Goal: Use online tool/utility: Utilize a website feature to perform a specific function

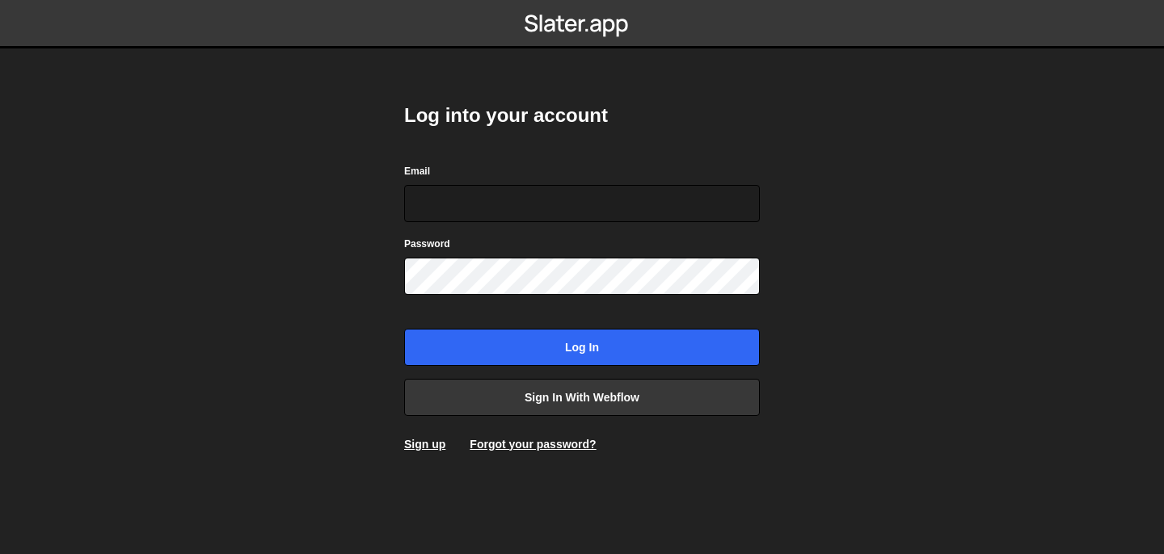
click at [565, 222] on form "Email Password Log in" at bounding box center [582, 264] width 356 height 204
click at [550, 216] on input "Email" at bounding box center [582, 203] width 356 height 37
type input "[PERSON_NAME][EMAIL_ADDRESS][DOMAIN_NAME]"
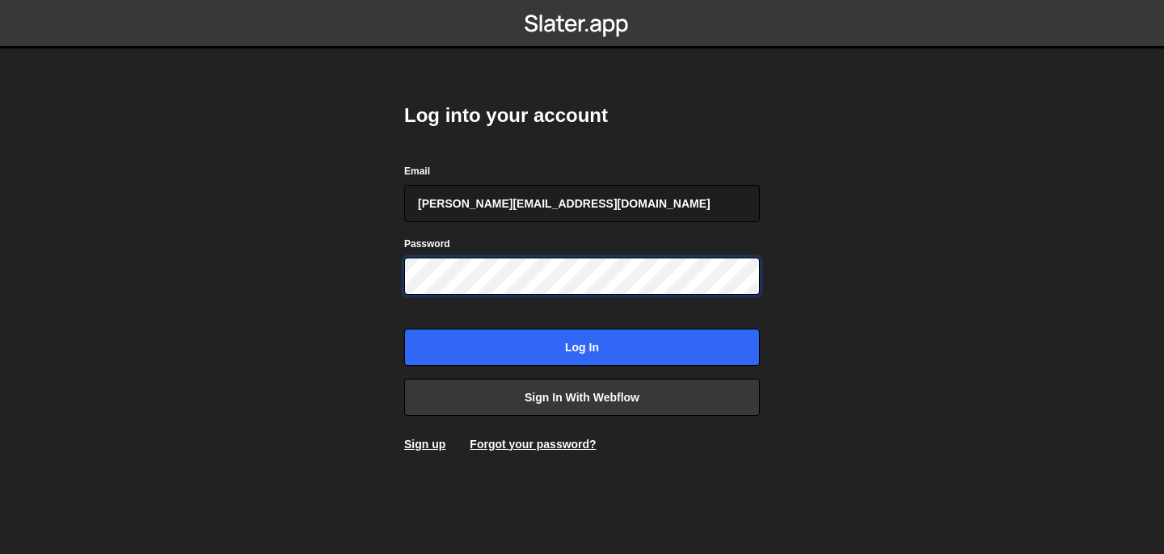
click at [404, 329] on input "Log in" at bounding box center [582, 347] width 356 height 37
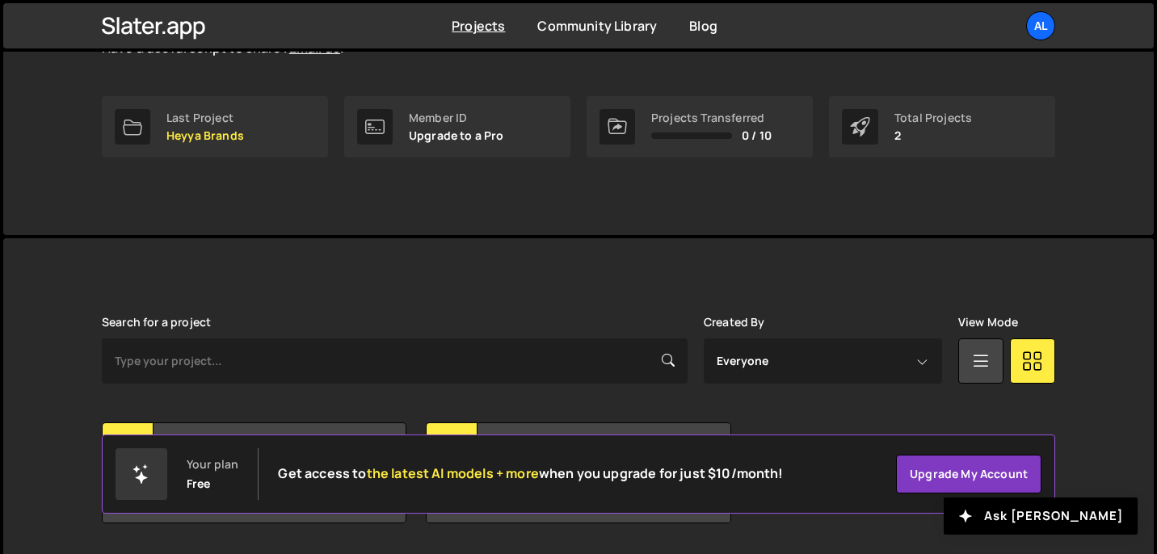
scroll to position [277, 0]
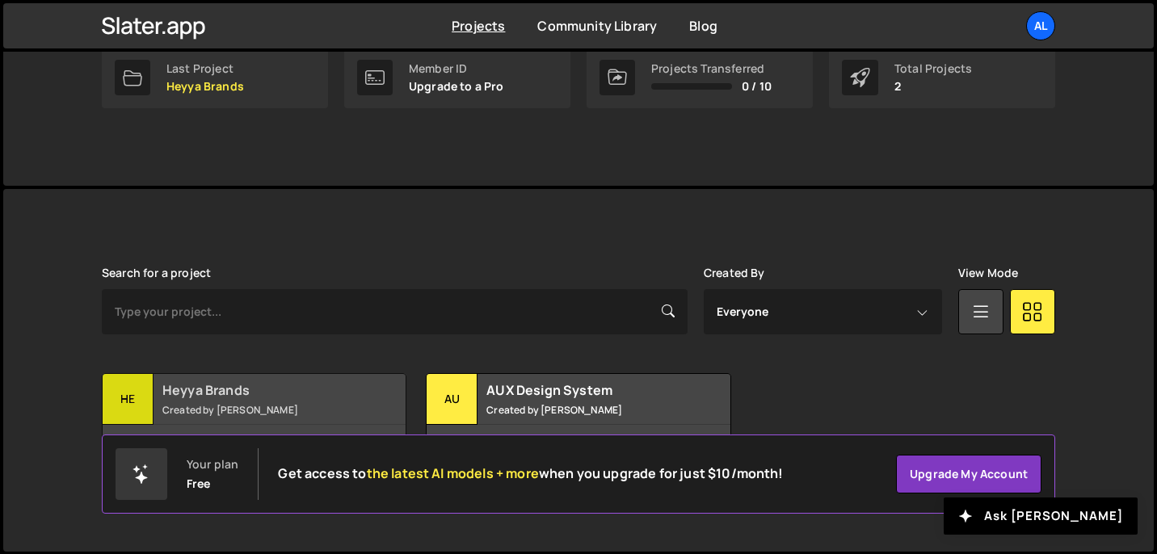
click at [340, 390] on h2 "Heyya Brands" at bounding box center [259, 390] width 195 height 18
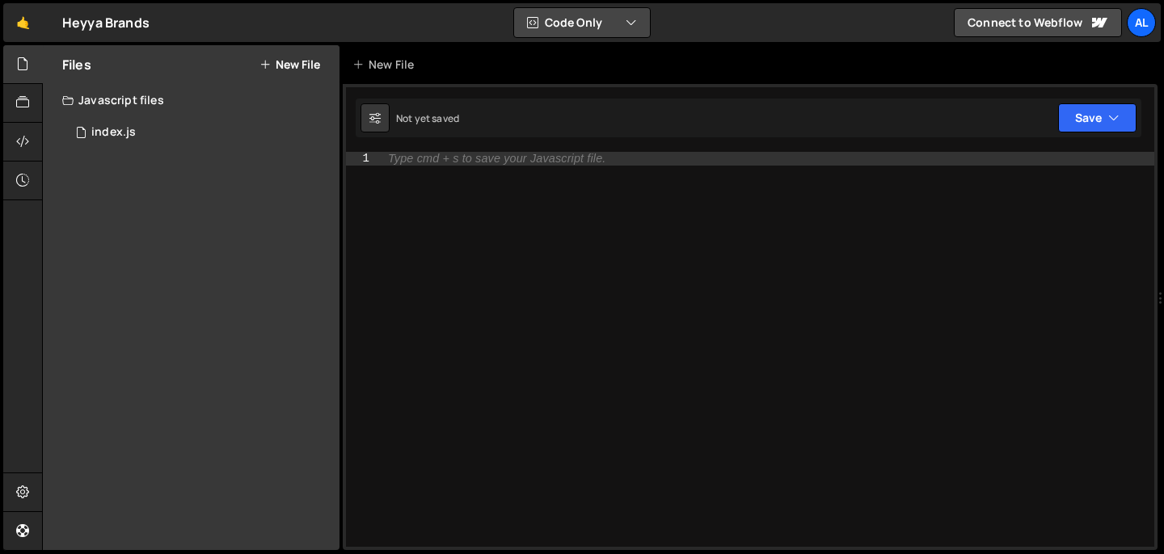
click at [603, 28] on button "Code Only" at bounding box center [582, 22] width 136 height 29
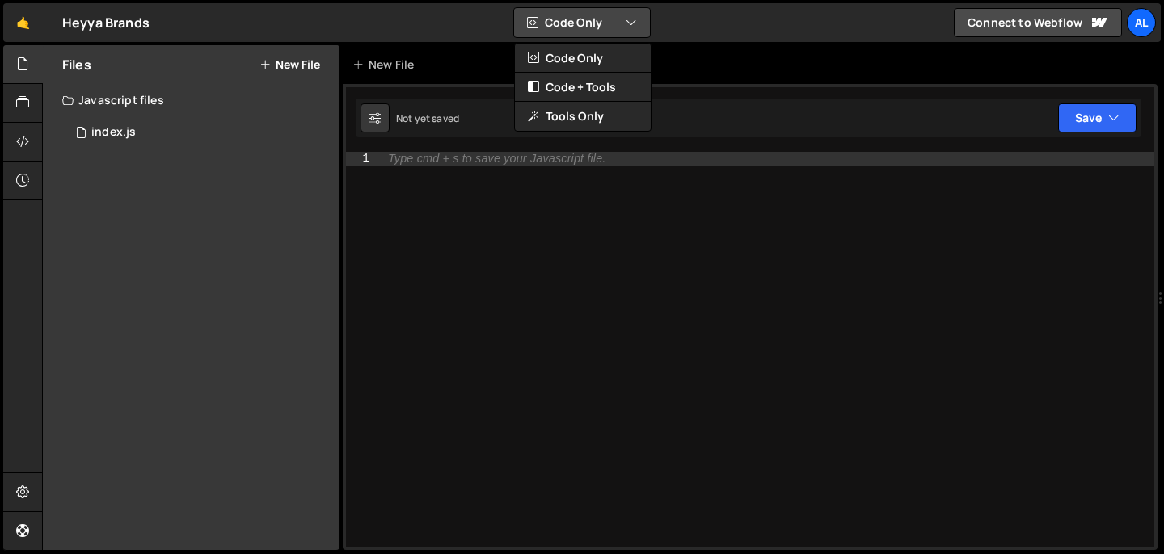
click at [603, 28] on button "Code Only" at bounding box center [582, 22] width 136 height 29
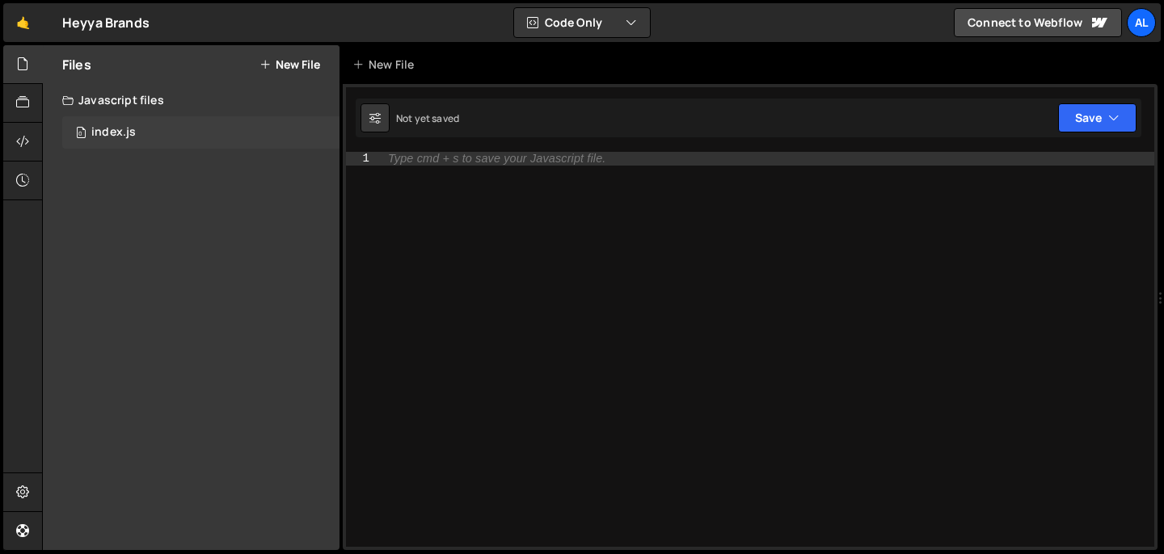
click at [158, 136] on div "0 index.js 0" at bounding box center [200, 132] width 277 height 32
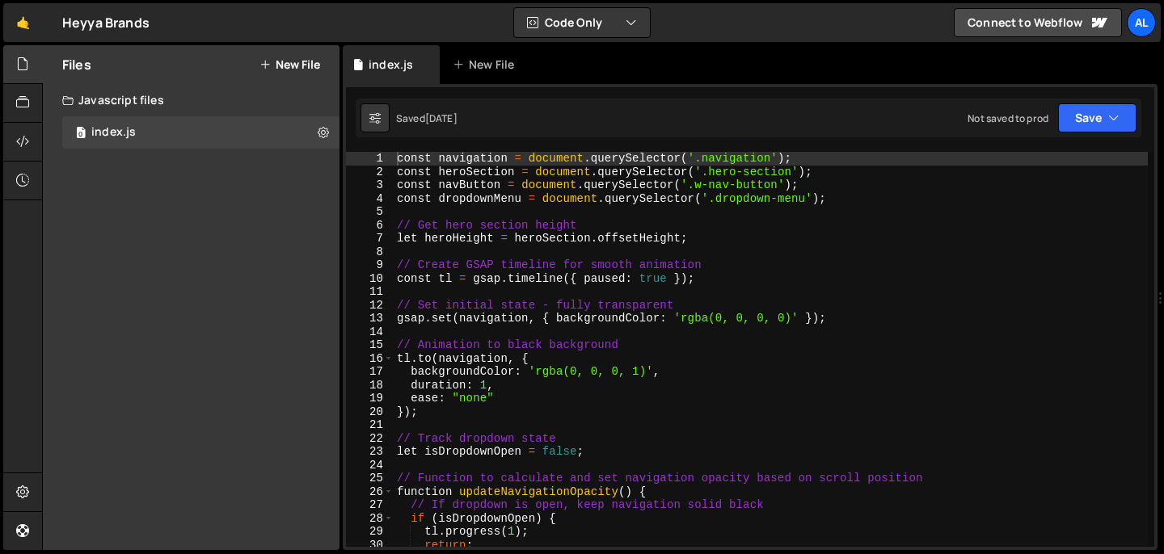
click at [308, 56] on div "Files New File" at bounding box center [191, 64] width 297 height 39
click at [297, 67] on button "New File" at bounding box center [289, 64] width 61 height 13
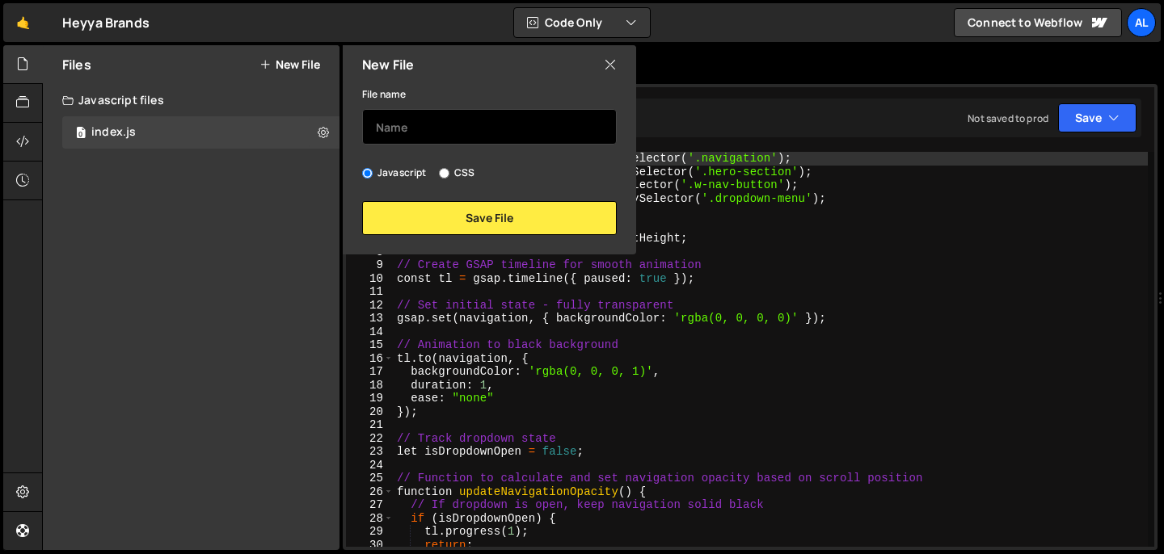
click at [431, 128] on input "text" at bounding box center [489, 127] width 255 height 36
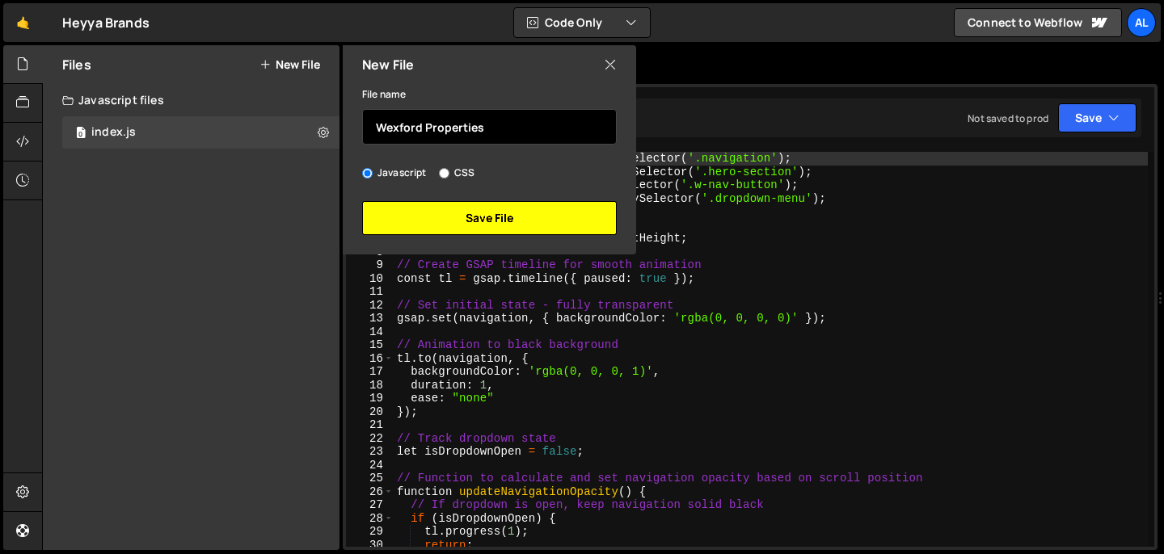
type input "Wexford Properties"
click at [469, 215] on button "Save File" at bounding box center [489, 218] width 255 height 34
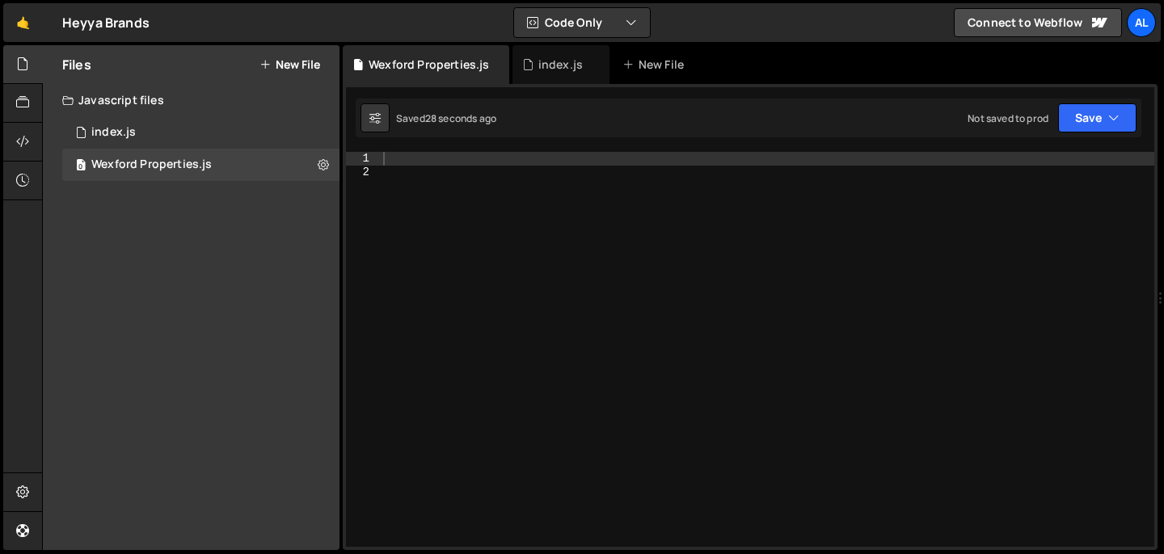
click at [433, 179] on div at bounding box center [767, 363] width 774 height 422
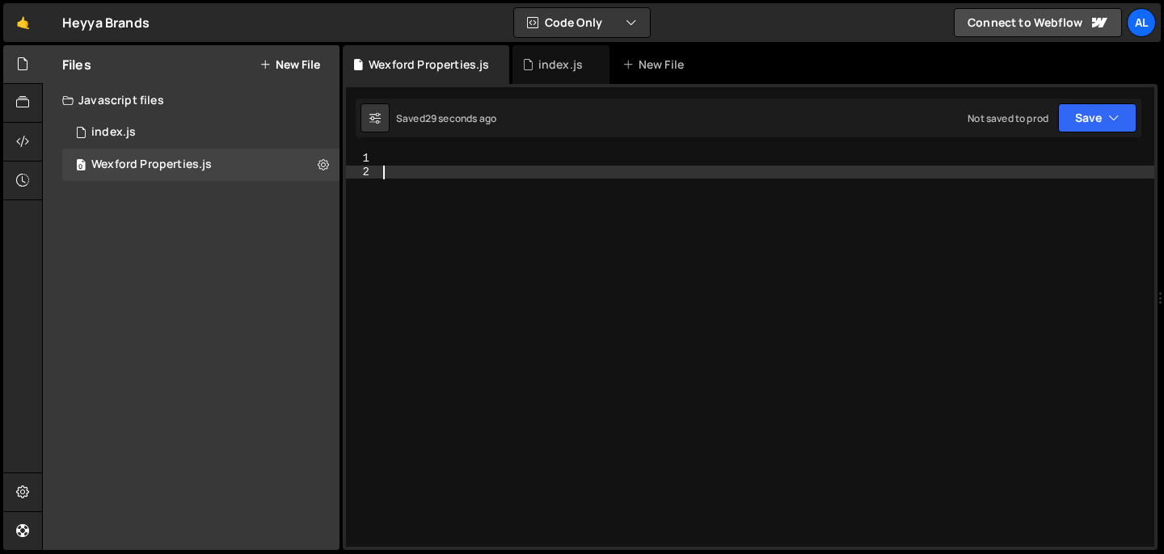
paste textarea "</script>"
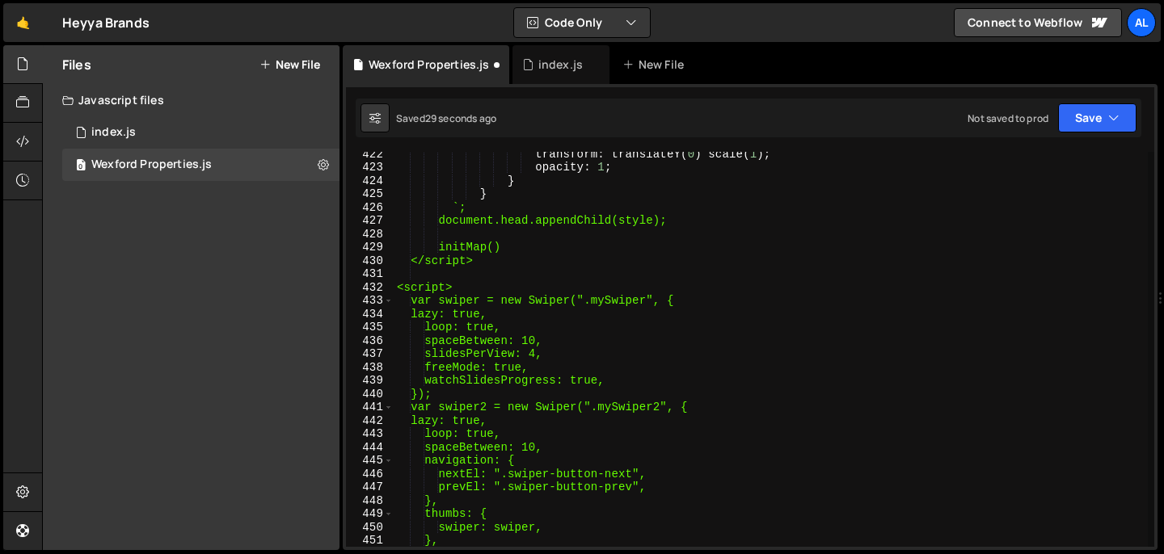
scroll to position [5857, 0]
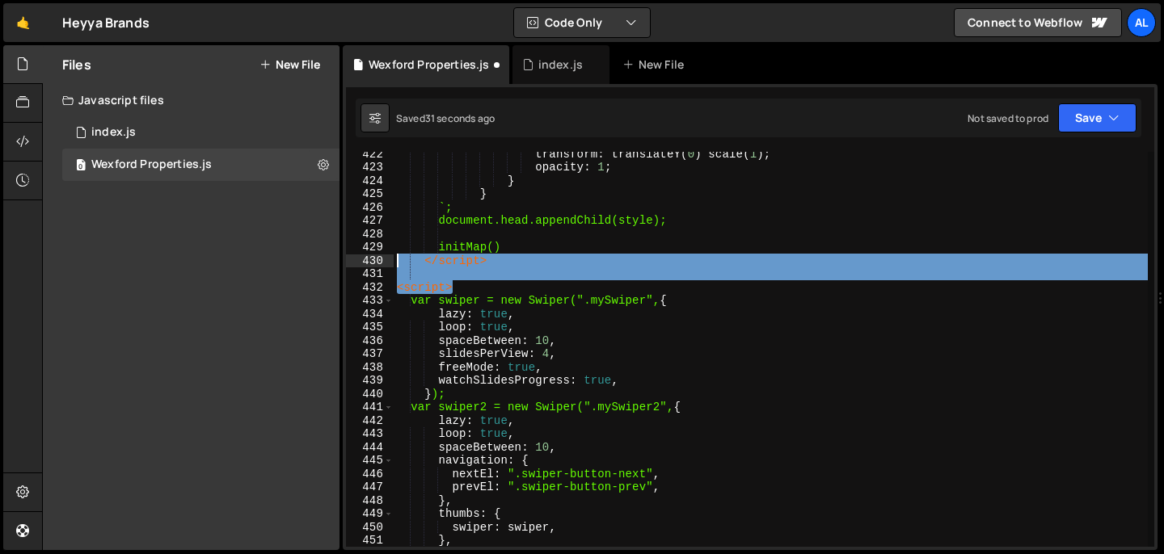
drag, startPoint x: 464, startPoint y: 292, endPoint x: 368, endPoint y: 256, distance: 102.8
click at [367, 256] on div "</script> 422 423 424 425 426 427 428 429 430 431 432 433 434 435 436 437 438 4…" at bounding box center [750, 349] width 808 height 395
type textarea "</script>"
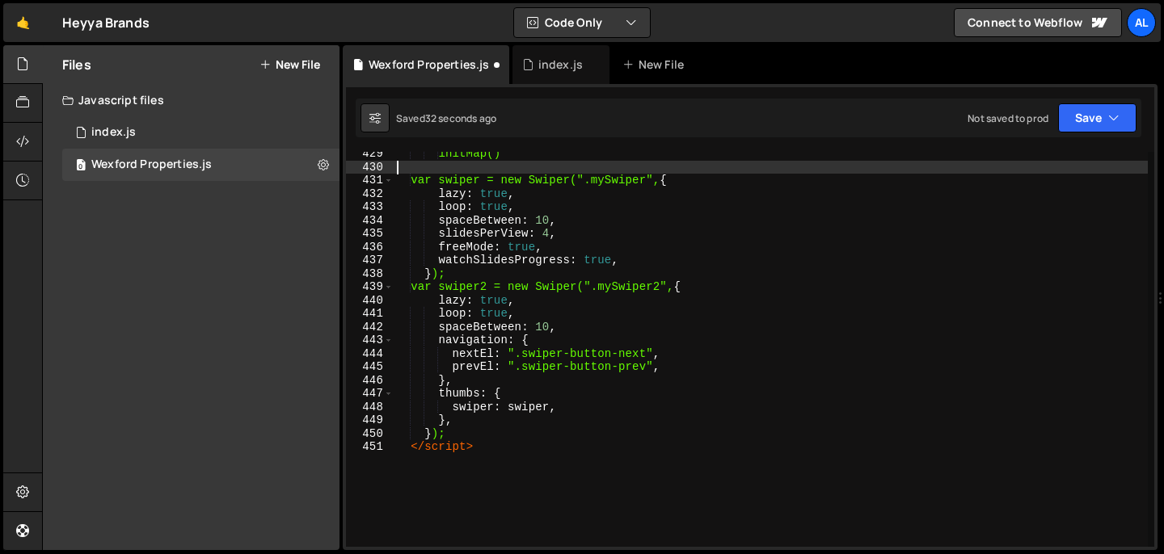
scroll to position [5961, 0]
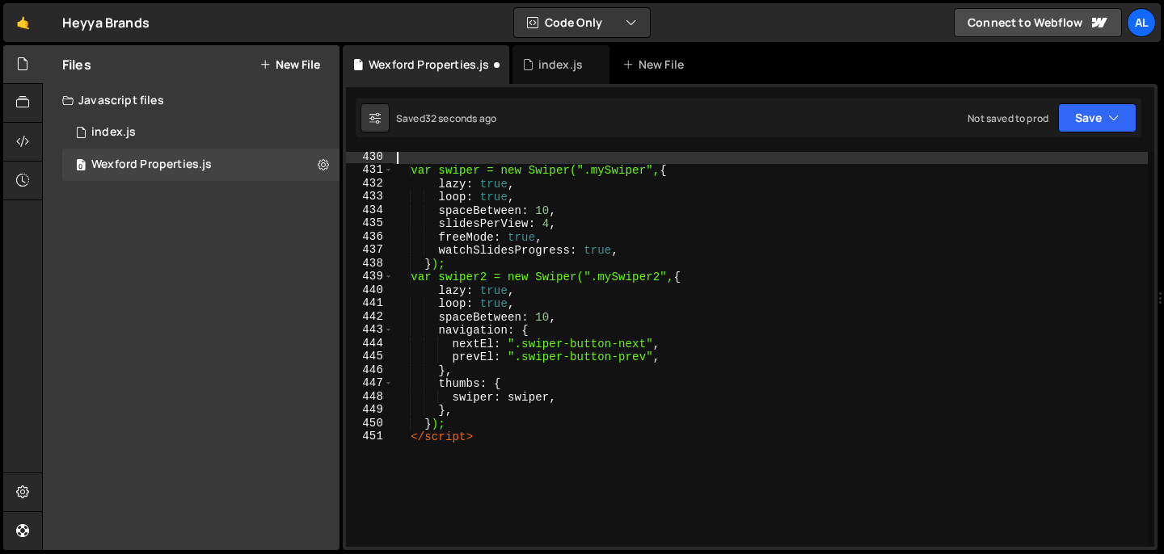
click at [444, 434] on div "var swiper = new Swiper(".mySwiper", { lazy : true , loop : true , spaceBetween…" at bounding box center [770, 361] width 754 height 422
type textarea "</script>"
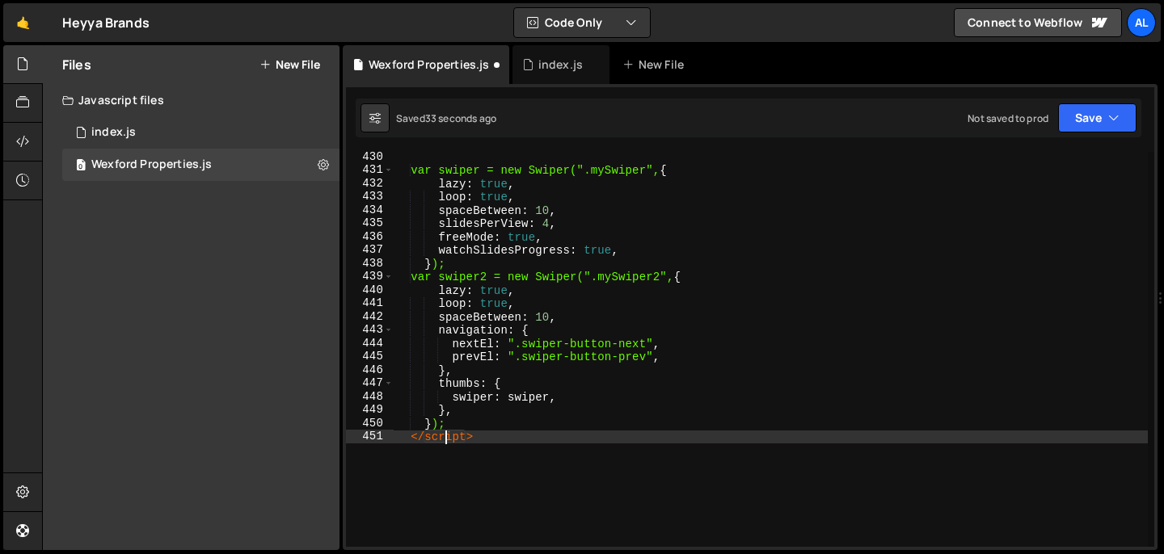
click at [444, 434] on div "var swiper = new Swiper(".mySwiper", { lazy : true , loop : true , spaceBetween…" at bounding box center [770, 361] width 754 height 422
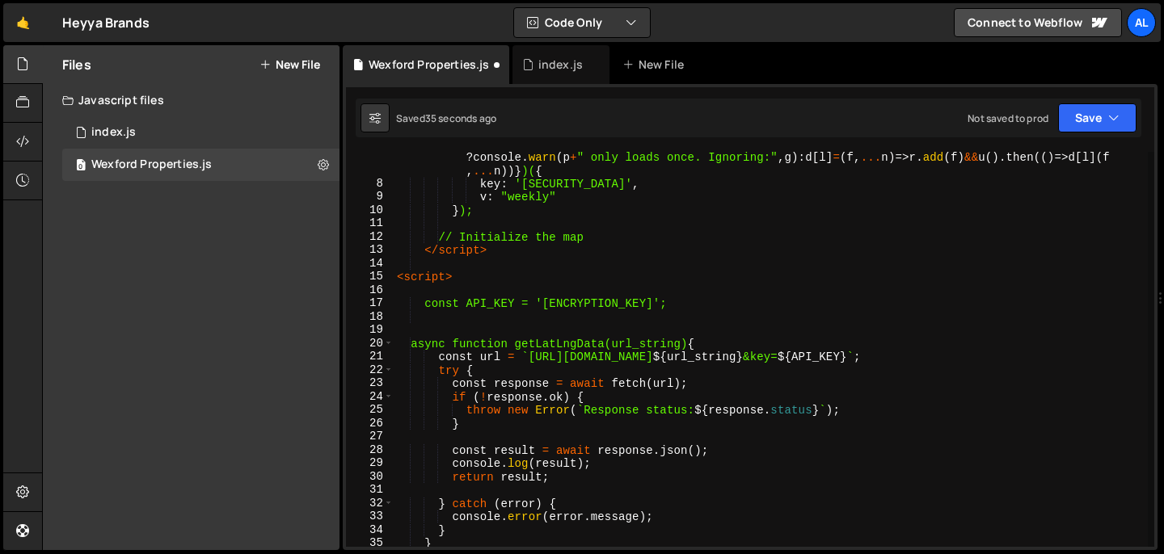
scroll to position [0, 0]
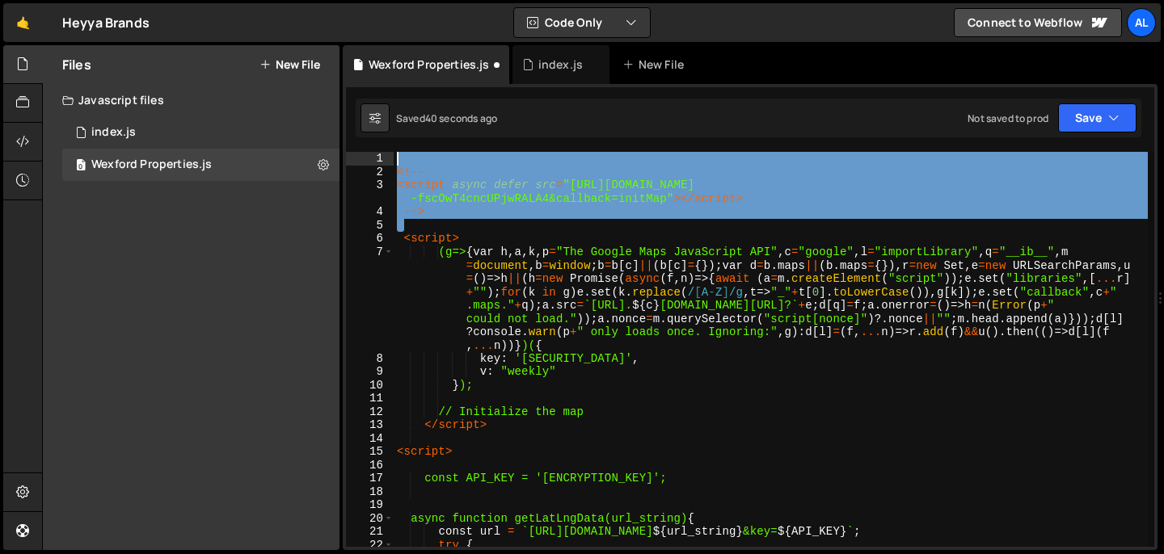
drag, startPoint x: 468, startPoint y: 230, endPoint x: 334, endPoint y: 79, distance: 202.0
click at [334, 79] on div "Files New File Javascript files 0 index.js 0 0 Wexford Properties.js 0 CSS file…" at bounding box center [603, 298] width 1122 height 506
type textarea "<!--"
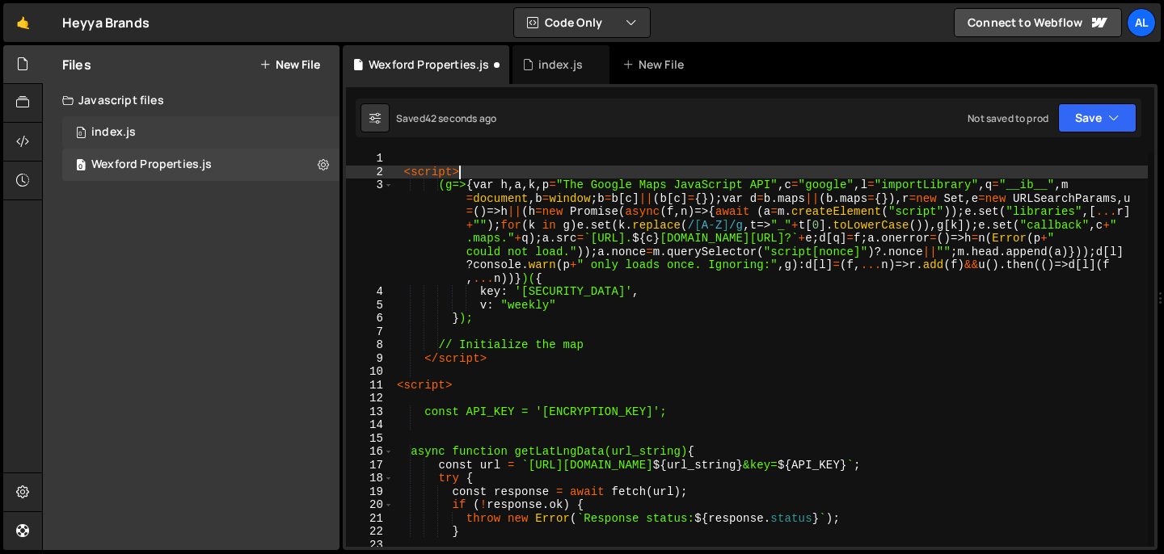
drag, startPoint x: 472, startPoint y: 171, endPoint x: 308, endPoint y: 112, distance: 174.3
click at [311, 117] on div "Files New File Javascript files 0 index.js 0 0 Wexford Properties.js 0 CSS file…" at bounding box center [603, 298] width 1122 height 506
type textarea "<script>"
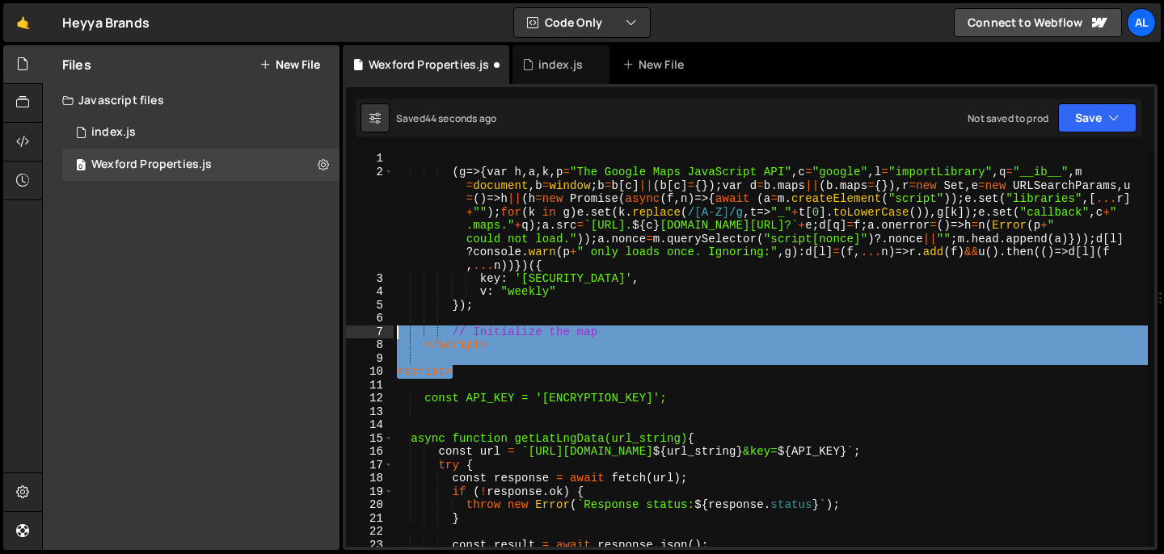
drag, startPoint x: 497, startPoint y: 377, endPoint x: 335, endPoint y: 323, distance: 171.2
click at [335, 325] on div "Files New File Javascript files 0 index.js 0 0 Wexford Properties.js 0 CSS file…" at bounding box center [603, 298] width 1122 height 506
type textarea "// Initialize the map"
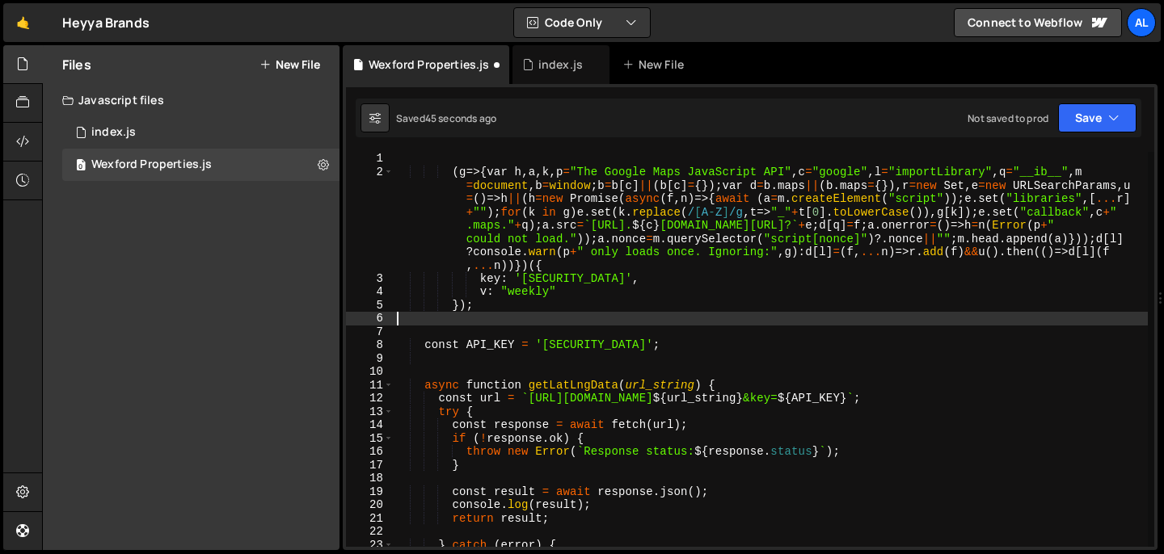
click at [763, 358] on div "( g => { var h , a , k , p = "The Google Maps JavaScript API" , c = "google" , …" at bounding box center [770, 363] width 754 height 422
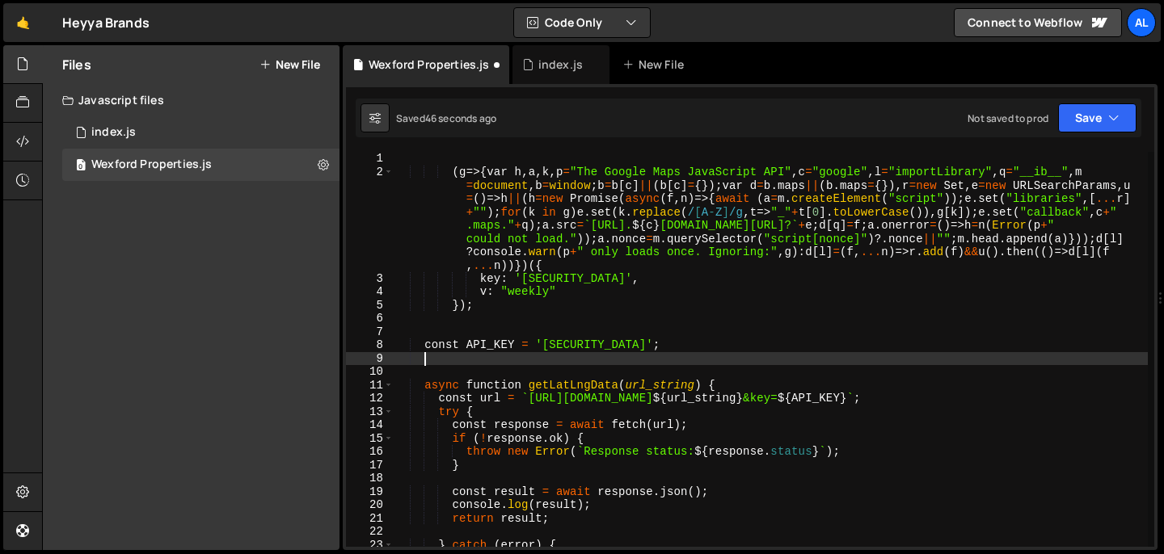
type textarea "e = new URLSearchParams,"
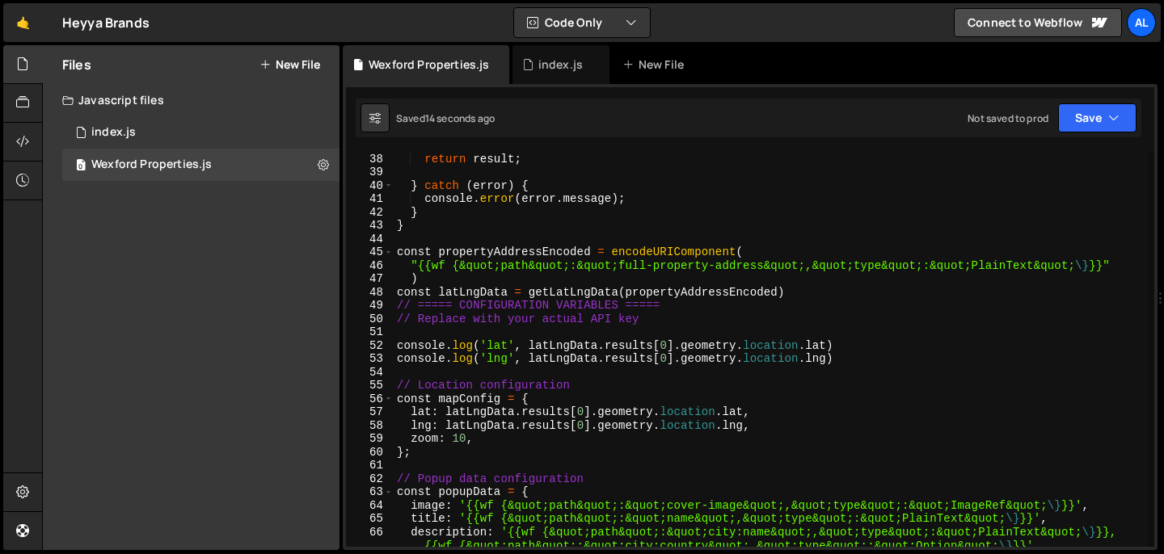
scroll to position [498, 0]
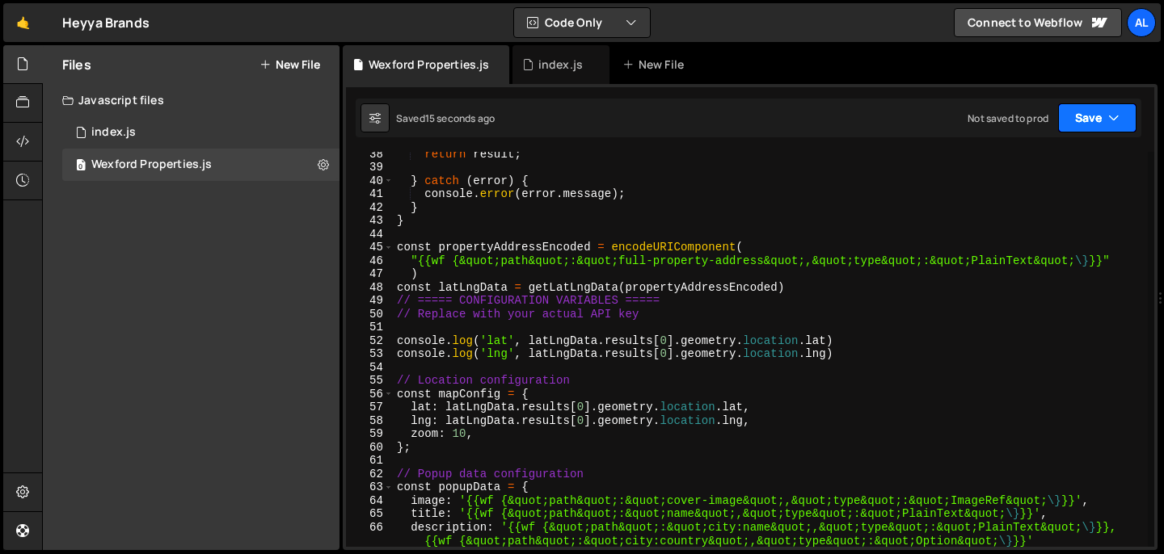
click at [1092, 129] on button "Save" at bounding box center [1097, 117] width 78 height 29
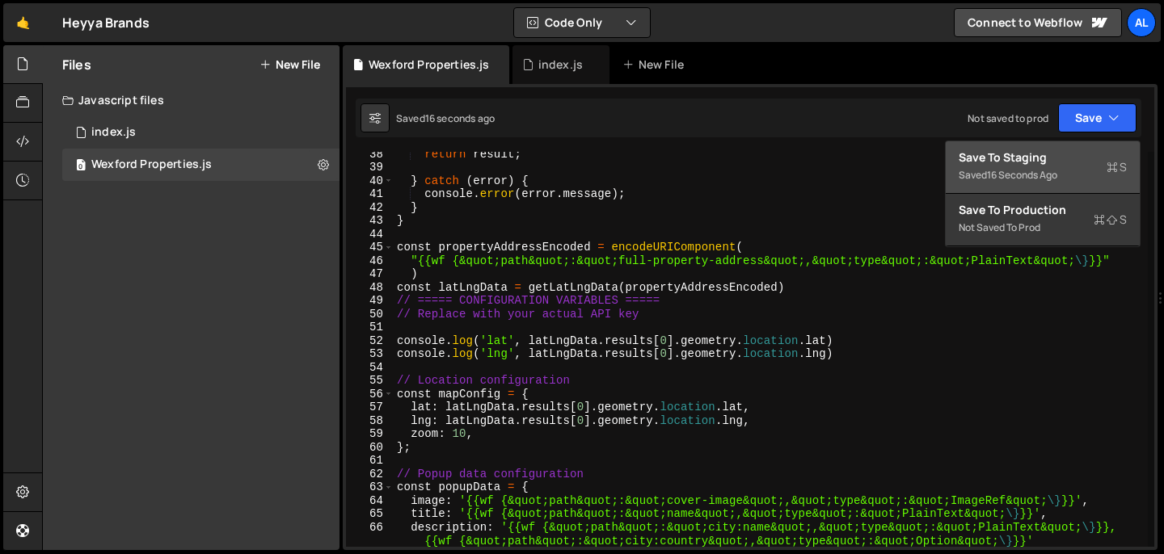
click at [1046, 157] on div "Save to Staging S" at bounding box center [1042, 157] width 168 height 16
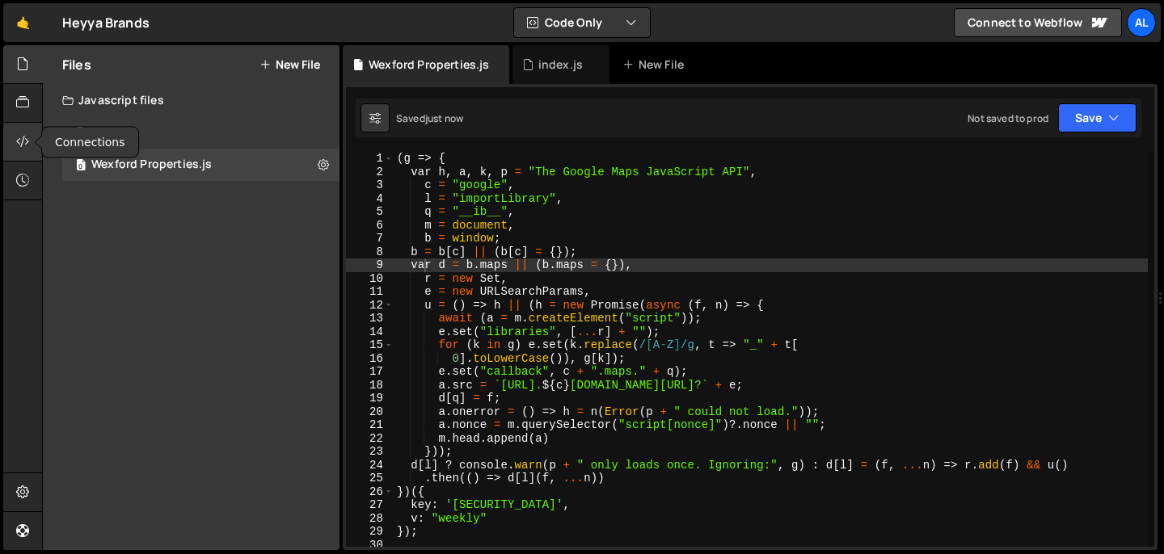
click at [19, 146] on icon at bounding box center [22, 142] width 13 height 18
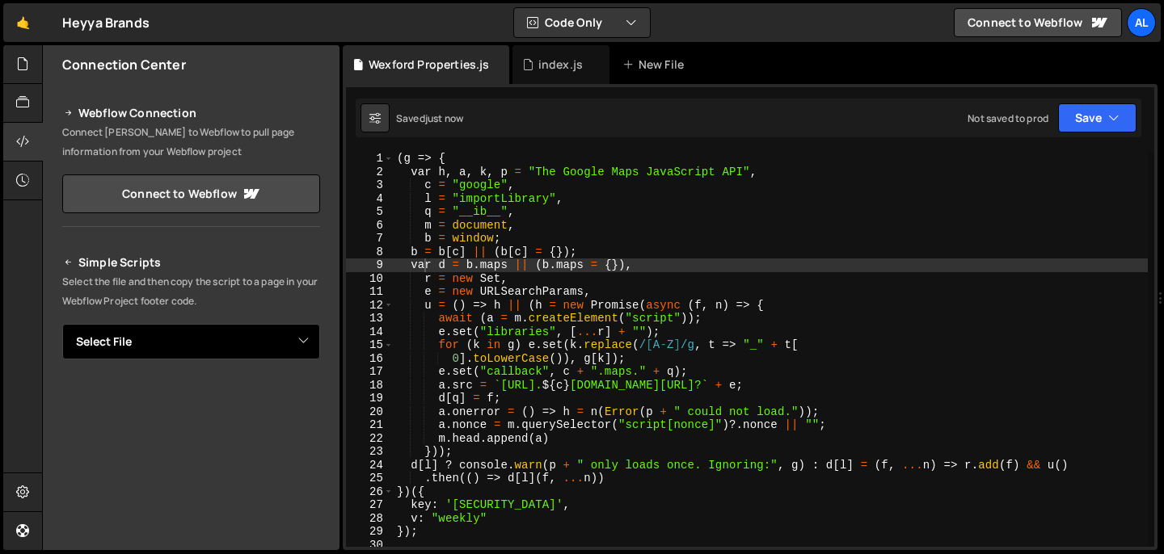
click at [155, 339] on select "Select File index.js Wexford Properties.js" at bounding box center [191, 342] width 258 height 36
select select "45292"
click at [62, 324] on select "Select File index.js Wexford Properties.js" at bounding box center [191, 342] width 258 height 36
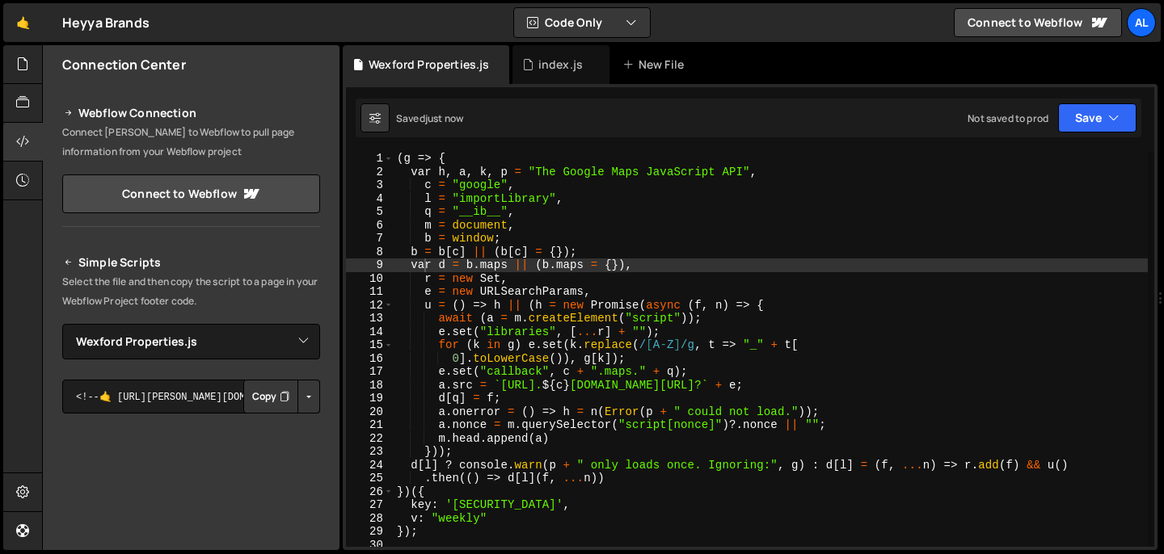
click at [257, 405] on button "Copy" at bounding box center [270, 397] width 55 height 34
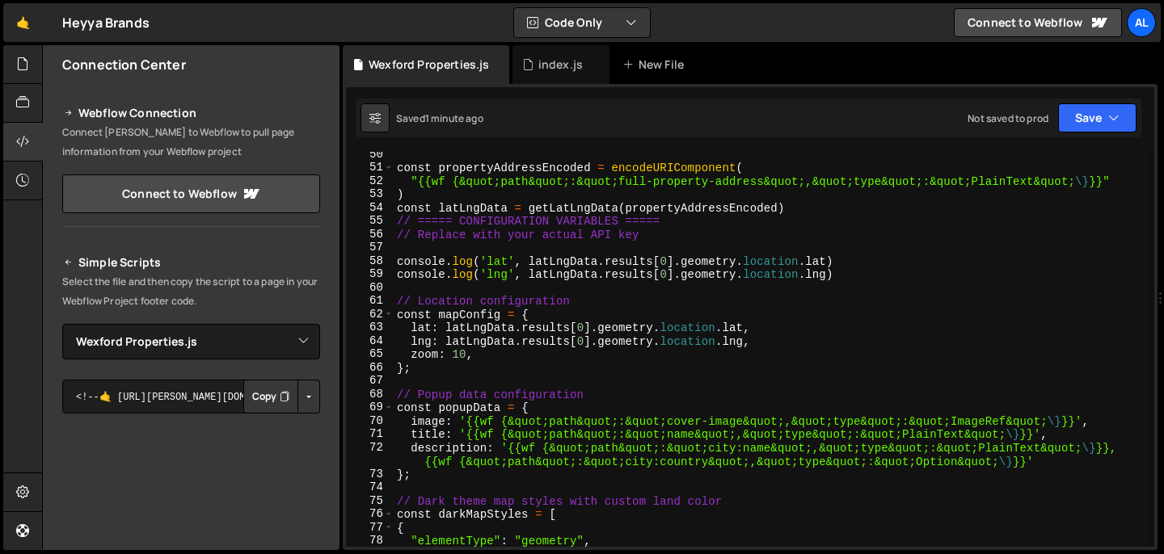
scroll to position [654, 0]
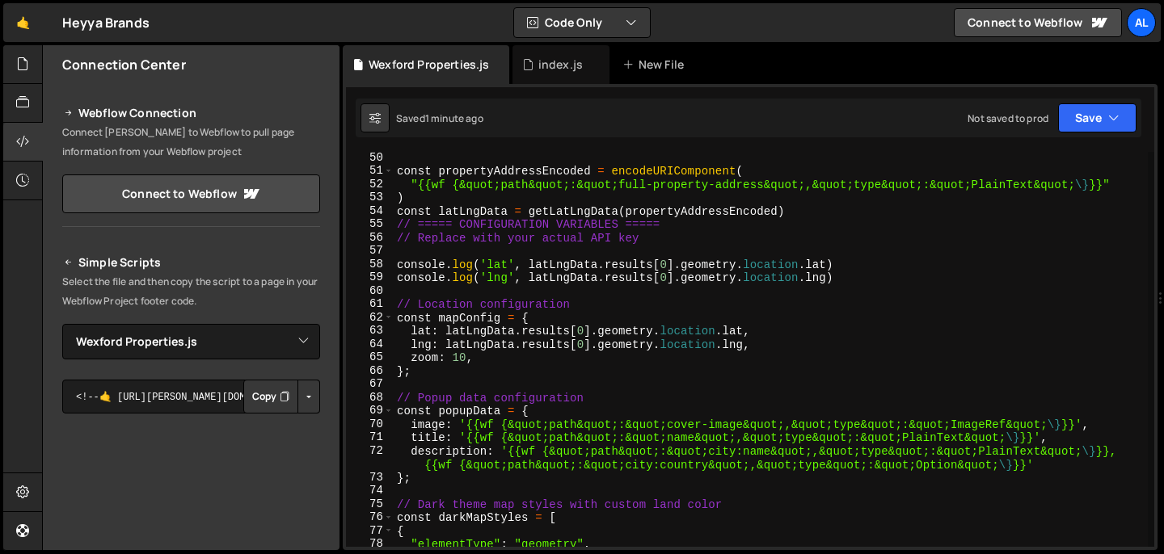
click at [588, 328] on div "const propertyAddressEncoded = encodeURIComponent ( "{{wf {&quot;path&quot;:&qu…" at bounding box center [770, 362] width 754 height 422
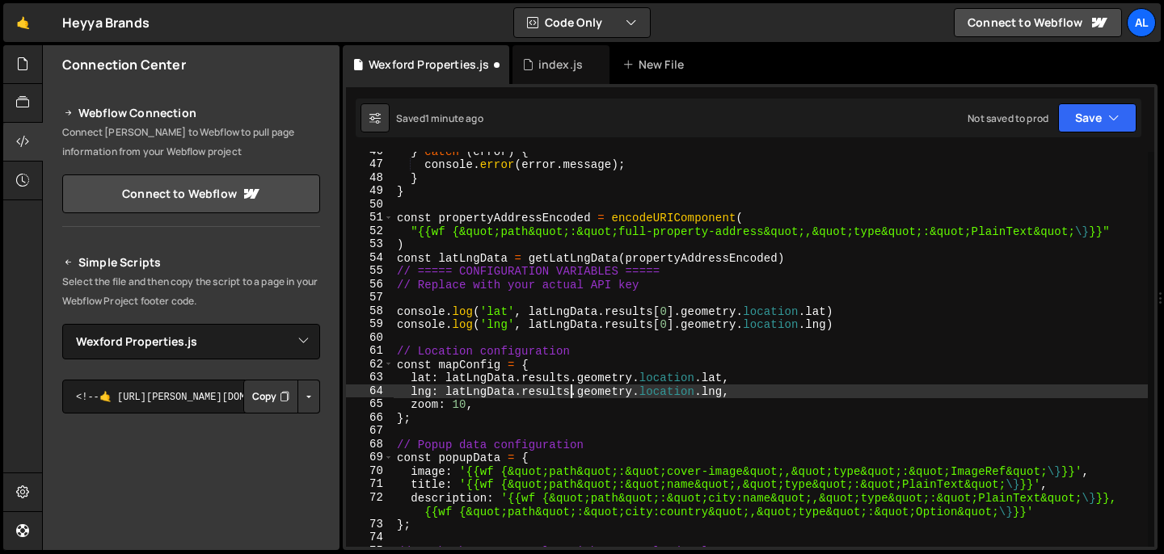
scroll to position [608, 0]
click at [1110, 126] on button "Save" at bounding box center [1097, 117] width 78 height 29
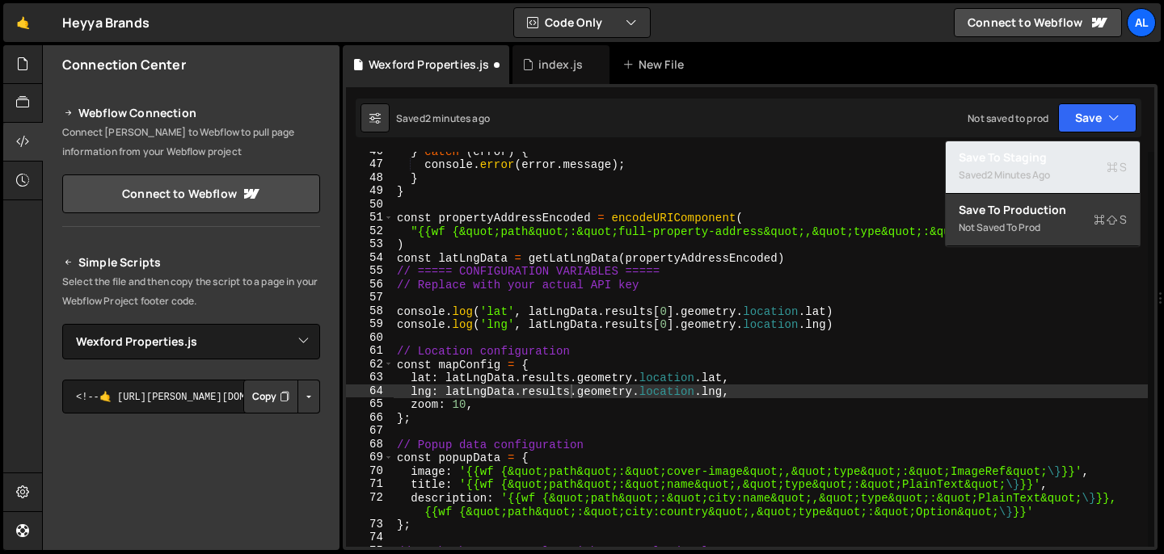
click at [1001, 166] on div "Saved 2 minutes ago" at bounding box center [1042, 175] width 168 height 19
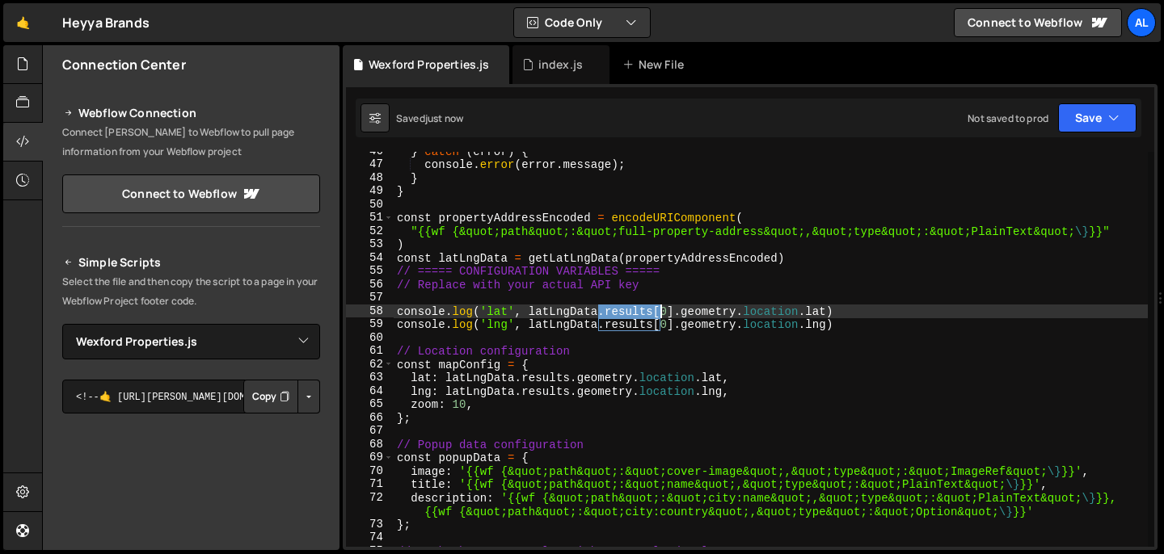
drag, startPoint x: 597, startPoint y: 312, endPoint x: 671, endPoint y: 312, distance: 74.3
click at [671, 312] on div "} catch ( error ) { console . error ( error . message ) ; } } const propertyAdd…" at bounding box center [770, 356] width 754 height 422
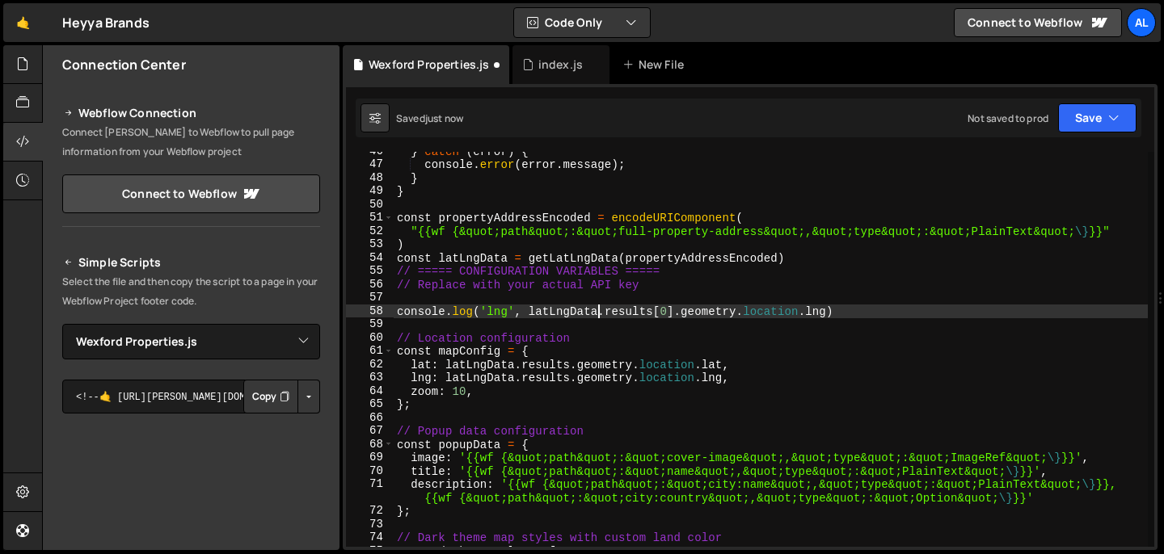
click at [598, 310] on div "} catch ( error ) { console . error ( error . message ) ; } } const propertyAdd…" at bounding box center [770, 356] width 754 height 422
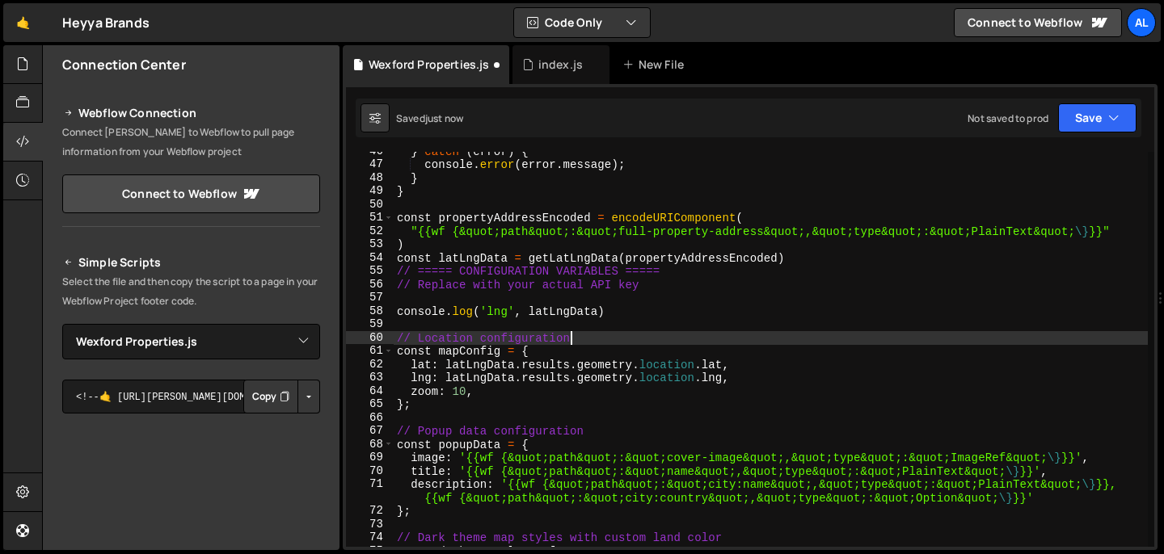
click at [708, 338] on div "} catch ( error ) { console . error ( error . message ) ; } } const propertyAdd…" at bounding box center [770, 356] width 754 height 422
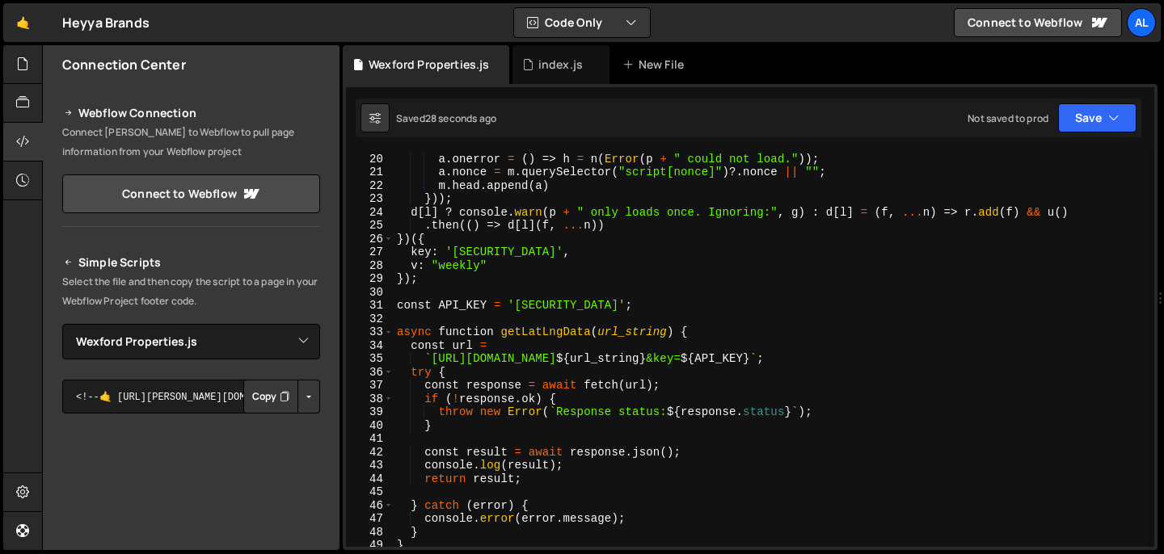
scroll to position [263, 0]
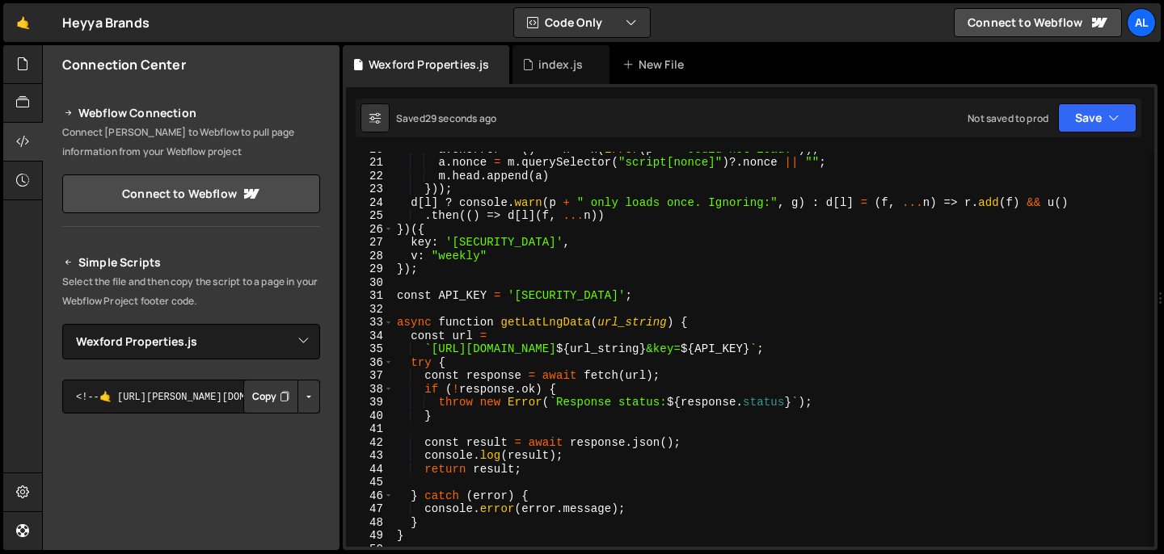
click at [547, 321] on div "a . onerror = ( ) => h = n ( Error ( p + " could not load." )) ; a . nonce = m …" at bounding box center [770, 353] width 754 height 422
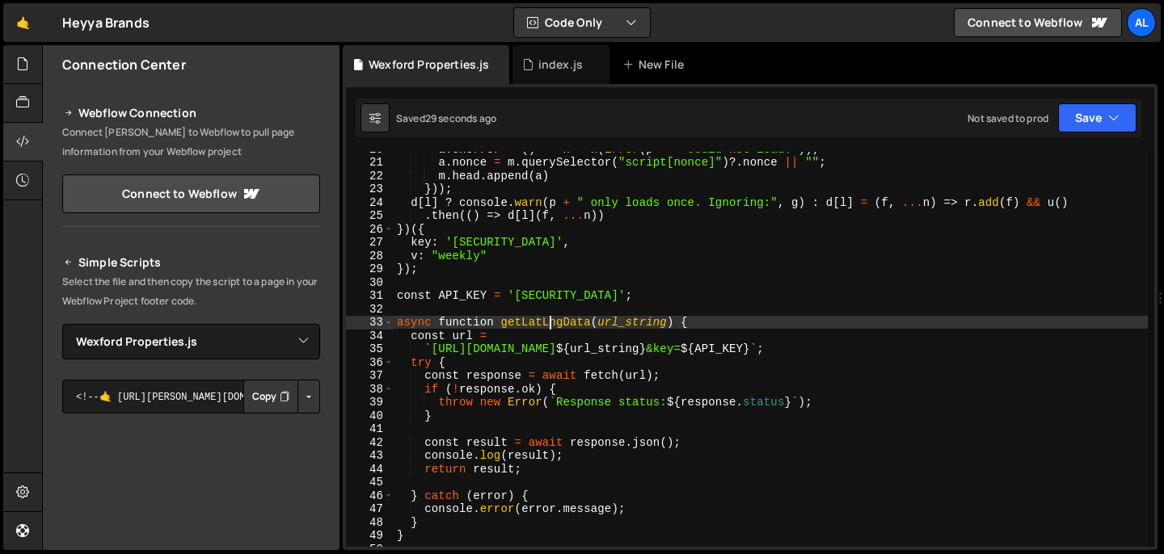
click at [547, 321] on div "a . onerror = ( ) => h = n ( Error ( p + " could not load." )) ; a . nonce = m …" at bounding box center [770, 353] width 754 height 422
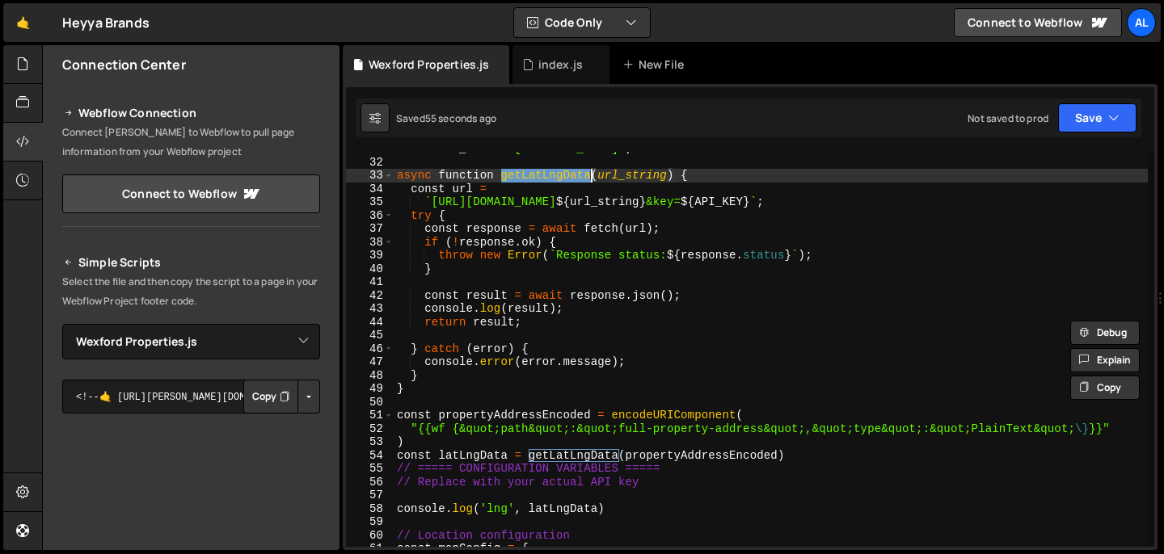
scroll to position [411, 0]
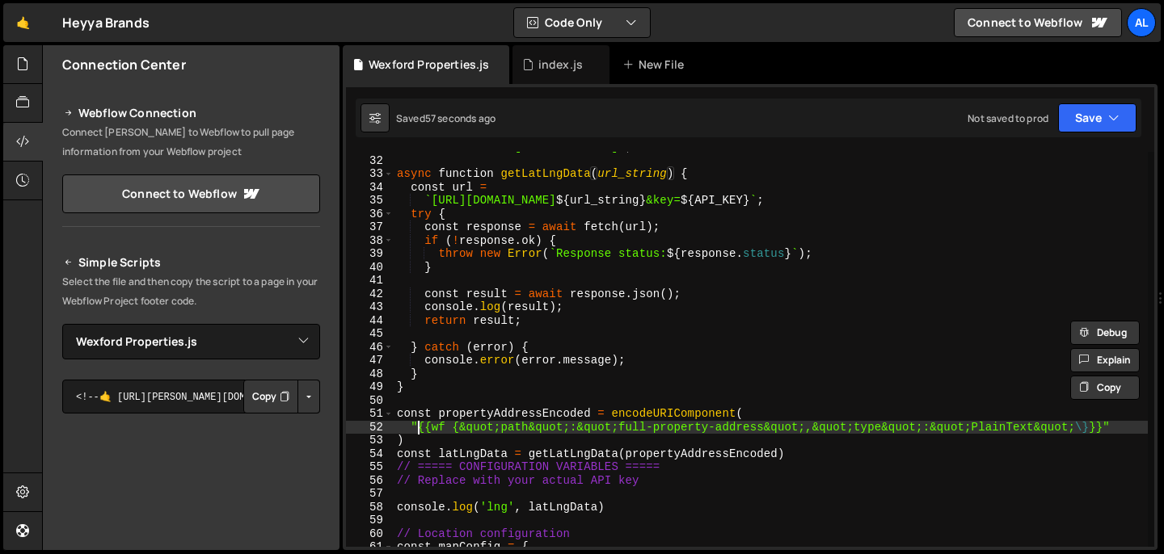
click at [417, 425] on div "const API_KEY = 'AIzaSyCJqblNNbx6-U8-fscOwT4cncUPjwRALA4' ; async function getL…" at bounding box center [770, 352] width 754 height 422
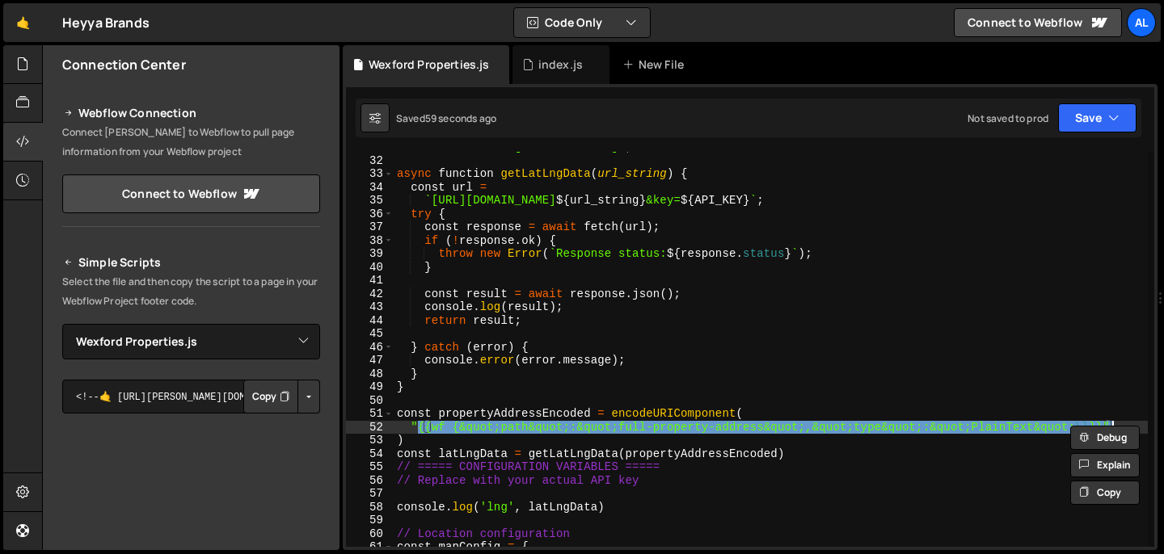
paste textarea "206 S Farmer Ave, Tempe, Arizona, 85281"
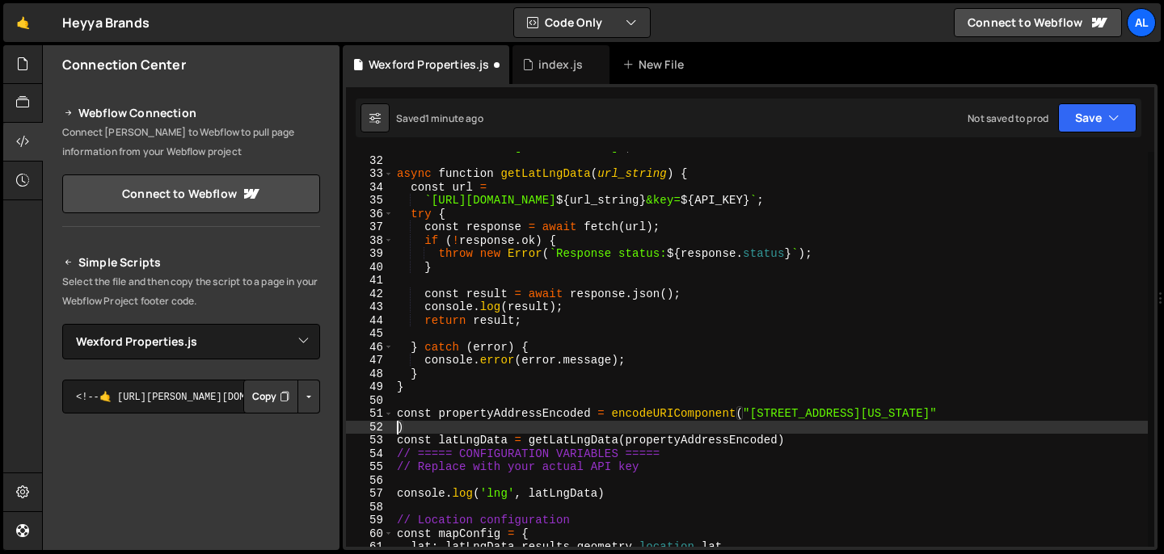
type textarea "const propertyAddressEncoded = encodeURIComponent("[STREET_ADDRESS][US_STATE]")"
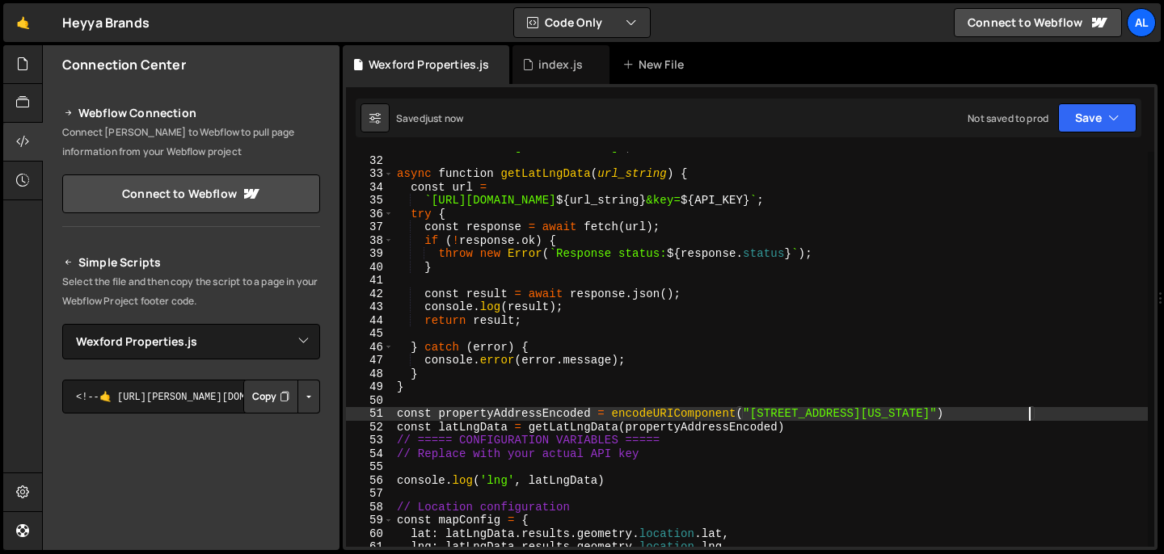
click at [688, 473] on div "const API_KEY = 'AIzaSyCJqblNNbx6-U8-fscOwT4cncUPjwRALA4' ; async function getL…" at bounding box center [770, 352] width 754 height 422
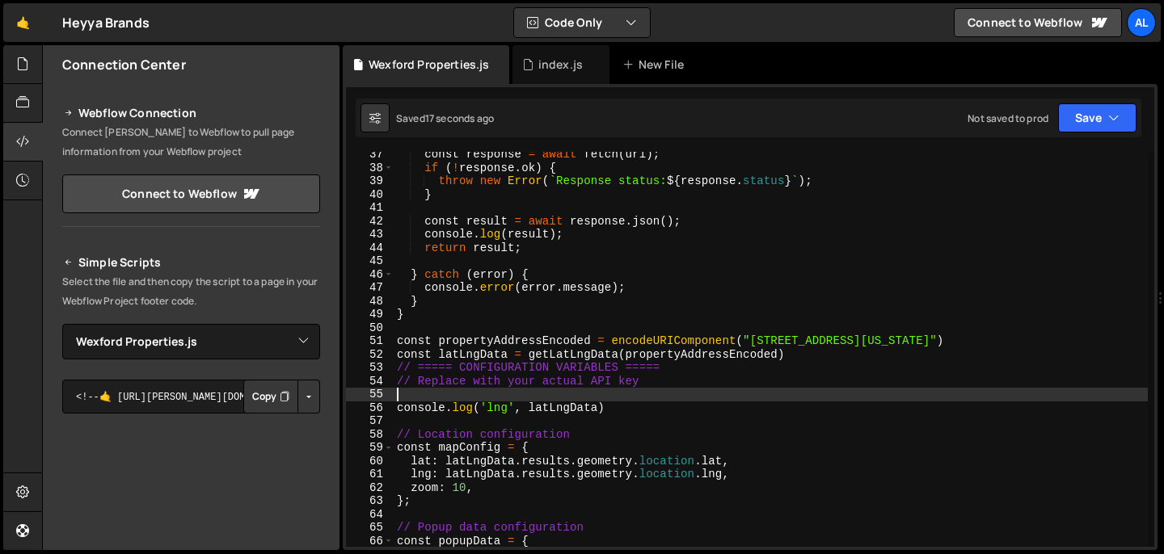
scroll to position [484, 0]
click at [633, 460] on div "const response = await fetch ( url ) ; if ( ! response . ok ) { throw new Error…" at bounding box center [770, 359] width 754 height 422
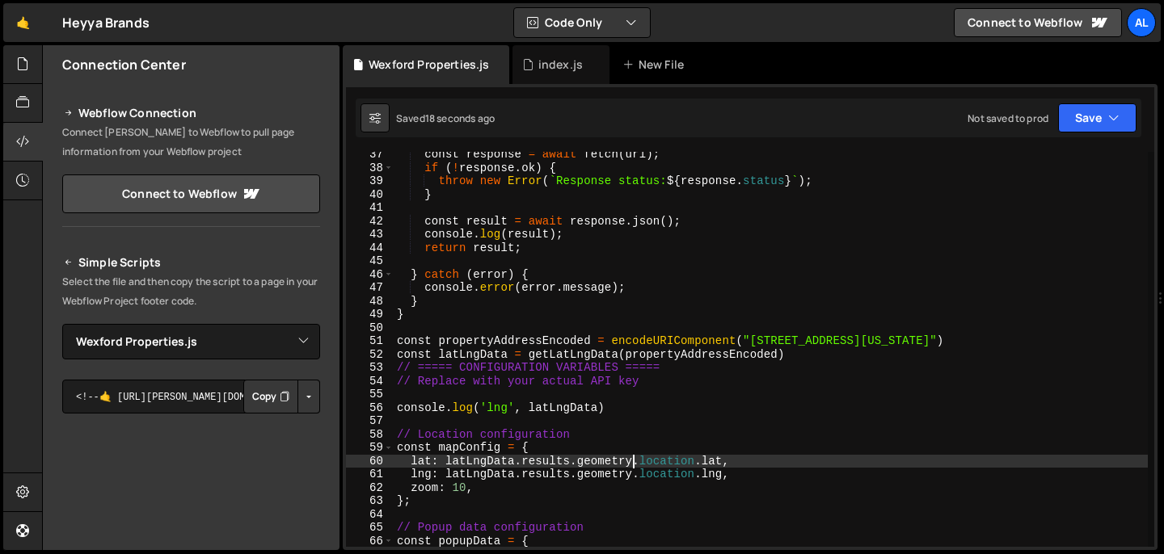
drag, startPoint x: 569, startPoint y: 457, endPoint x: 595, endPoint y: 469, distance: 29.3
click at [569, 457] on div "const response = await fetch ( url ) ; if ( ! response . ok ) { throw new Error…" at bounding box center [770, 359] width 754 height 422
click at [572, 474] on div "const response = await fetch ( url ) ; if ( ! response . ok ) { throw new Error…" at bounding box center [770, 359] width 754 height 422
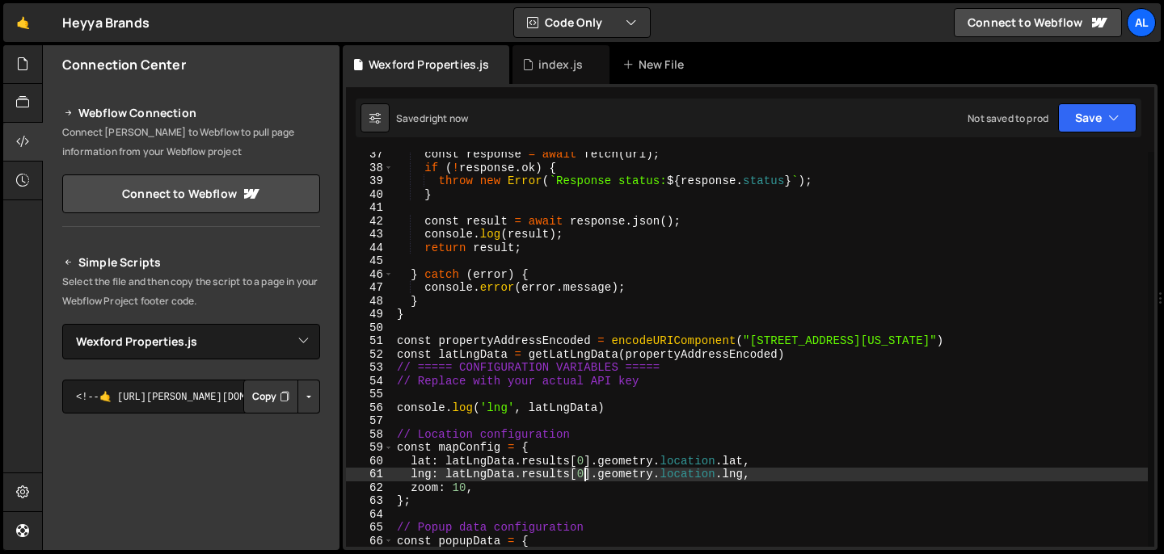
click at [980, 467] on div "const response = await fetch ( url ) ; if ( ! response . ok ) { throw new Error…" at bounding box center [770, 359] width 754 height 422
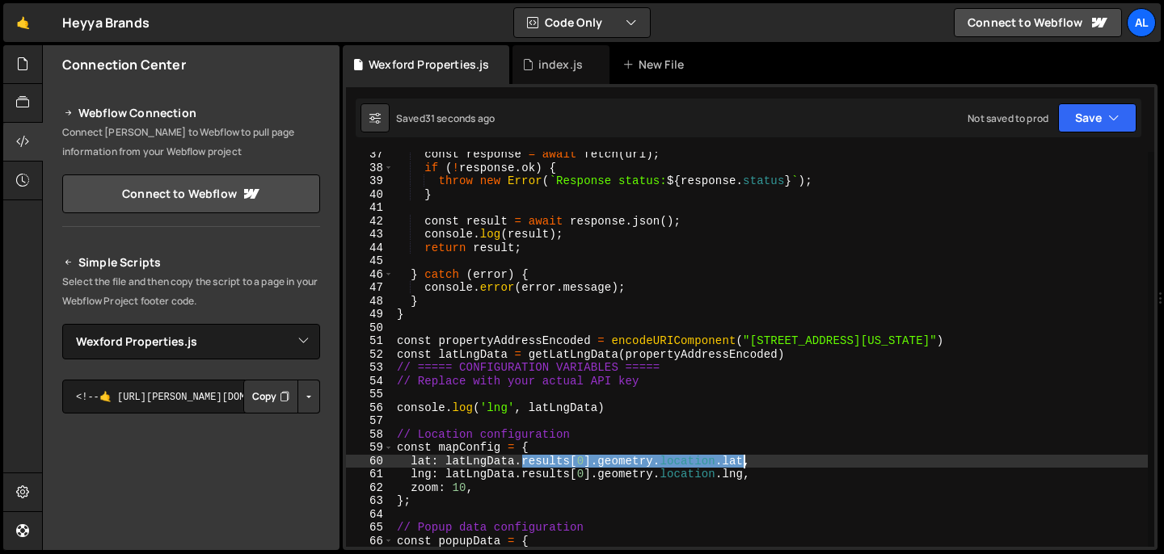
drag, startPoint x: 523, startPoint y: 461, endPoint x: 742, endPoint y: 457, distance: 219.0
click at [742, 457] on div "const response = await fetch ( url ) ; if ( ! response . ok ) { throw new Error…" at bounding box center [770, 359] width 754 height 422
paste textarea "};"
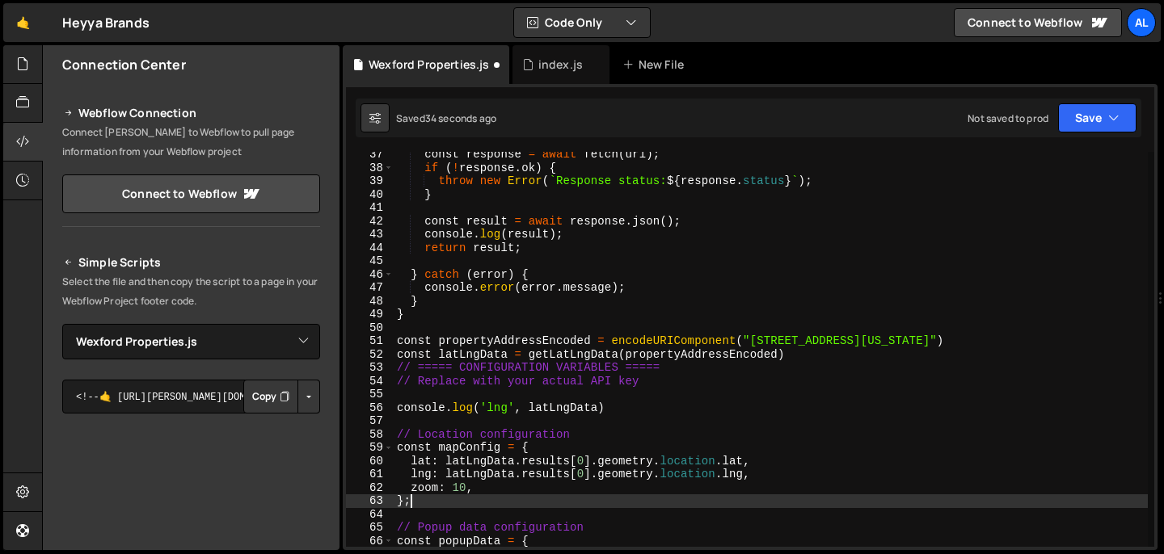
click at [722, 500] on div "const response = await fetch ( url ) ; if ( ! response . ok ) { throw new Error…" at bounding box center [770, 359] width 754 height 422
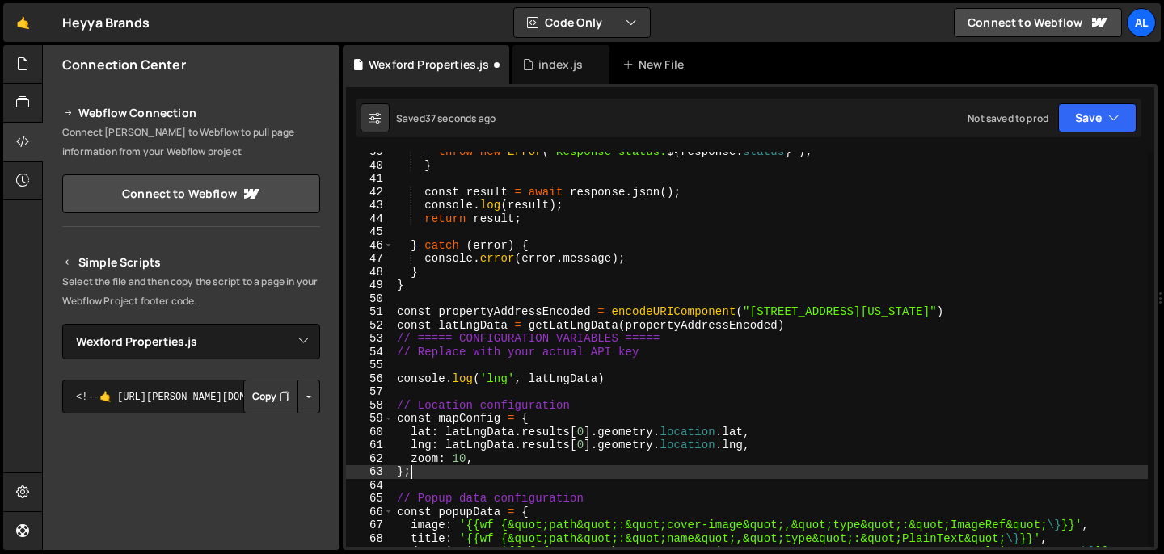
scroll to position [513, 0]
click at [553, 329] on div "throw new Error ( ` Response status: ${ response . status } ` ) ; } const resul…" at bounding box center [770, 363] width 754 height 436
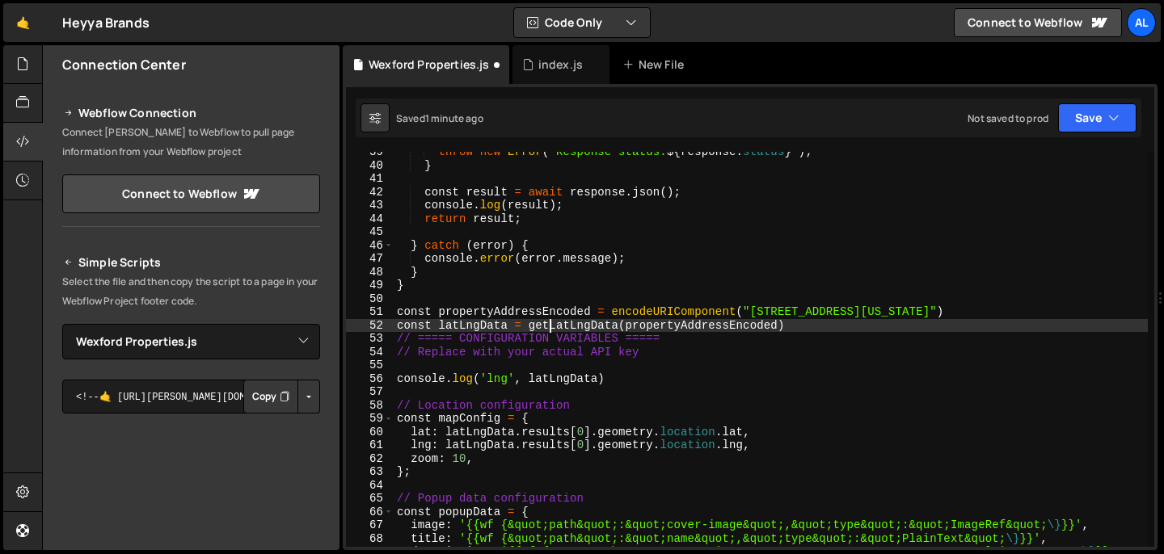
click at [553, 329] on div "throw new Error ( ` Response status: ${ response . status } ` ) ; } const resul…" at bounding box center [770, 363] width 754 height 436
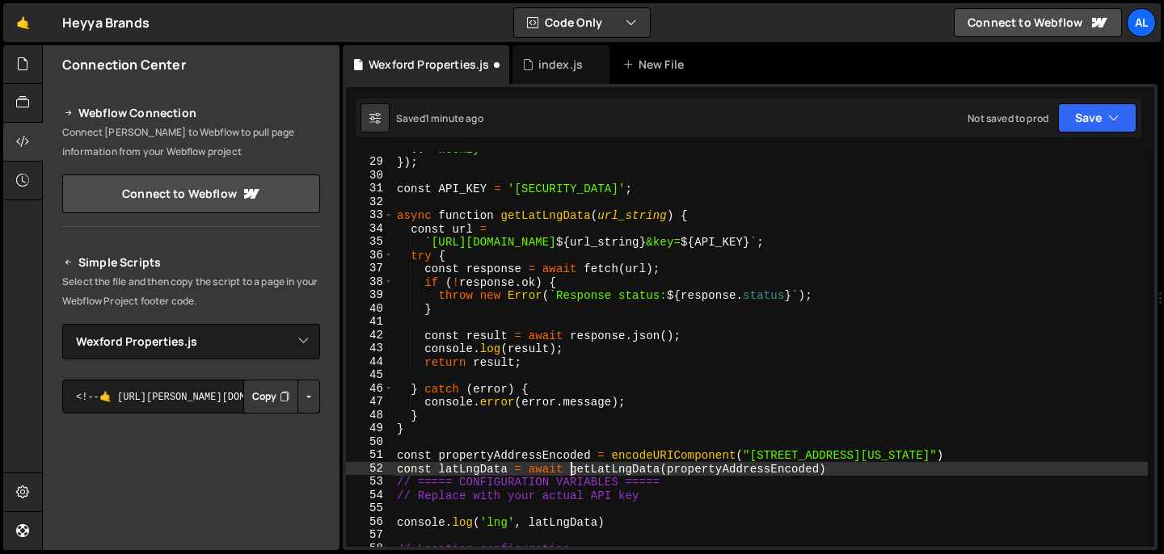
scroll to position [0, 11]
click at [758, 367] on div "v : "weekly" }) ; const API_KEY = 'AIzaSyCJqblNNbx6-U8-fscOwT4cncUPjwRALA4' ; a…" at bounding box center [770, 353] width 754 height 422
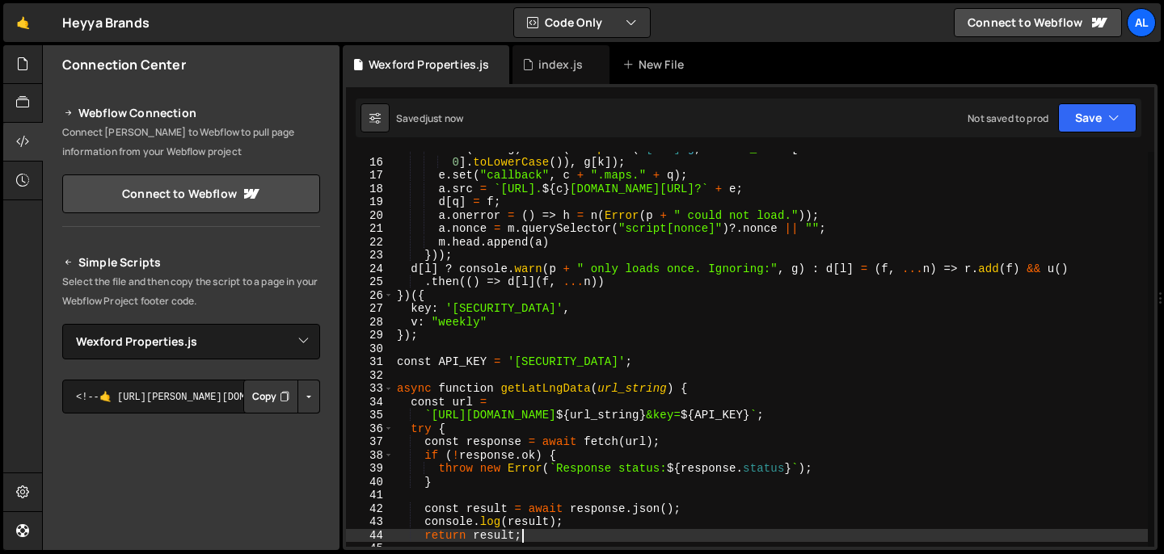
scroll to position [319, 0]
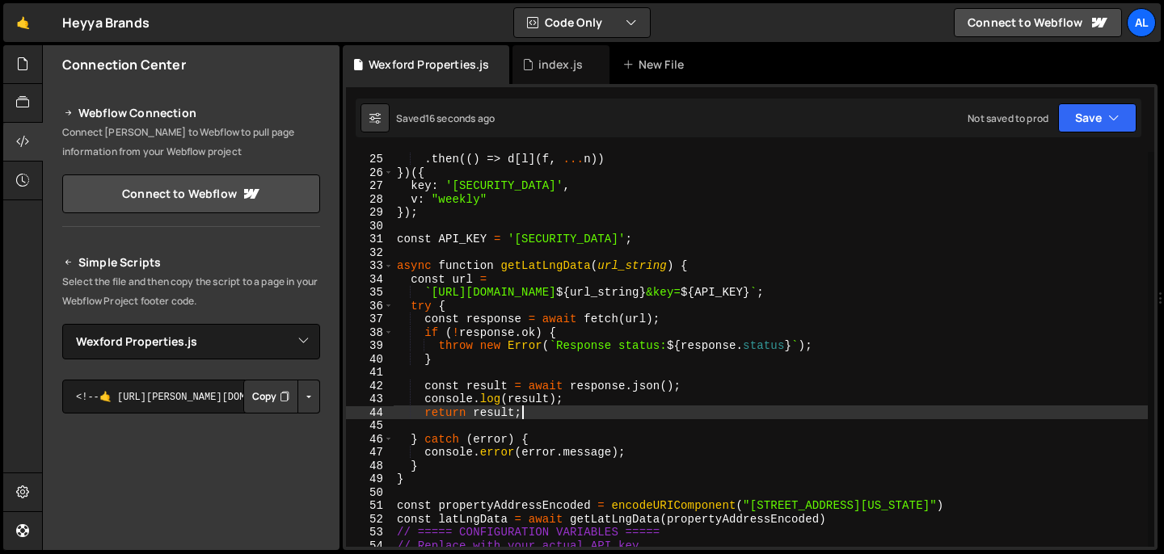
click at [687, 195] on div "d [ l ] ? console . warn ( p + " only loads once. Ignoring:" , g ) : d [ l ] = …" at bounding box center [770, 350] width 754 height 422
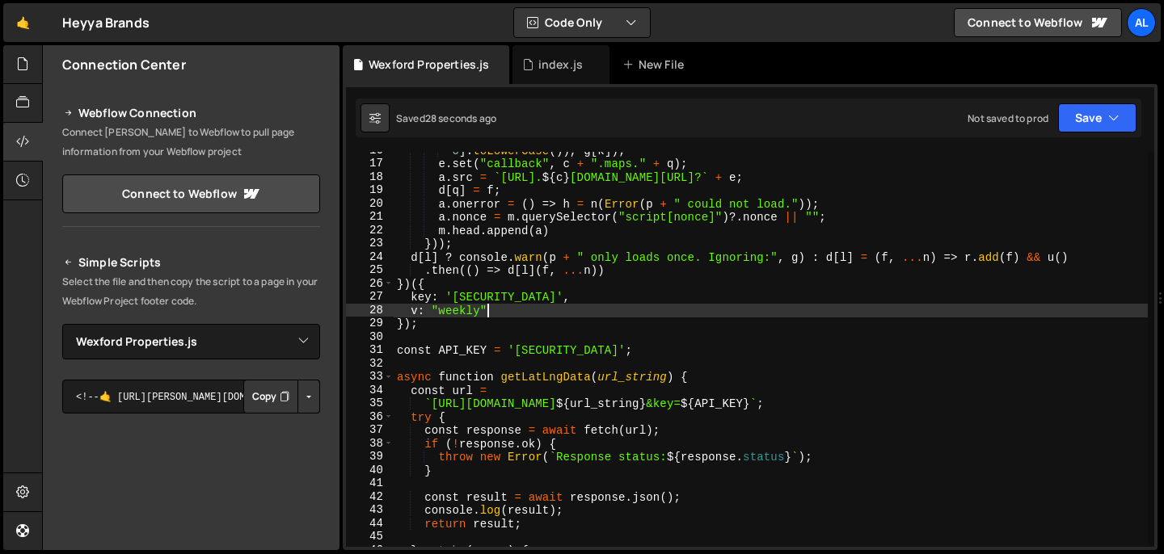
scroll to position [210, 0]
type textarea "});"
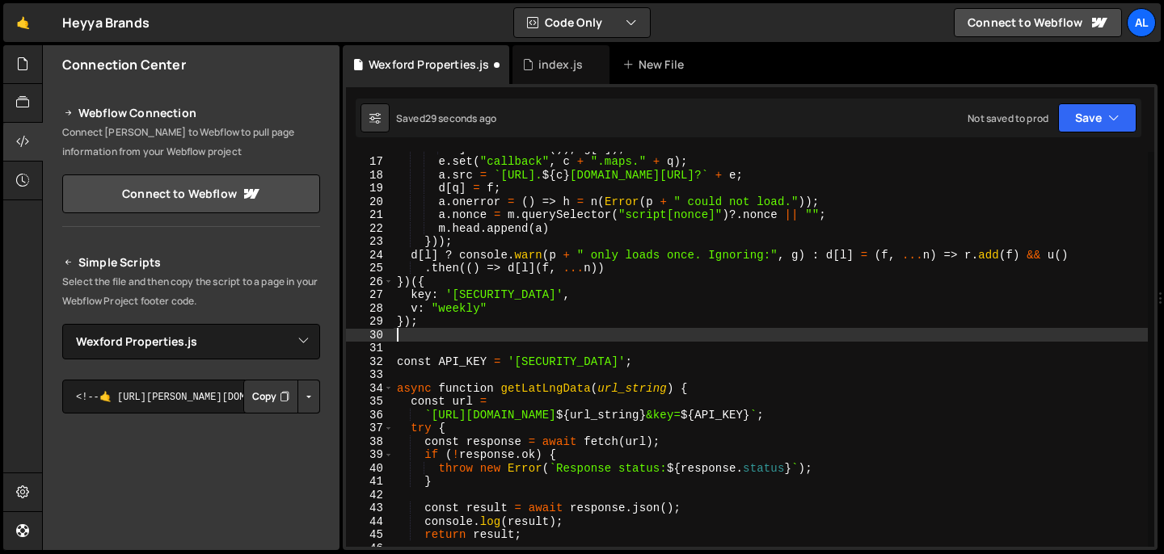
scroll to position [0, 0]
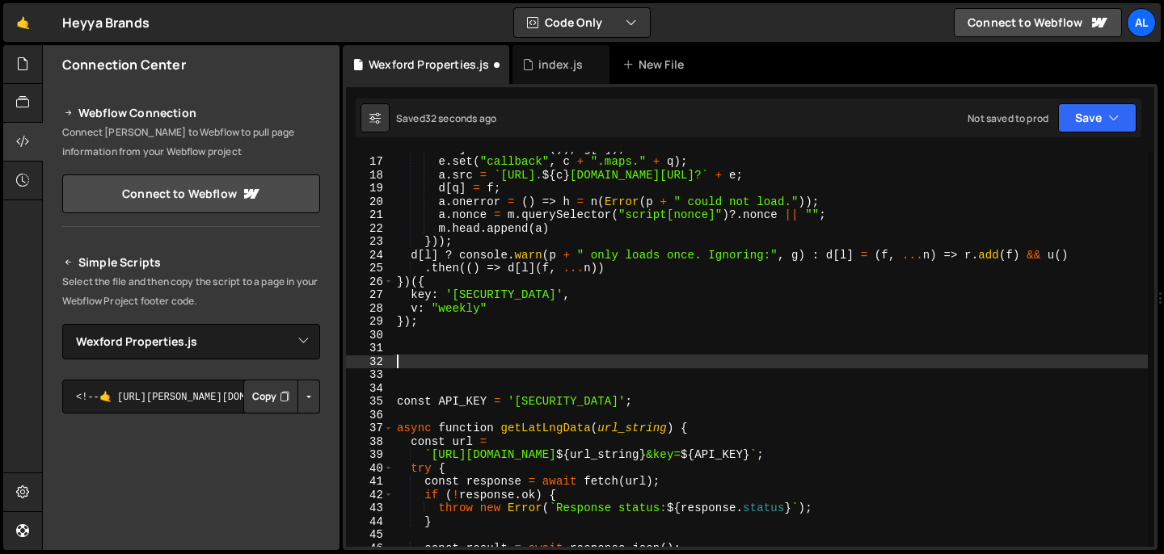
type textarea "s"
type textarea "async funtion init() {"
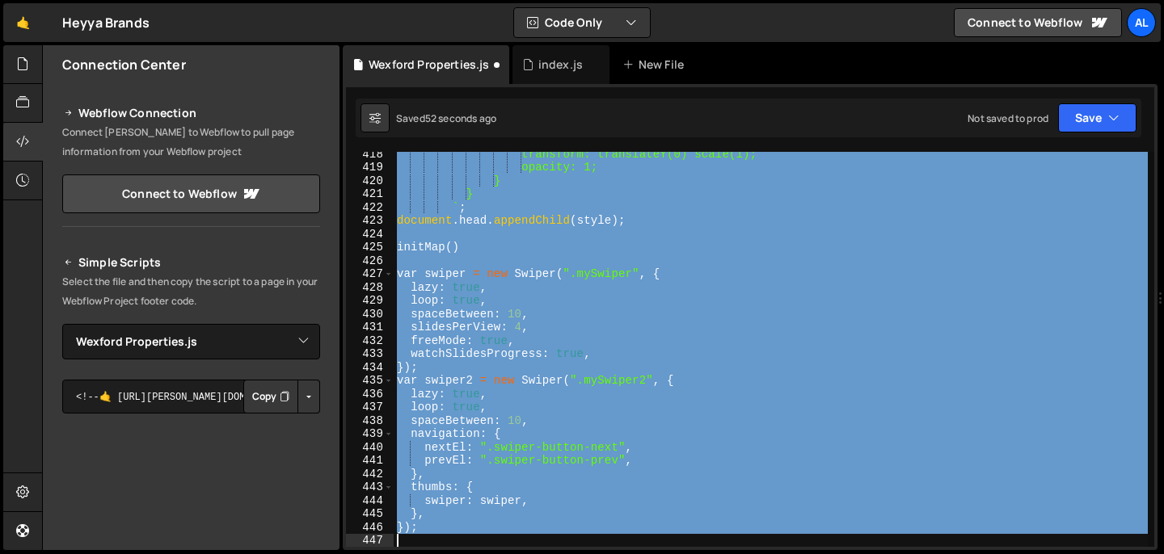
scroll to position [5644, 0]
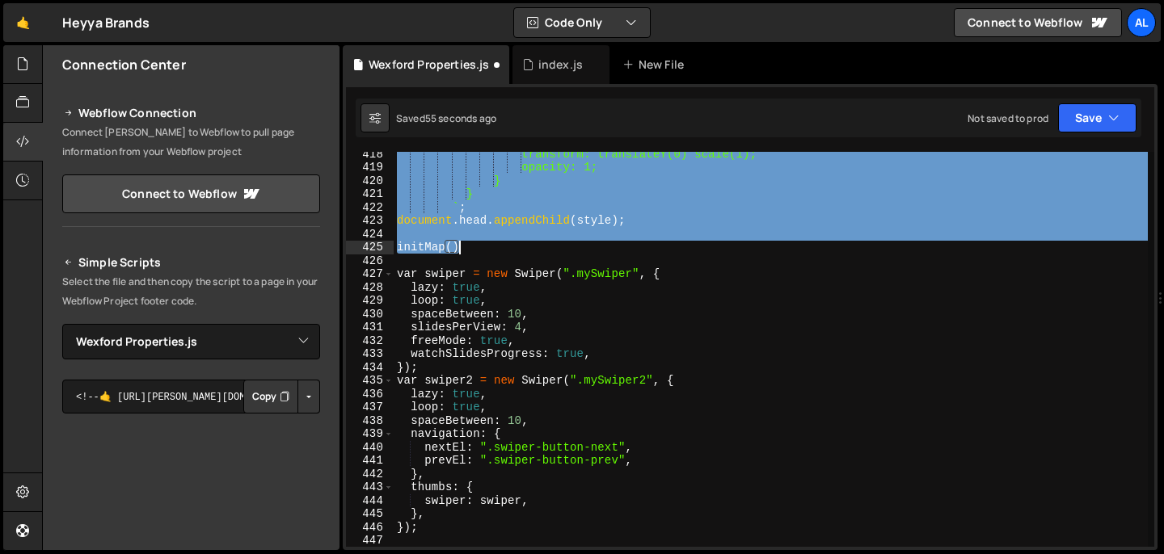
drag, startPoint x: 398, startPoint y: 427, endPoint x: 638, endPoint y: 246, distance: 300.6
click at [638, 246] on div "transform: translateY(0) scale(1); opacity: 1; } } ` ; document . head . append…" at bounding box center [770, 358] width 754 height 422
type textarea "initMap()"
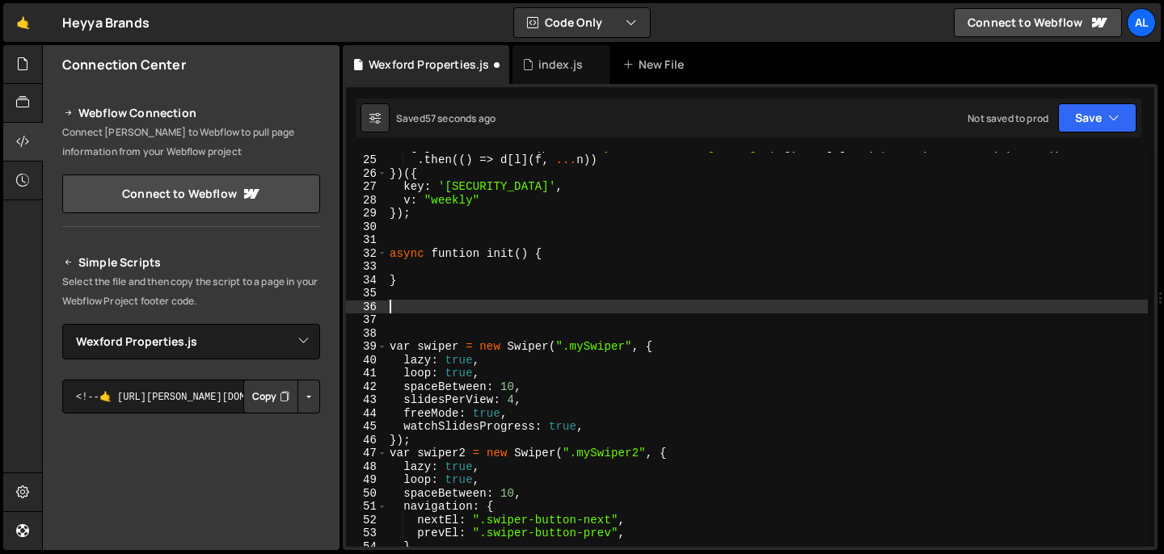
scroll to position [318, 0]
type textarea "}"
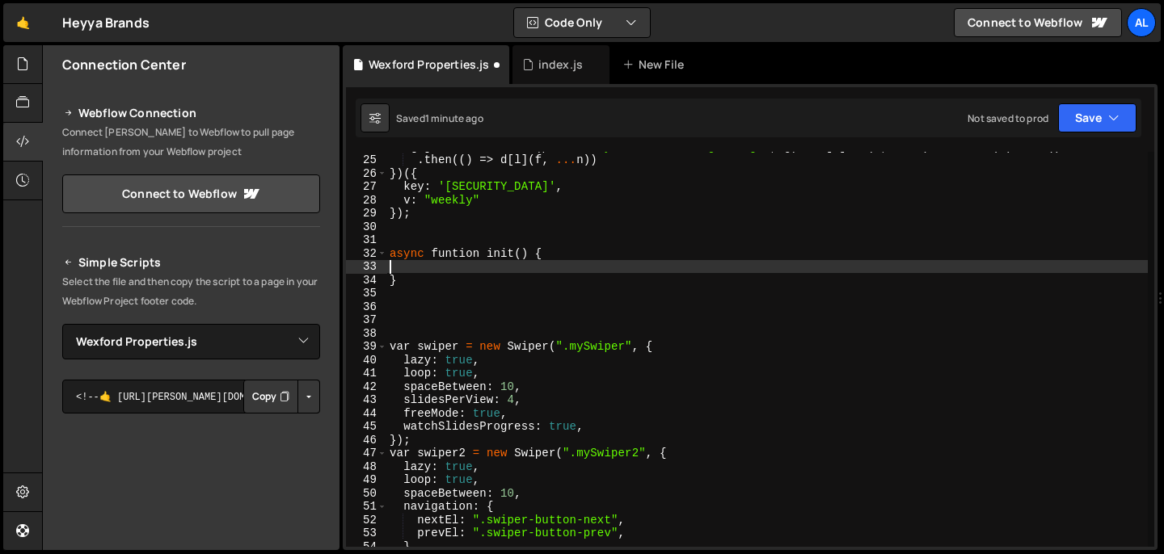
paste textarea "initMap()"
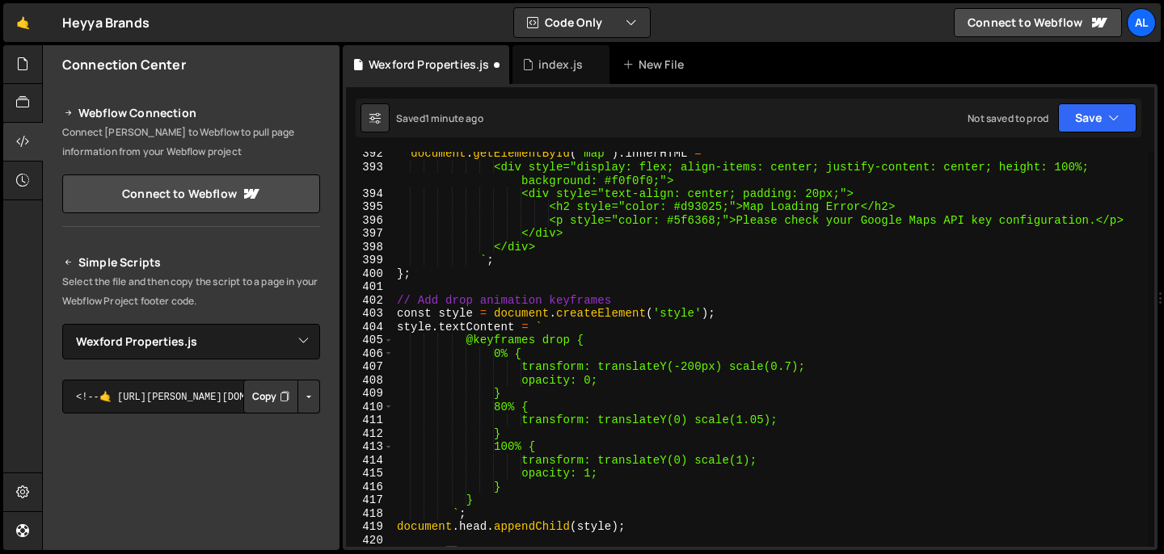
type textarea "}"
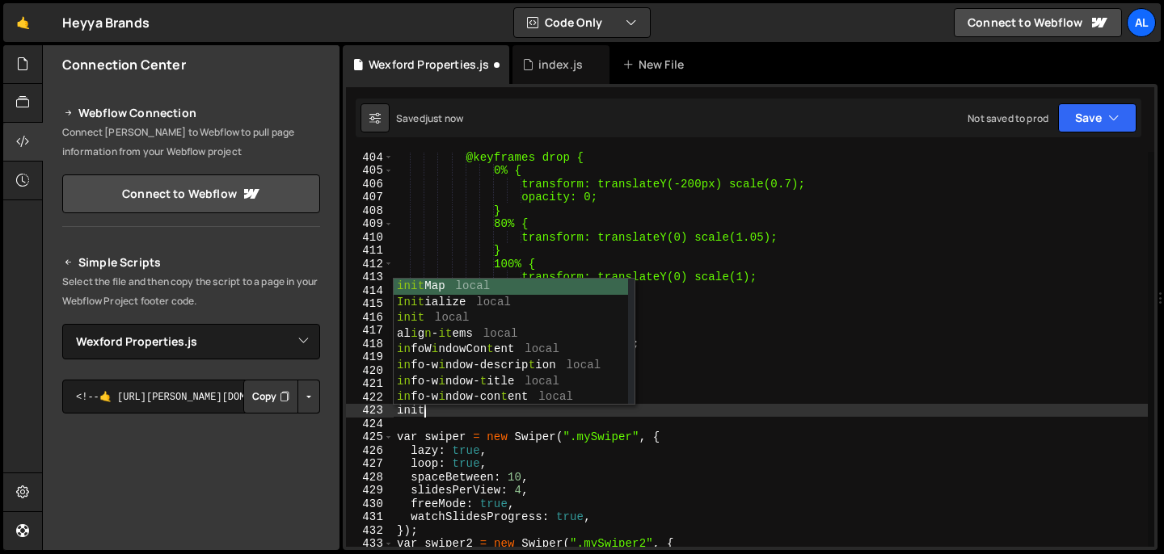
scroll to position [0, 2]
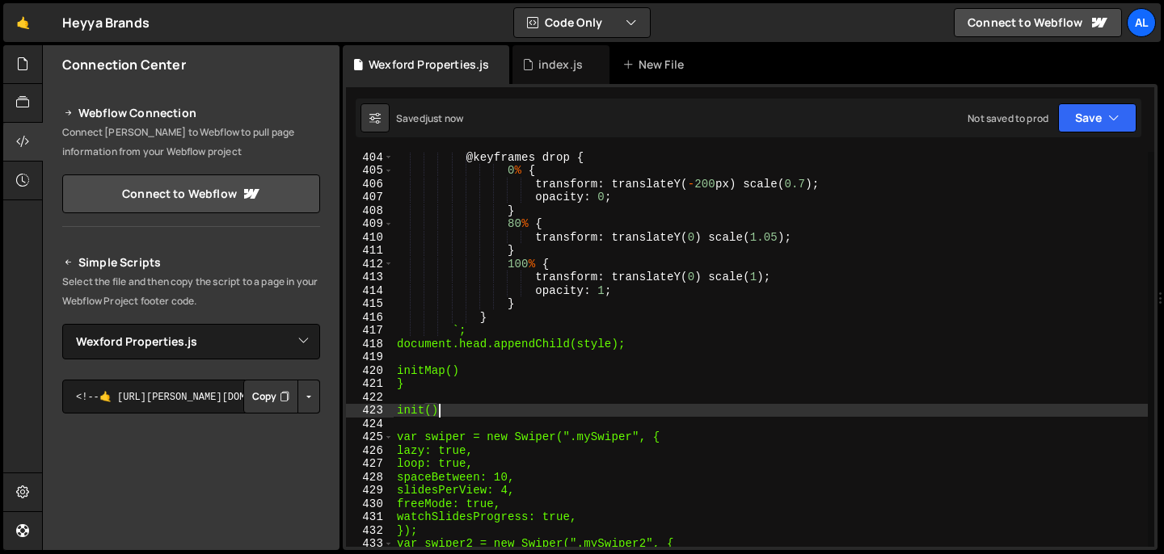
click at [924, 384] on div "@ keyframes drop { 0 % { transform : translateY ( - 200 px ) scale ( 0.7 ) ; op…" at bounding box center [770, 361] width 754 height 422
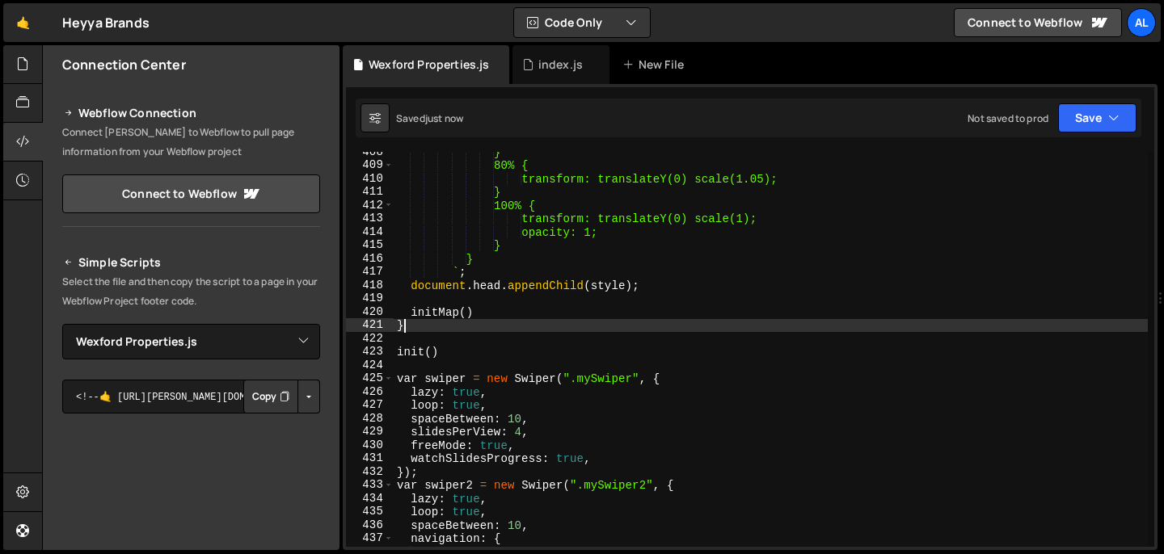
click at [757, 428] on div "} 80% { transform: translateY(0) scale(1.05); } 100% { transform: translateY(0)…" at bounding box center [770, 356] width 754 height 422
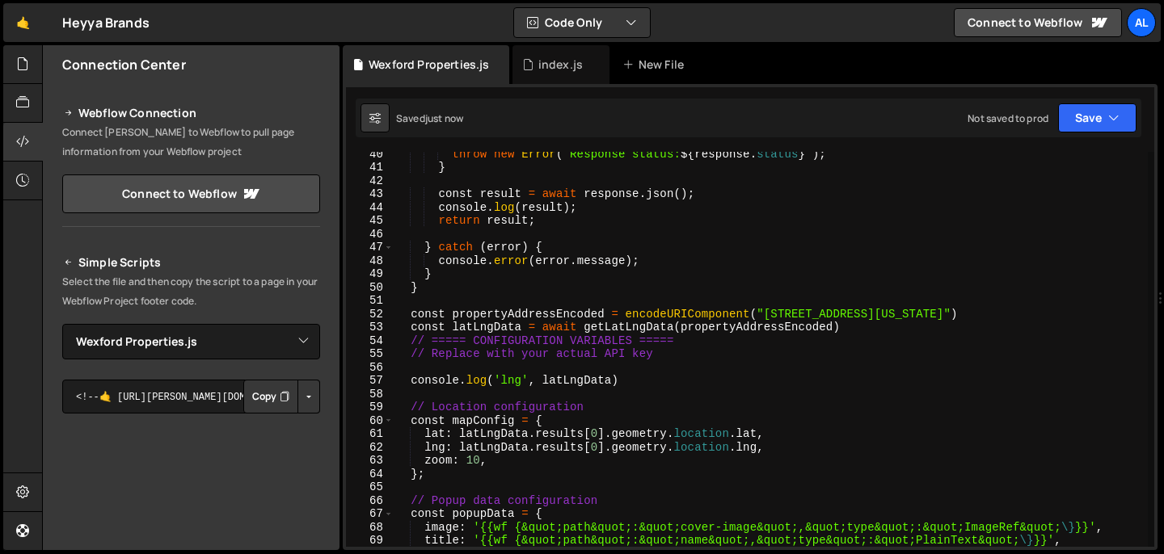
scroll to position [528, 0]
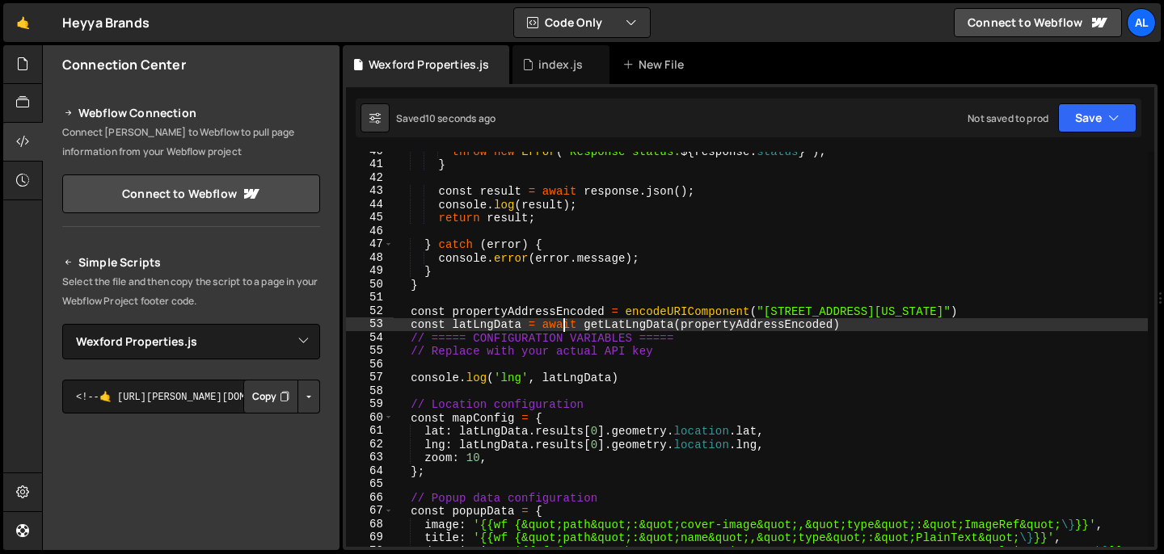
click at [562, 323] on div "throw new Error ( ` Response status: ${ response . status } ` ) ; } const resul…" at bounding box center [770, 363] width 754 height 436
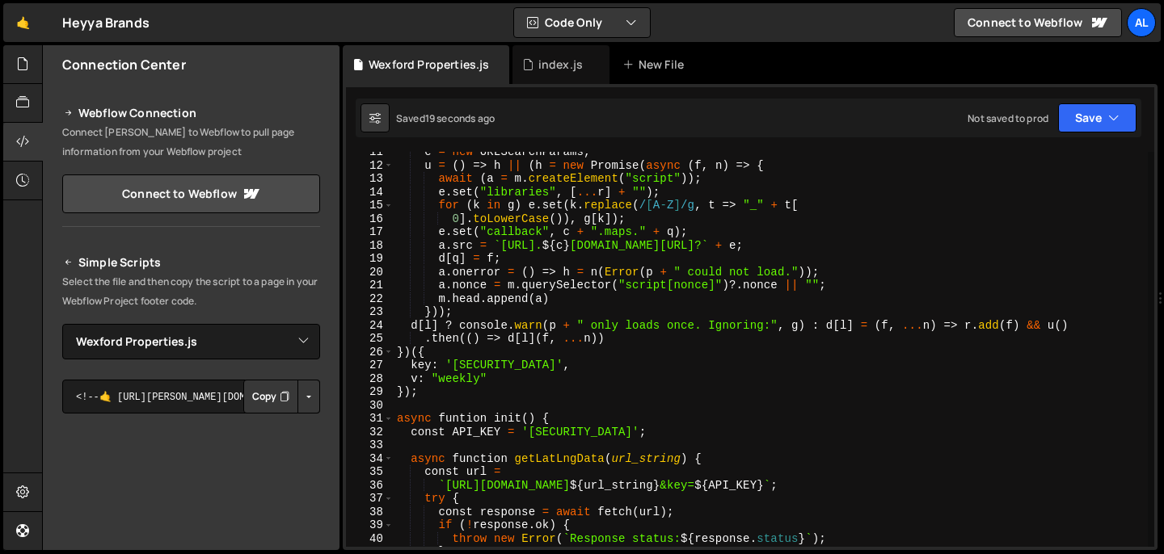
scroll to position [158, 0]
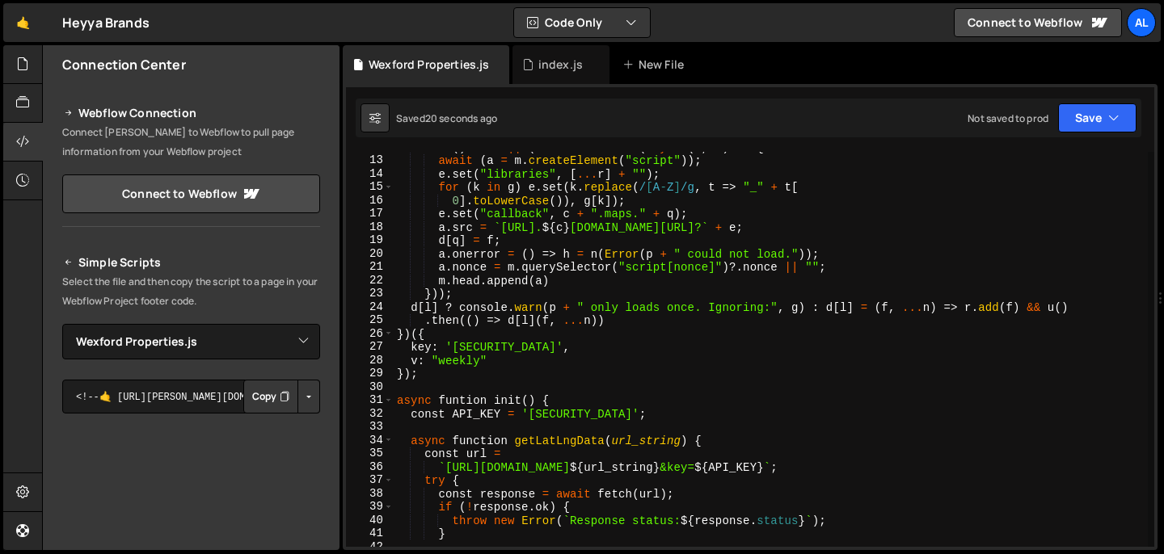
click at [448, 404] on div "u = ( ) => h || ( h = new Promise ( async ( f , n ) => { await ( a = m . create…" at bounding box center [770, 352] width 754 height 422
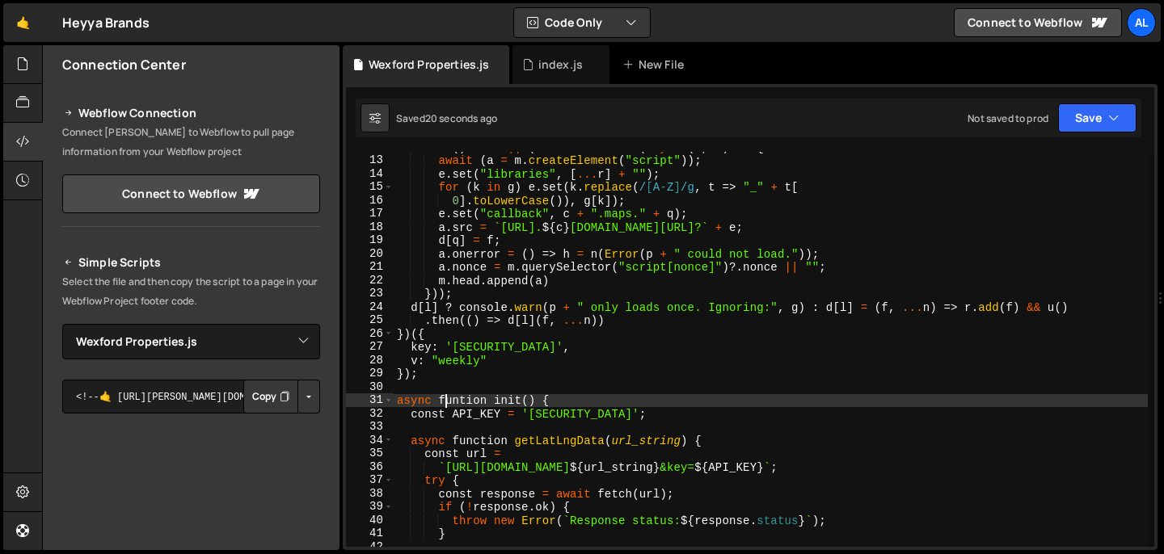
click at [448, 404] on div "u = ( ) => h || ( h = new Promise ( async ( f , n ) => { await ( a = m . create…" at bounding box center [770, 352] width 754 height 422
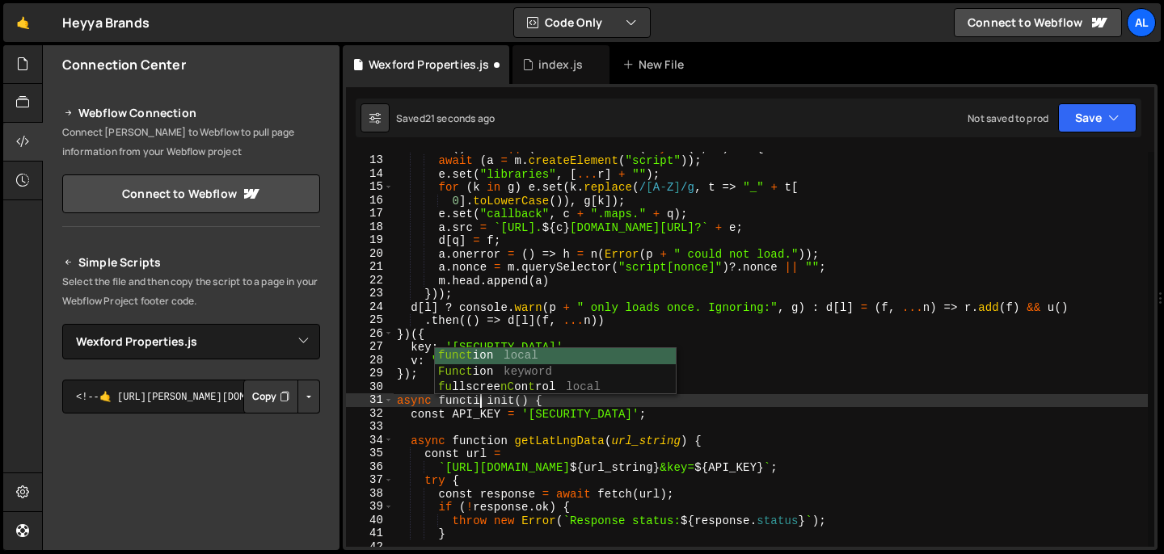
scroll to position [0, 6]
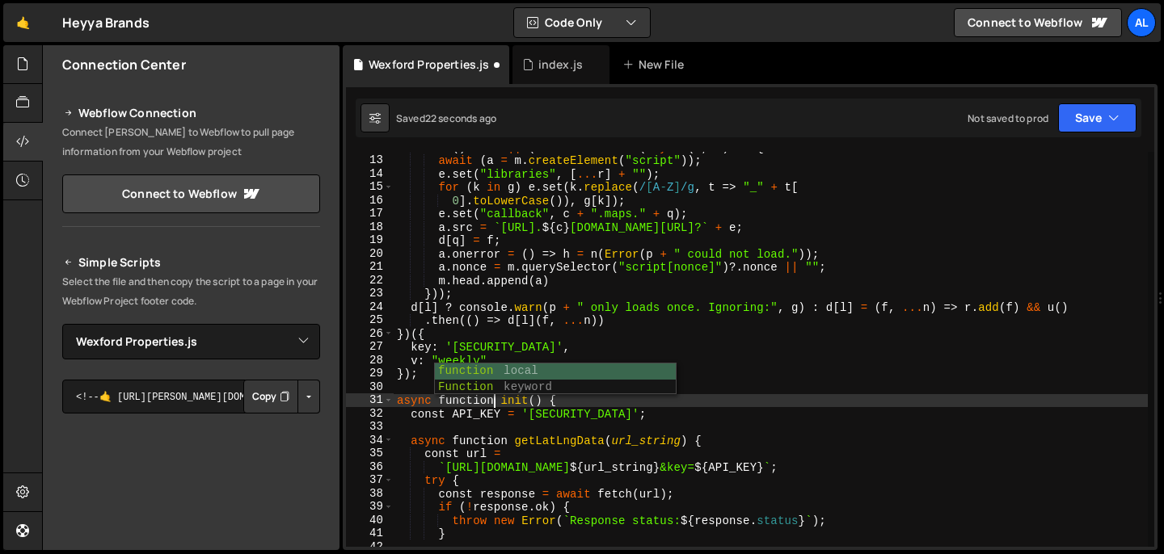
click at [687, 451] on div "u = ( ) => h || ( h = new Promise ( async ( f , n ) => { await ( a = m . create…" at bounding box center [770, 352] width 754 height 422
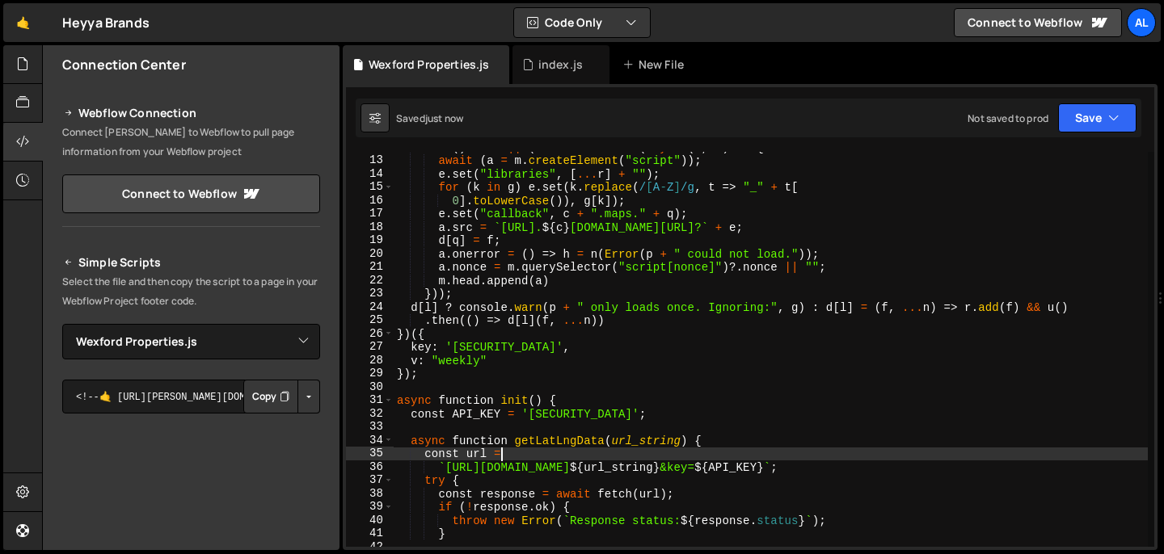
click at [730, 358] on div "u = ( ) => h || ( h = new Promise ( async ( f , n ) => { await ( a = m . create…" at bounding box center [770, 352] width 754 height 422
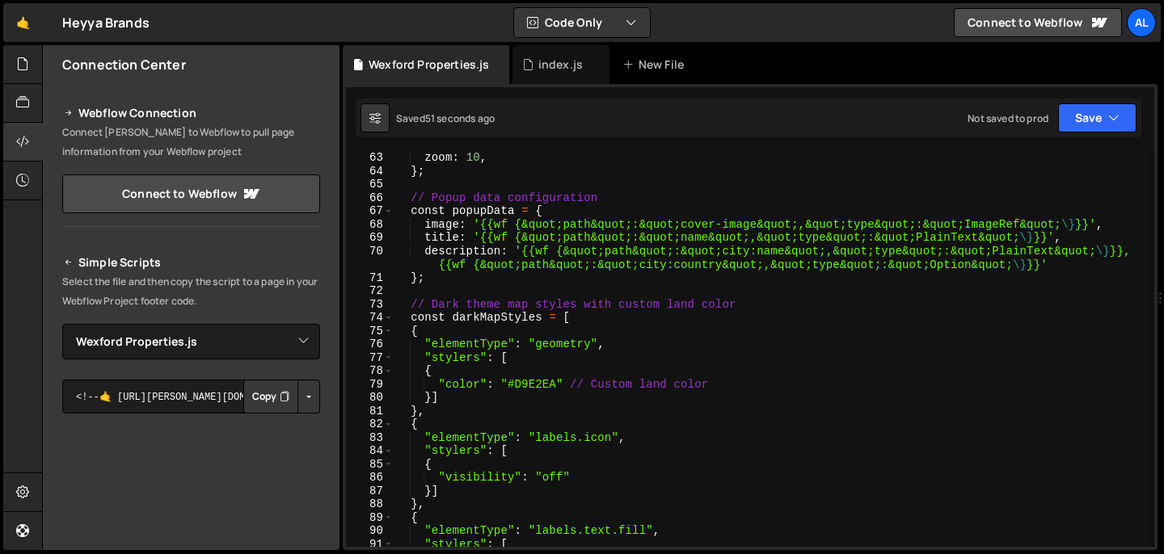
scroll to position [827, 0]
click at [482, 219] on div "zoom : 10 , } ; // Popup data configuration const popupData = { image : '{{wf {…" at bounding box center [770, 362] width 754 height 422
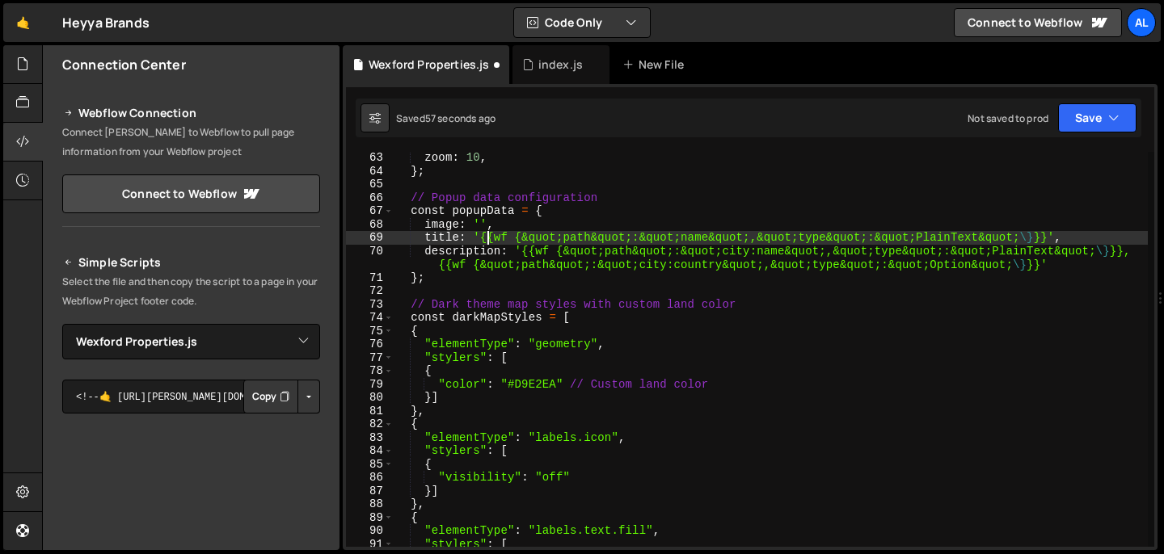
click at [484, 238] on div "zoom : 10 , } ; // Popup data configuration const popupData = { image : '' , ti…" at bounding box center [770, 362] width 754 height 422
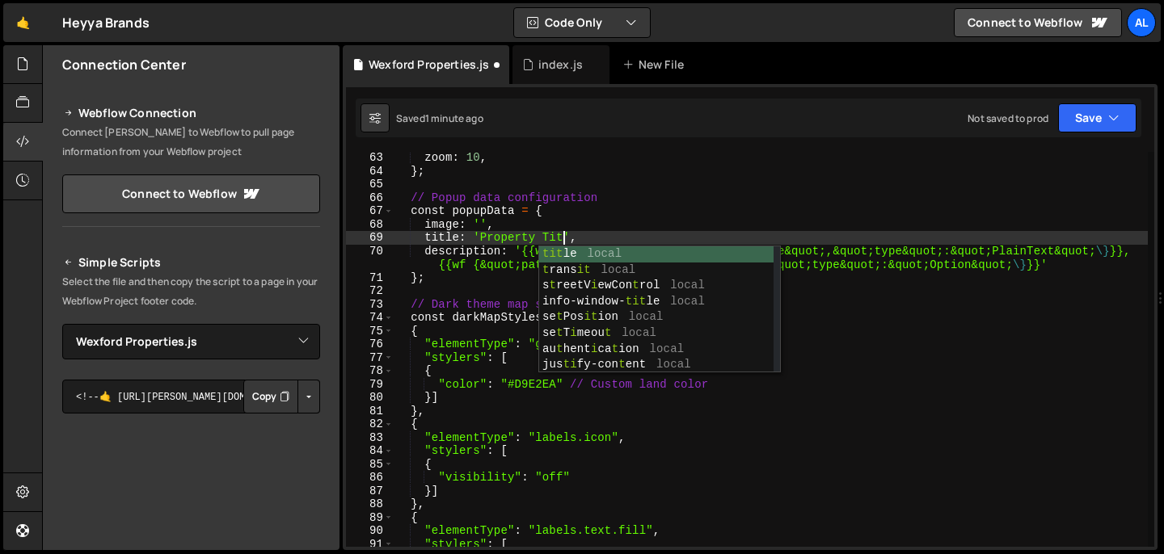
scroll to position [0, 12]
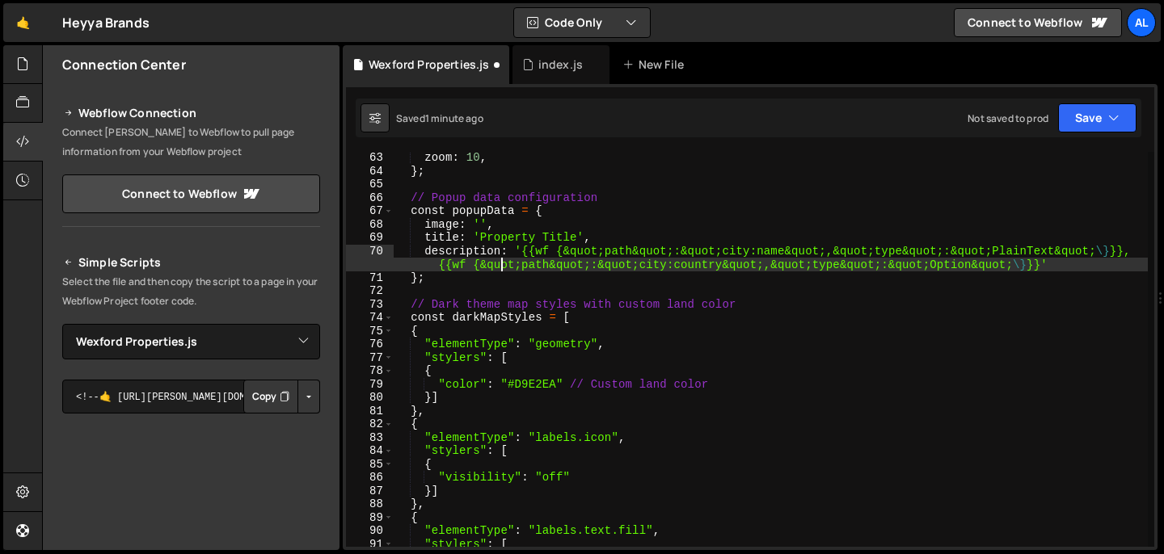
click at [503, 266] on div "zoom : 10 , } ; // Popup data configuration const popupData = { image : '' , ti…" at bounding box center [770, 362] width 754 height 422
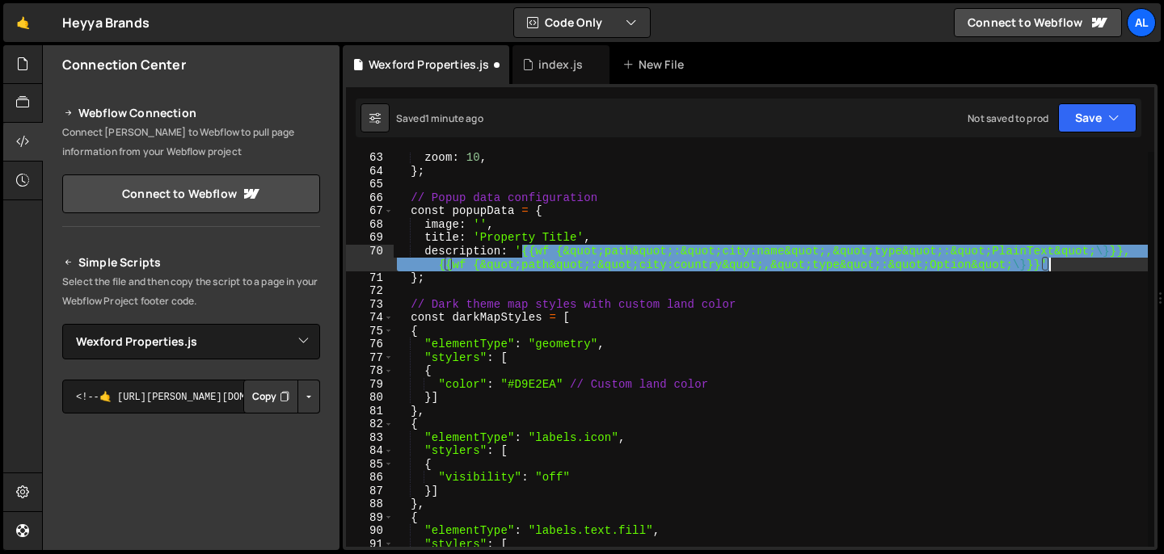
drag, startPoint x: 520, startPoint y: 250, endPoint x: 1049, endPoint y: 262, distance: 528.6
click at [1049, 262] on div "zoom : 10 , } ; // Popup data configuration const popupData = { image : '' , ti…" at bounding box center [770, 362] width 754 height 422
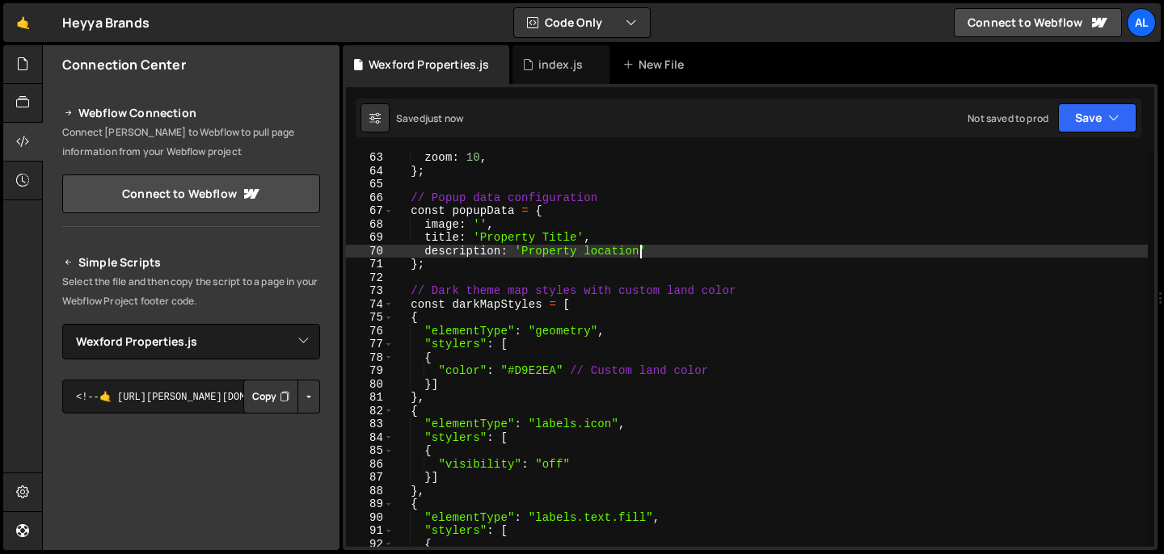
click at [997, 398] on div "zoom : 10 , } ; // Popup data configuration const popupData = { image : '' , ti…" at bounding box center [770, 362] width 754 height 422
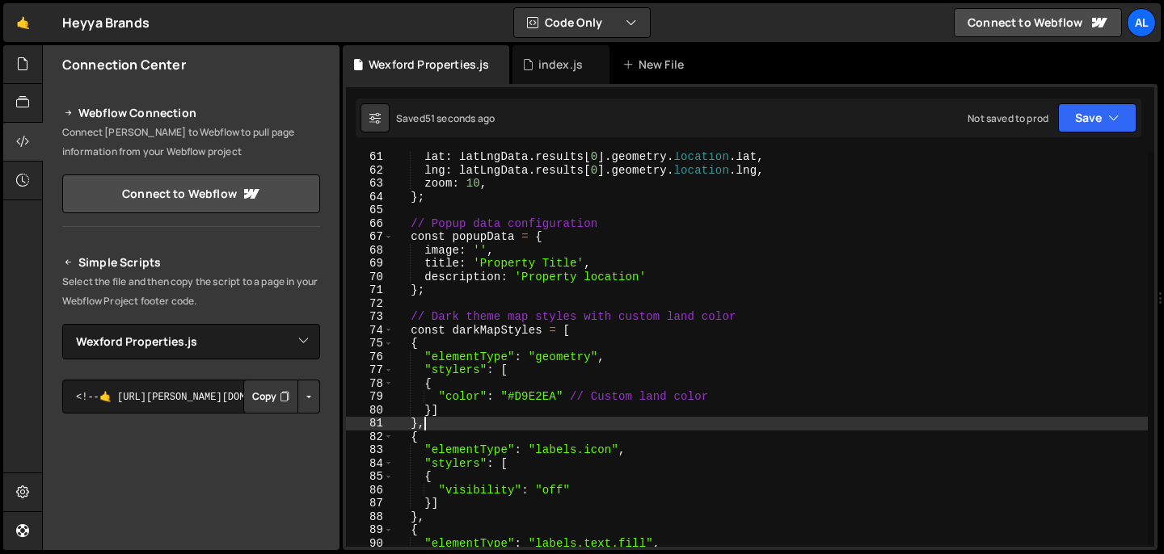
scroll to position [798, 0]
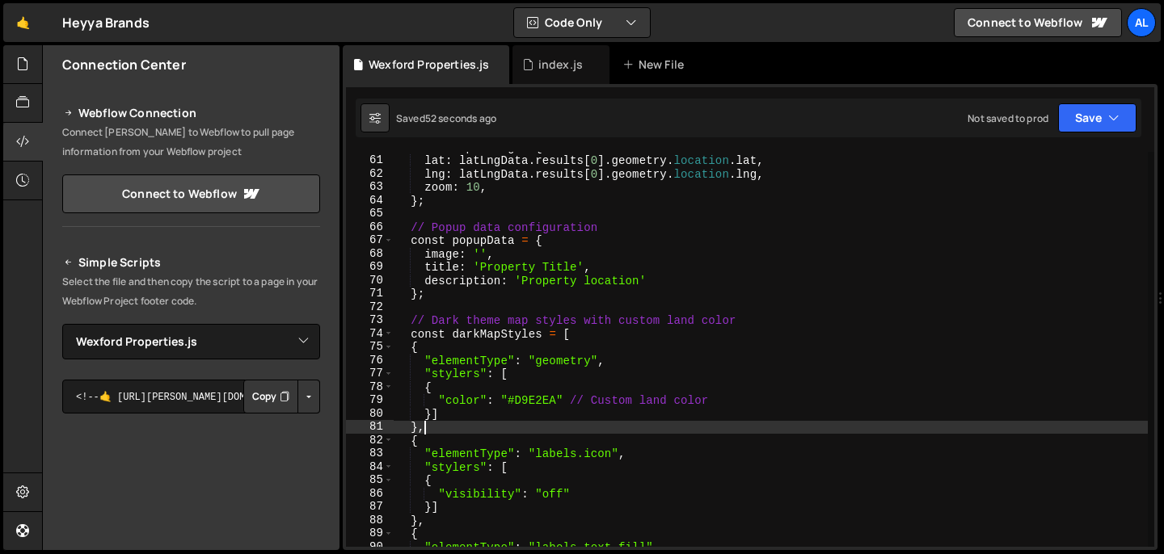
click at [480, 252] on div "const mapConfig = { lat : latLngData . results [ 0 ] . geometry . location . la…" at bounding box center [770, 352] width 754 height 422
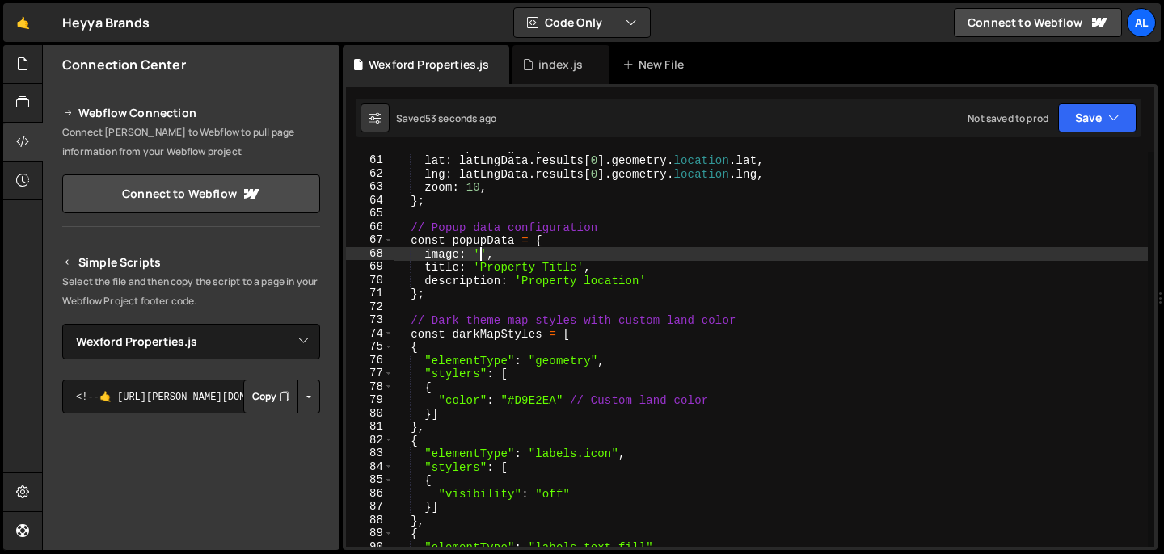
paste textarea "https://cdn.prod.website-files.com/688434b7744a7a283853f6ce/68a7919ac7a873c7b29…"
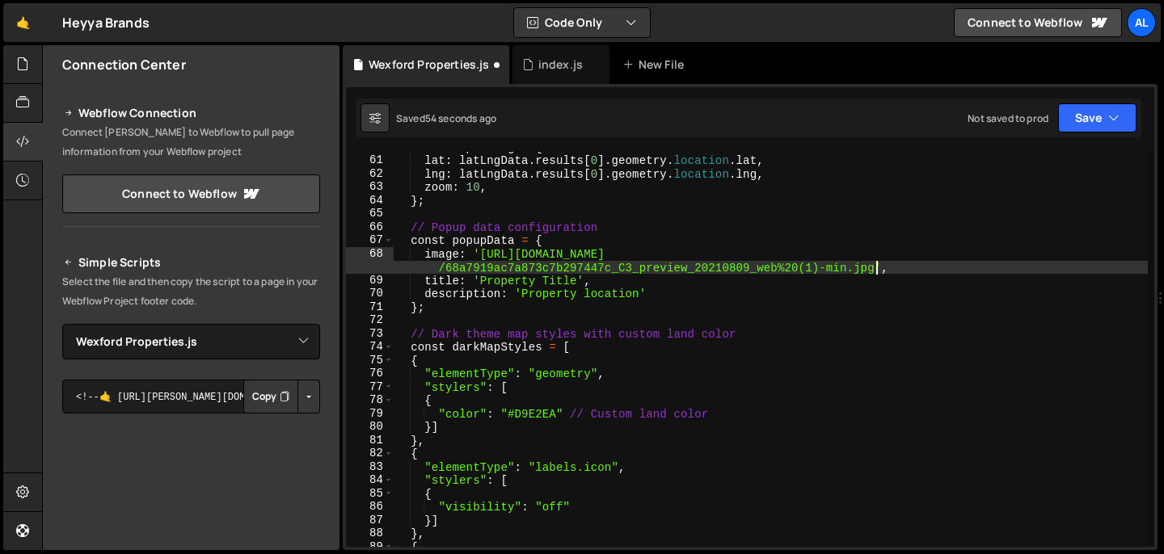
click at [1092, 133] on div "Saved 54 seconds ago Not saved to prod Upgrade to Edit Save Save to Staging S S…" at bounding box center [748, 118] width 785 height 39
click at [1088, 124] on button "Save" at bounding box center [1097, 117] width 78 height 29
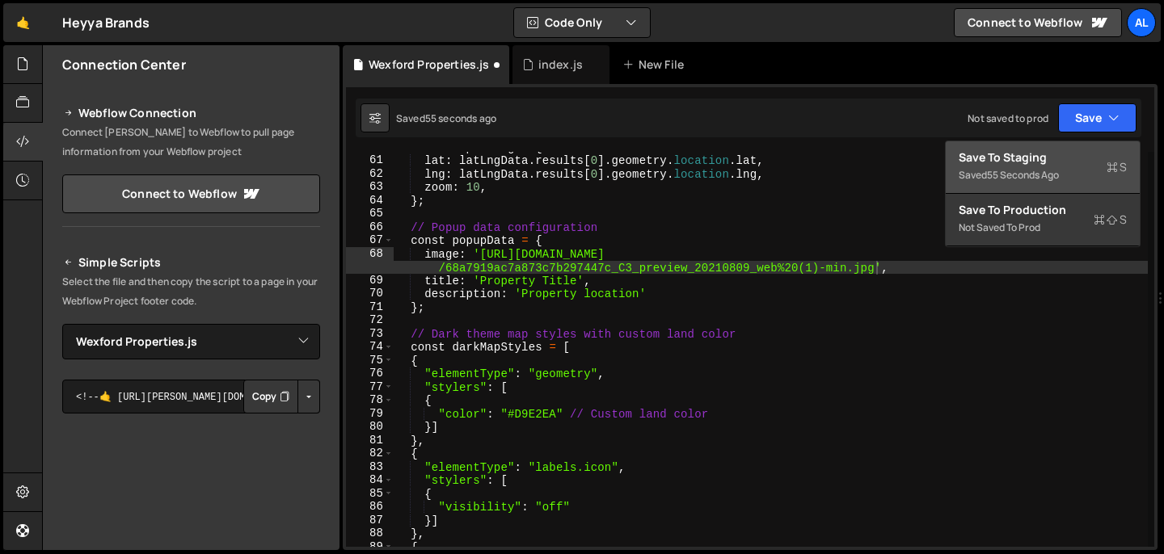
click at [1058, 169] on div "55 seconds ago" at bounding box center [1023, 175] width 72 height 14
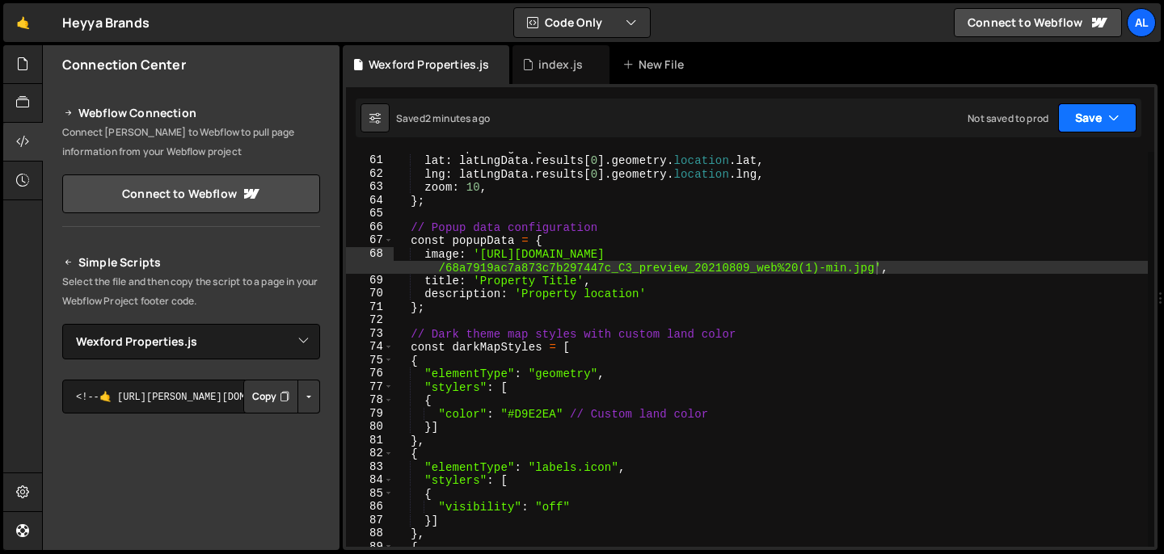
click at [1084, 125] on button "Save" at bounding box center [1097, 117] width 78 height 29
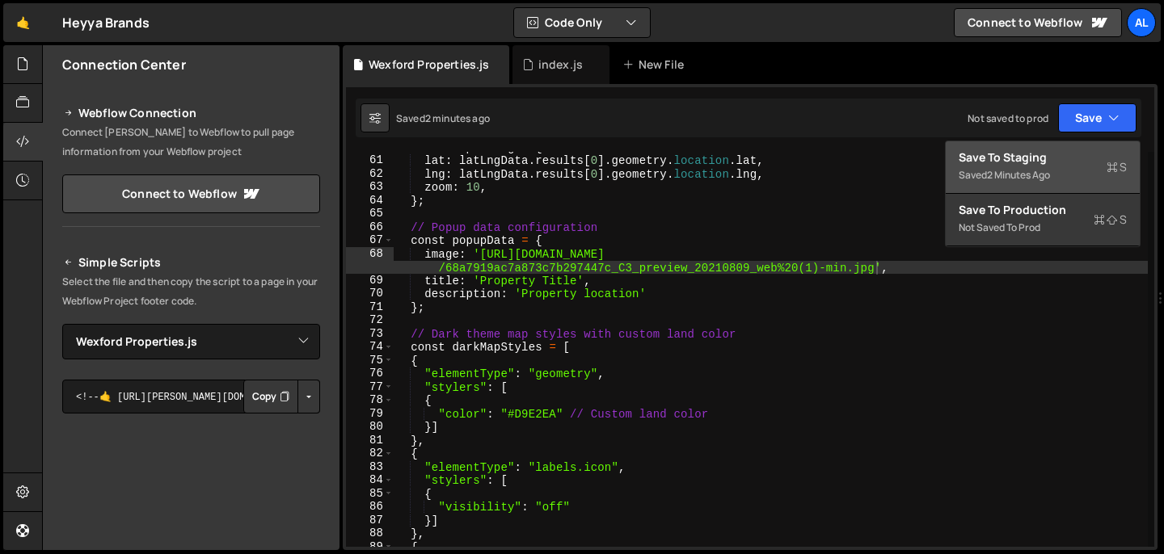
click at [1047, 186] on button "Save to Staging S Saved 2 minutes ago" at bounding box center [1042, 167] width 194 height 53
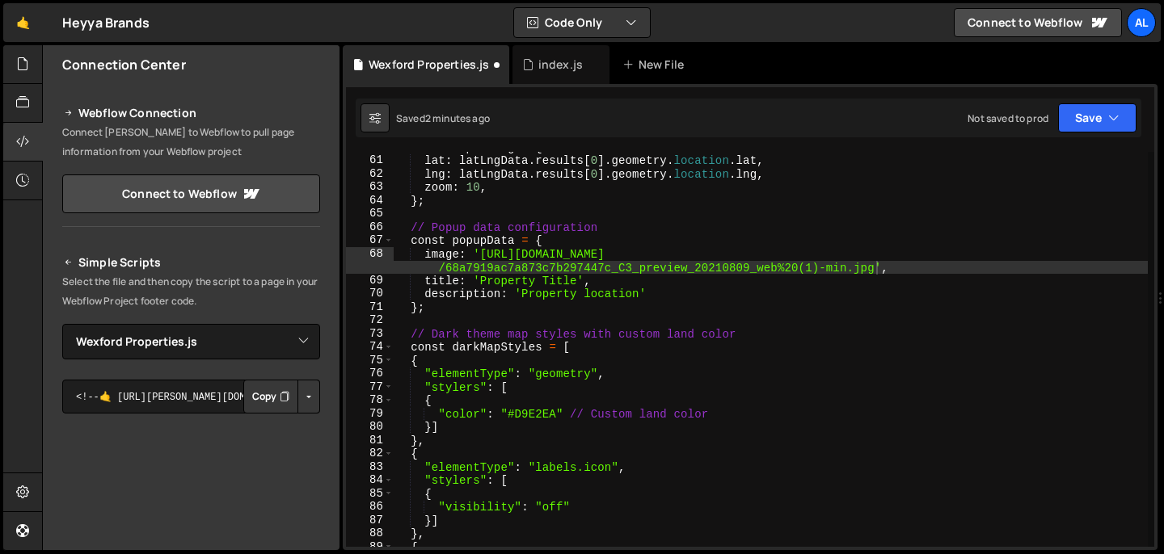
click at [1047, 186] on div "const mapConfig = { lat : latLngData . results [ 0 ] . geometry . location . la…" at bounding box center [770, 352] width 754 height 422
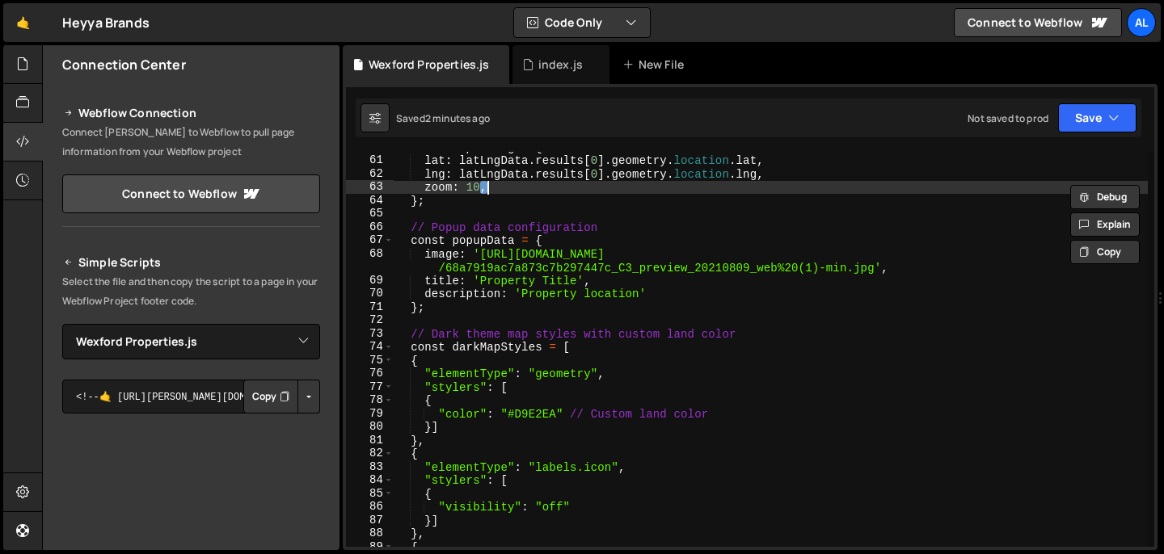
click at [506, 306] on div "const mapConfig = { lat : latLngData . results [ 0 ] . geometry . location . la…" at bounding box center [770, 352] width 754 height 422
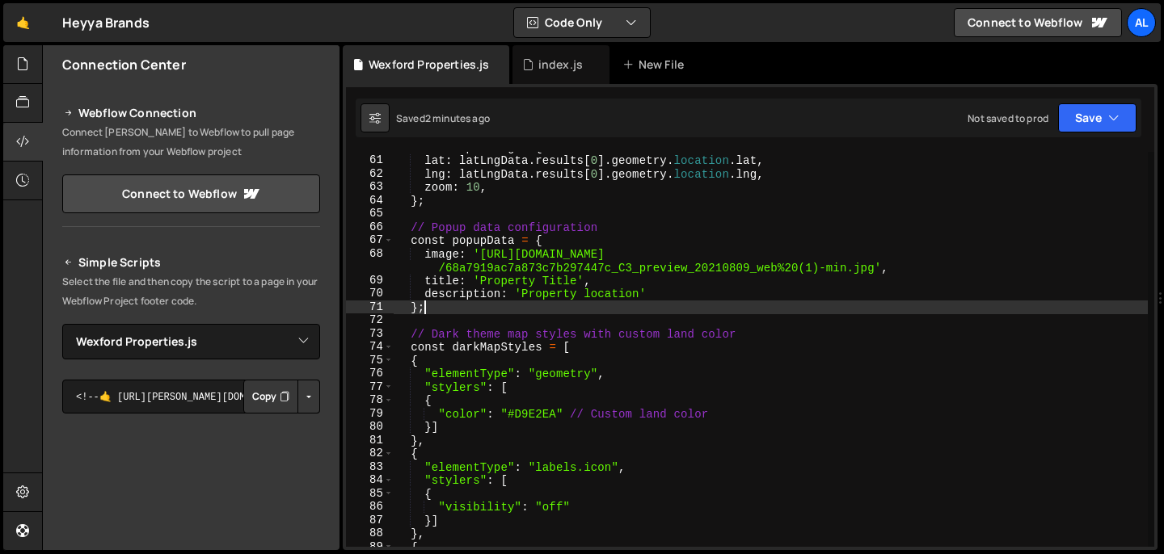
click at [506, 306] on div "const mapConfig = { lat : latLngData . results [ 0 ] . geometry . location . la…" at bounding box center [770, 352] width 754 height 422
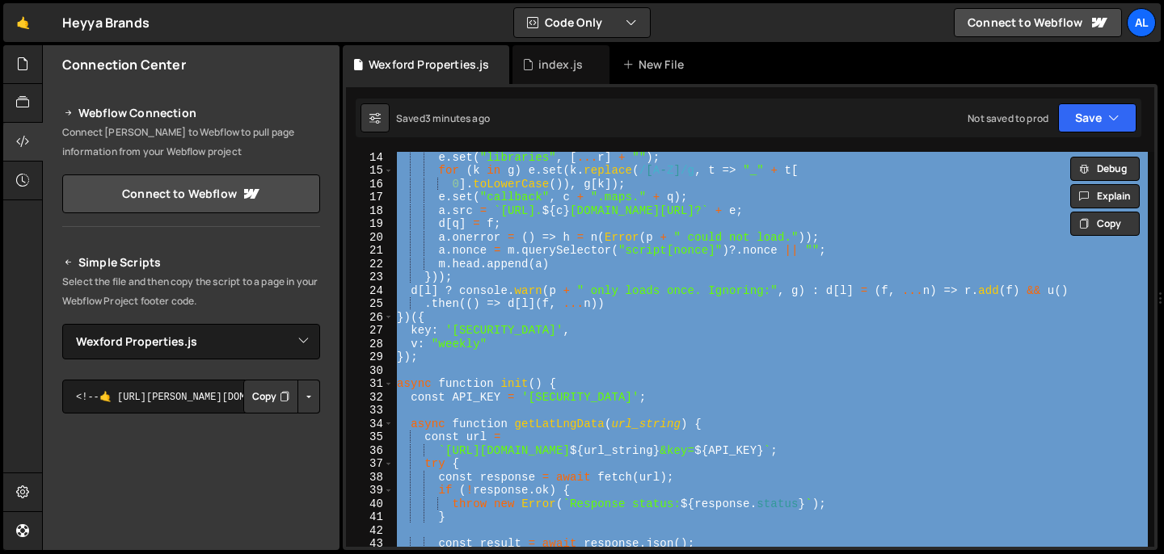
scroll to position [0, 0]
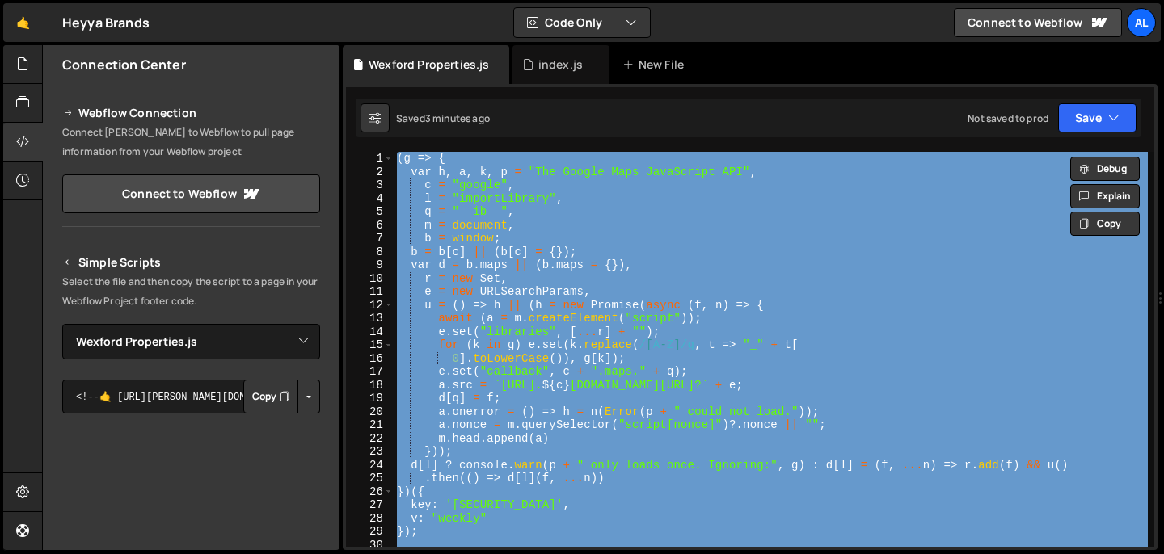
click at [740, 349] on div "( g => { var h , a , k , p = "The Google Maps JavaScript API" , c = "google" , …" at bounding box center [770, 363] width 754 height 422
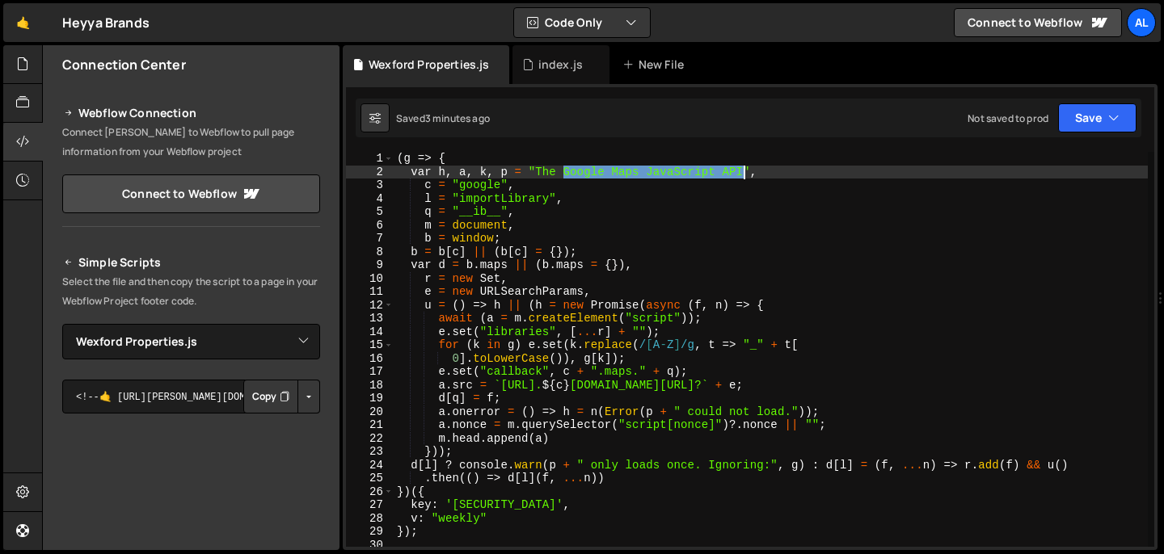
drag, startPoint x: 566, startPoint y: 171, endPoint x: 746, endPoint y: 166, distance: 180.3
click at [746, 166] on div "( g => { var h , a , k , p = "The Google Maps JavaScript API" , c = "google" , …" at bounding box center [770, 363] width 754 height 422
click at [566, 225] on div "( g => { var h , a , k , p = "The Google Maps JavaScript API" , c = "google" , …" at bounding box center [770, 363] width 754 height 422
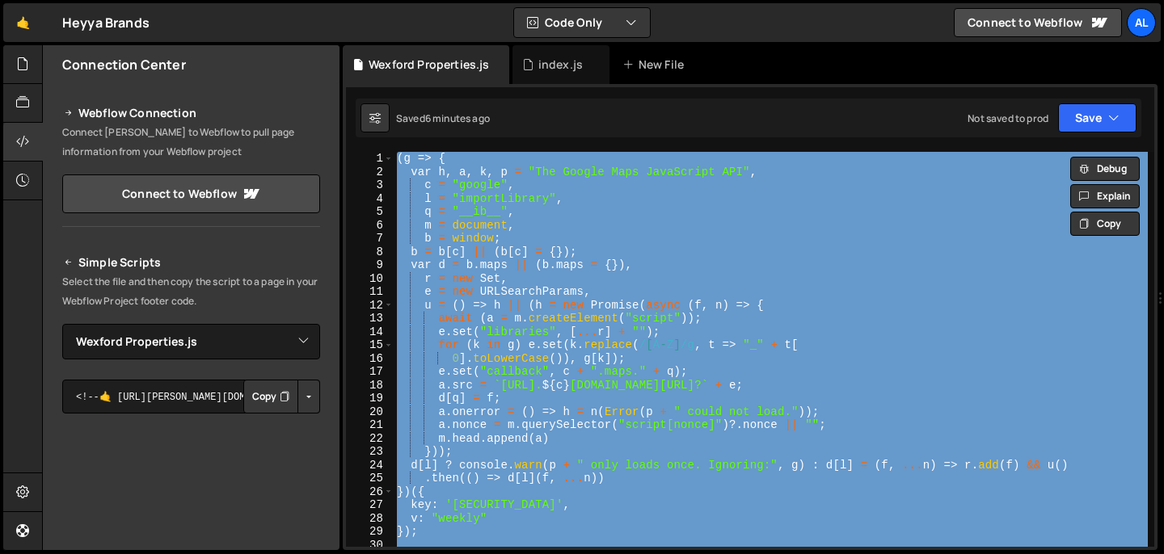
click at [465, 286] on div "( g => { var h , a , k , p = "The Google Maps JavaScript API" , c = "google" , …" at bounding box center [770, 363] width 754 height 422
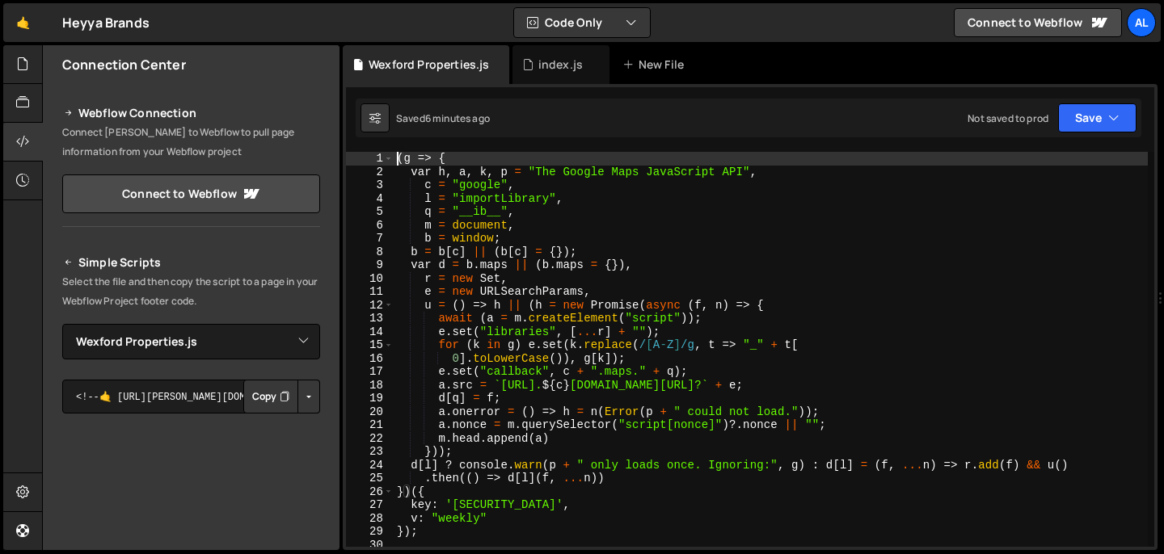
type textarea "(g => {"
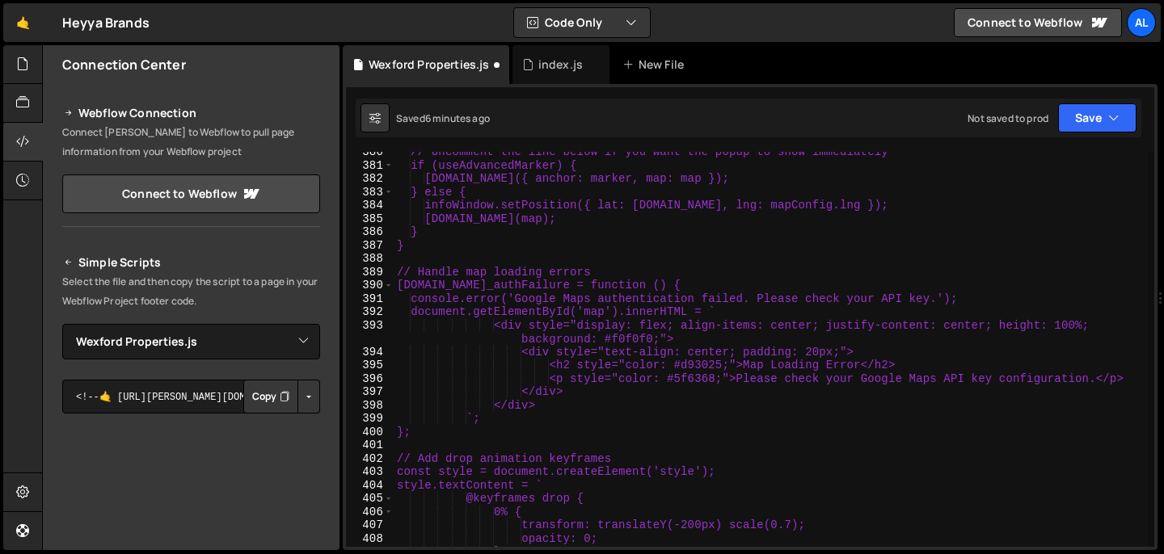
scroll to position [5822, 0]
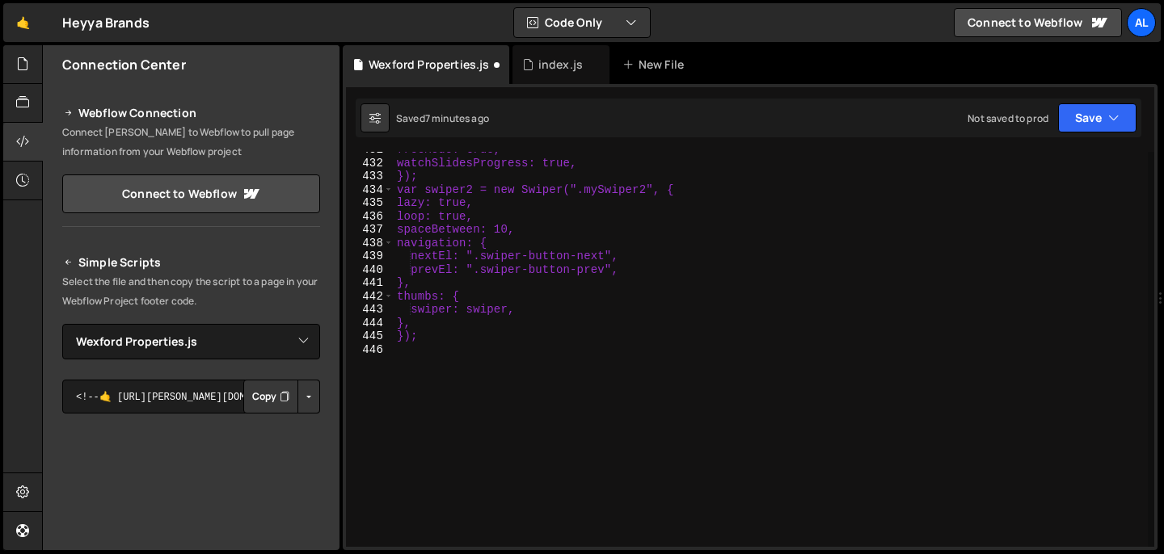
click at [470, 335] on div "freeMode: true, watchSlidesProgress: true, }); var swiper2 = new Swiper(".mySwi…" at bounding box center [770, 354] width 754 height 422
type textarea "});"
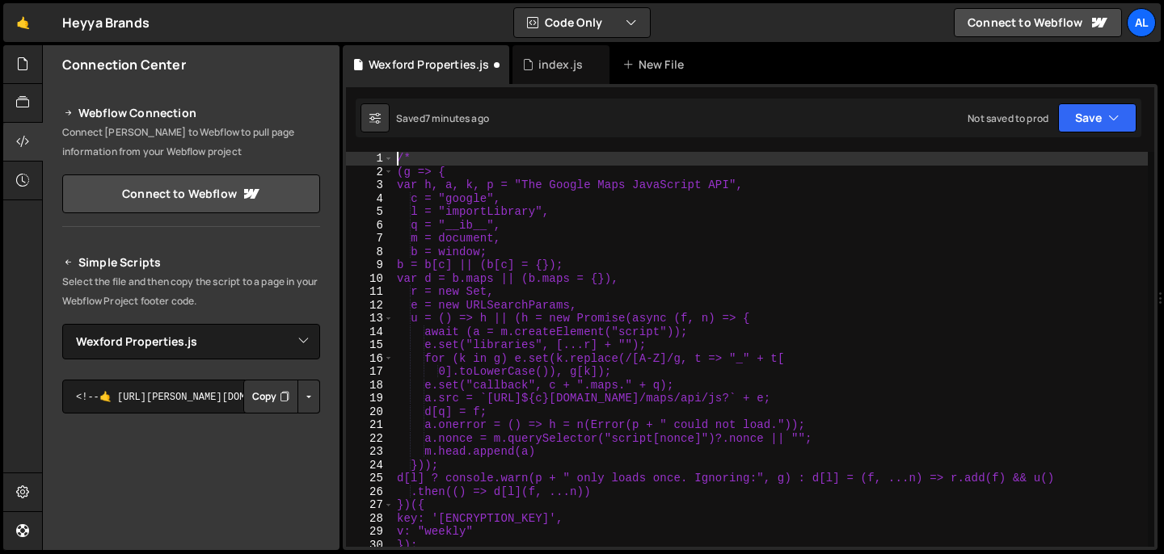
scroll to position [0, 0]
type textarea "/*"
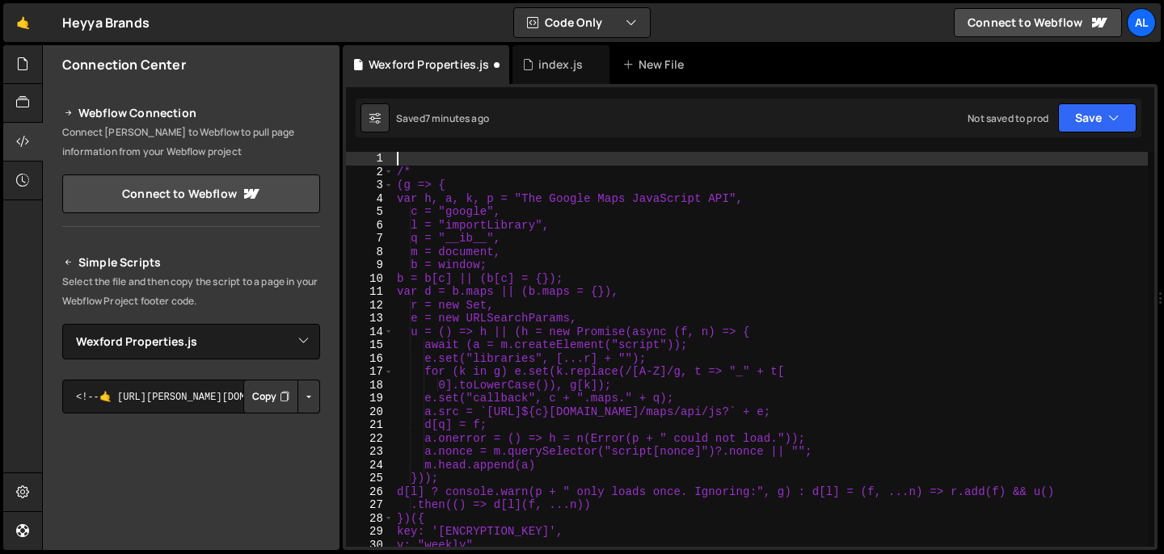
paste textarea "initializeSwipers();"
type textarea "initializeSwipers();"
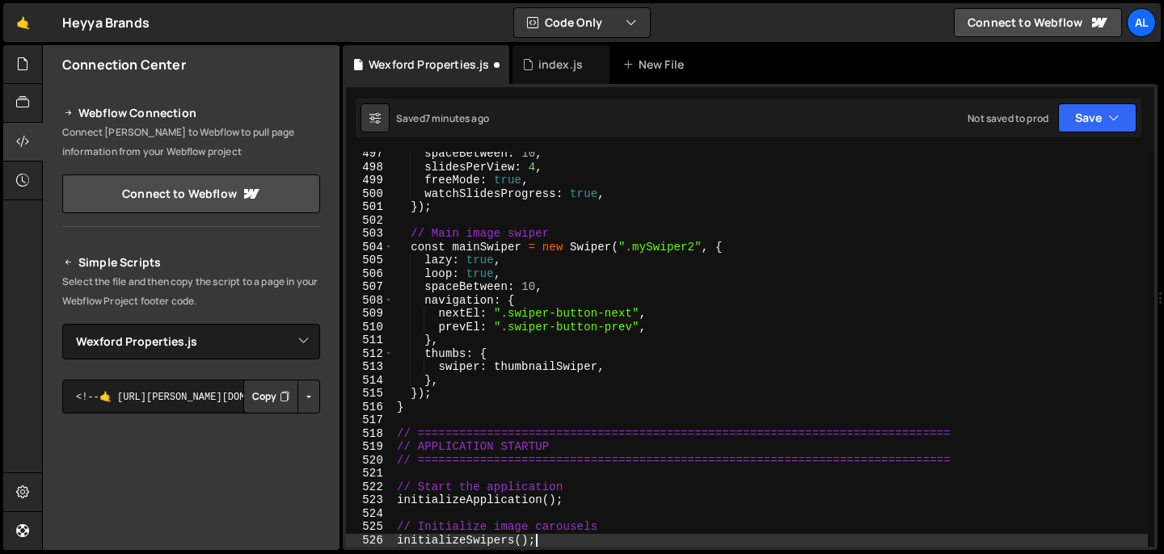
scroll to position [6698, 0]
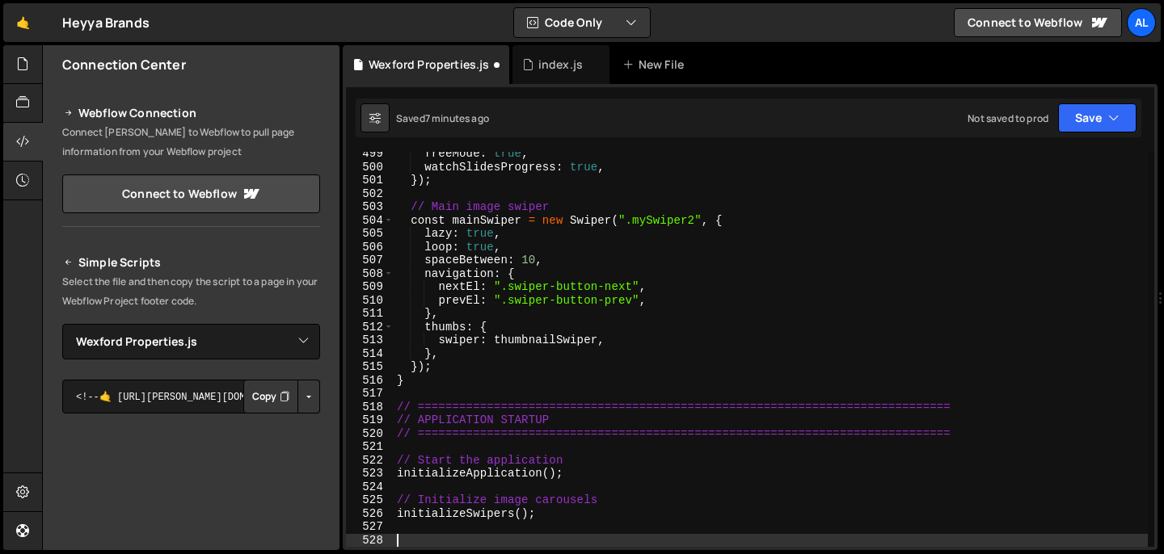
click at [629, 309] on div "freeMode : true , watchSlidesProgress : true , }) ; // Main image swiper const …" at bounding box center [770, 358] width 754 height 422
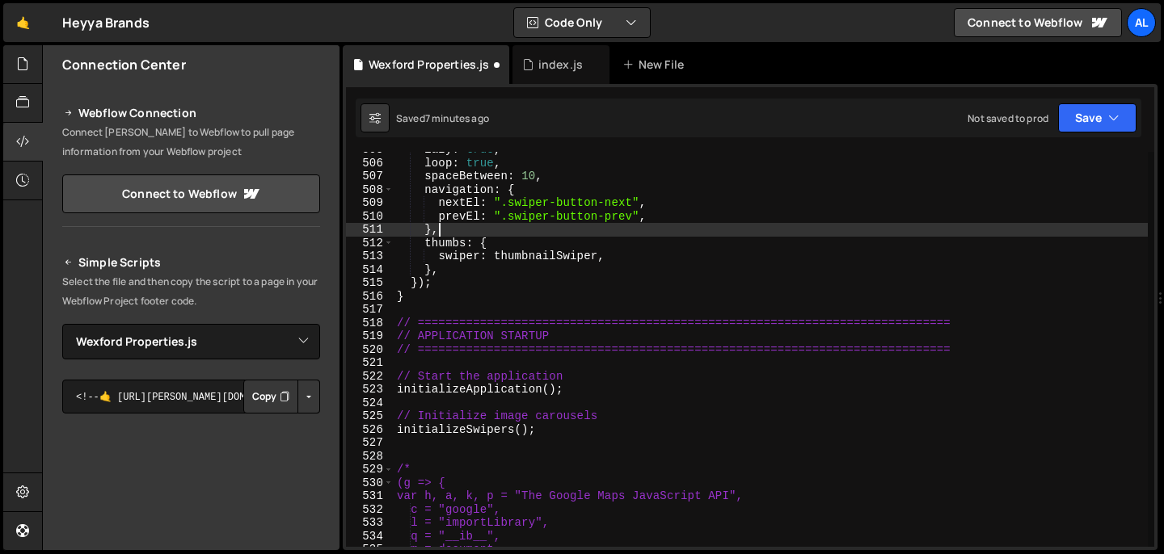
scroll to position [6782, 0]
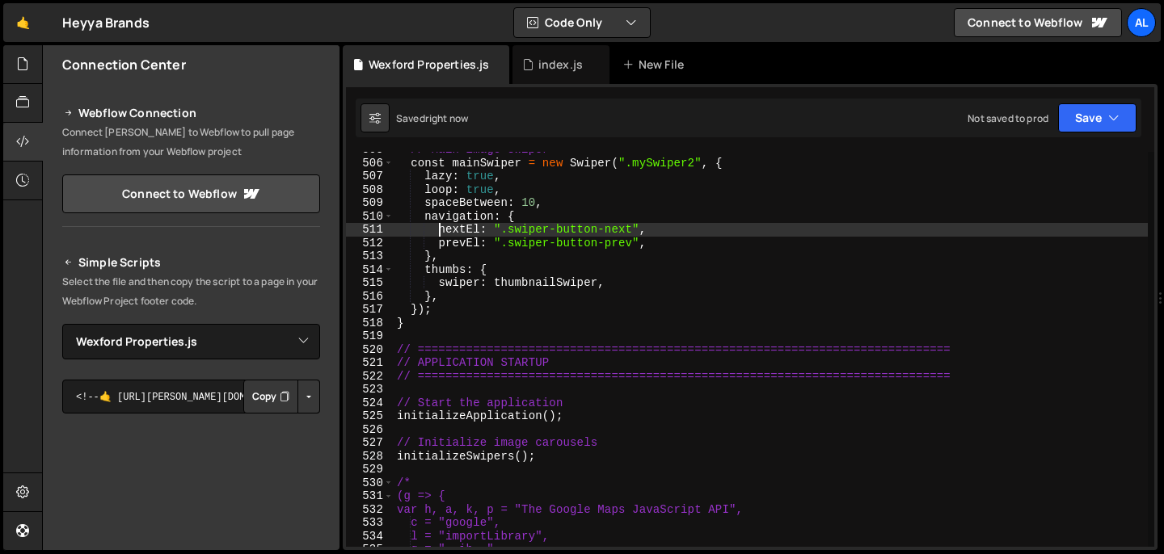
click at [673, 317] on div "// Main image swiper const mainSwiper = new Swiper ( ".mySwiper2" , { lazy : tr…" at bounding box center [770, 354] width 754 height 422
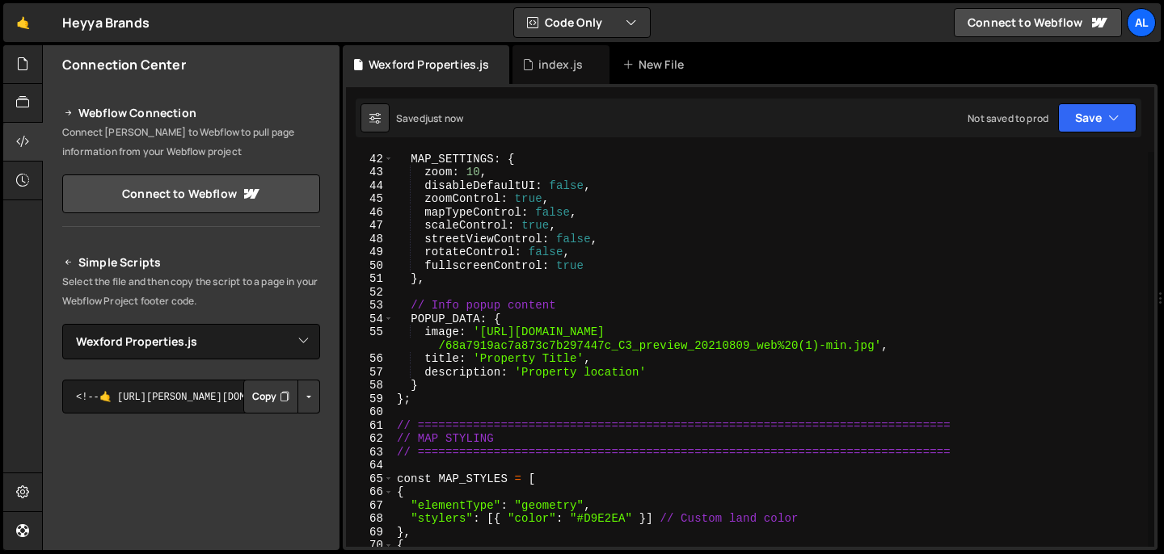
scroll to position [0, 0]
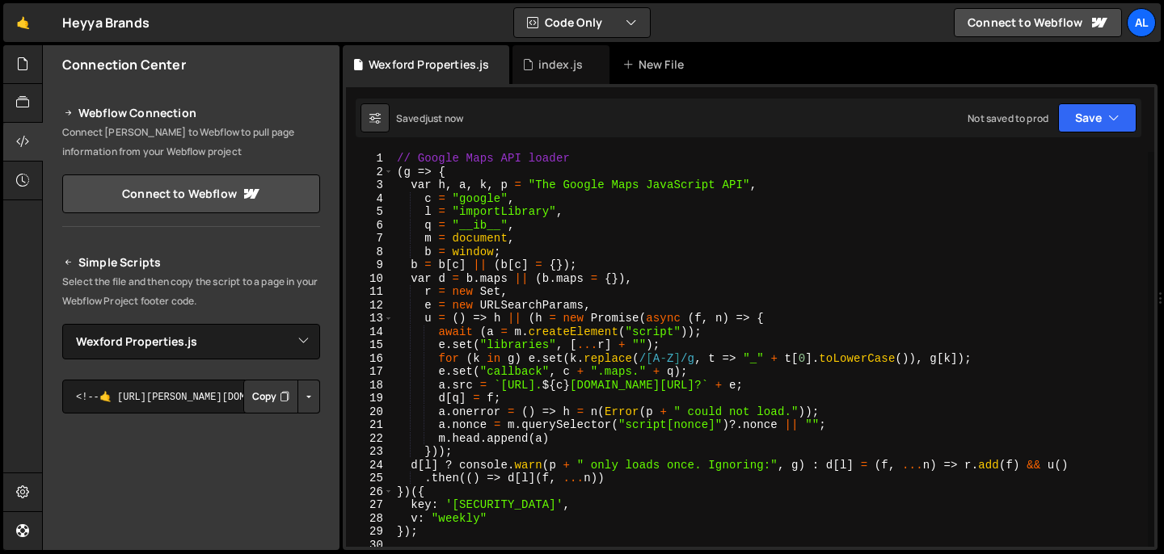
click at [749, 294] on div "// Google Maps API loader ( g => { var h , a , k , p = "The Google Maps JavaScr…" at bounding box center [770, 363] width 754 height 422
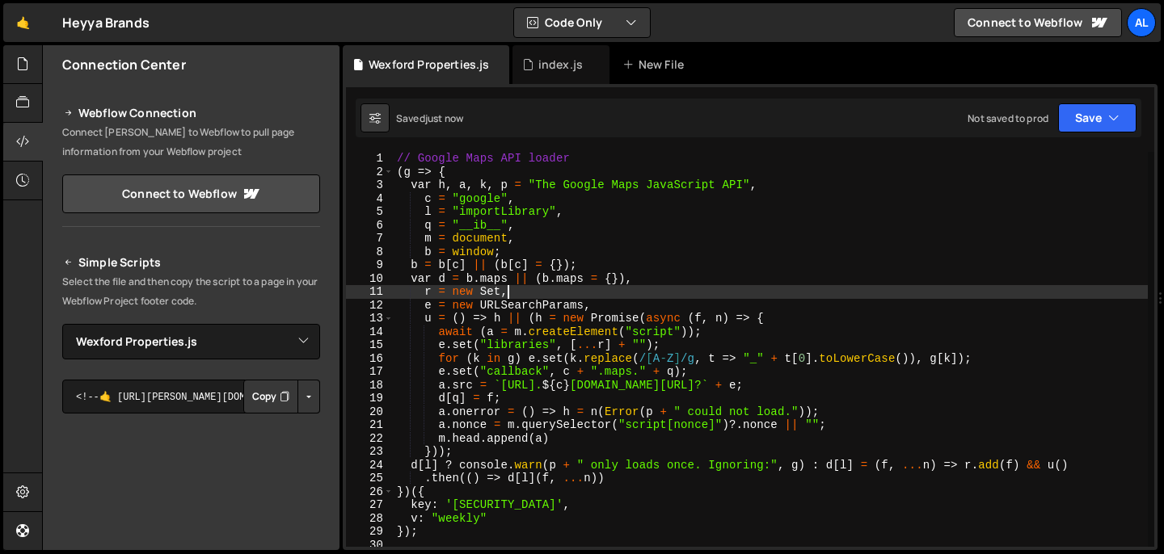
type textarea "r = new Set,"
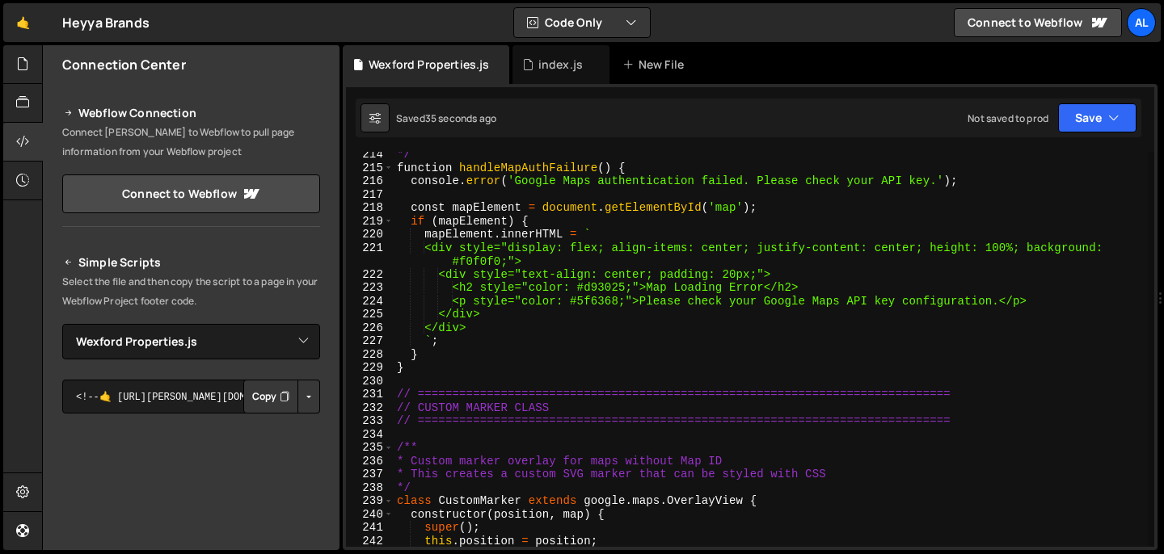
scroll to position [2863, 0]
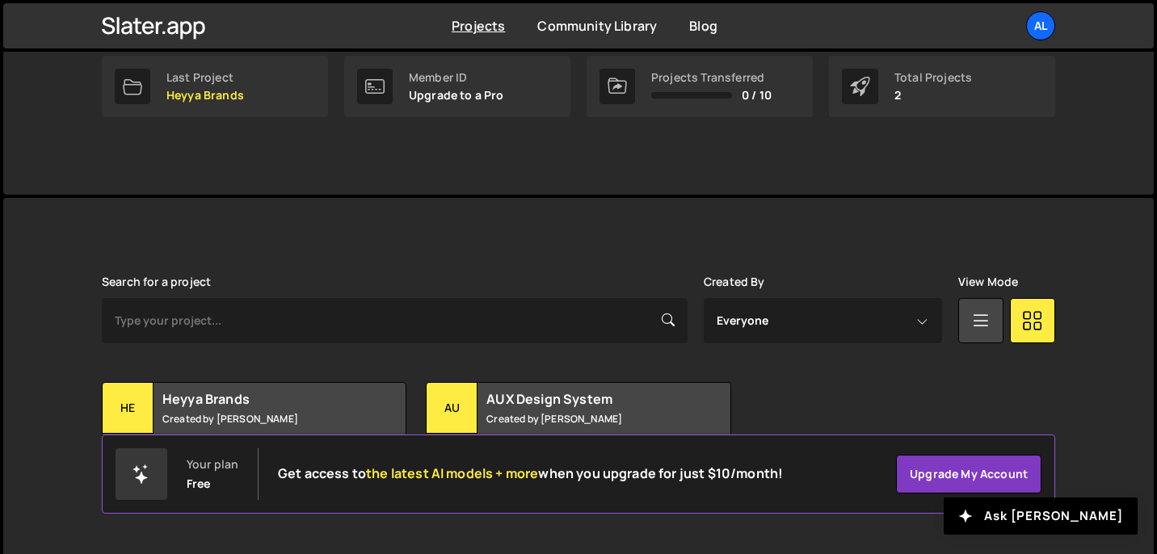
scroll to position [277, 0]
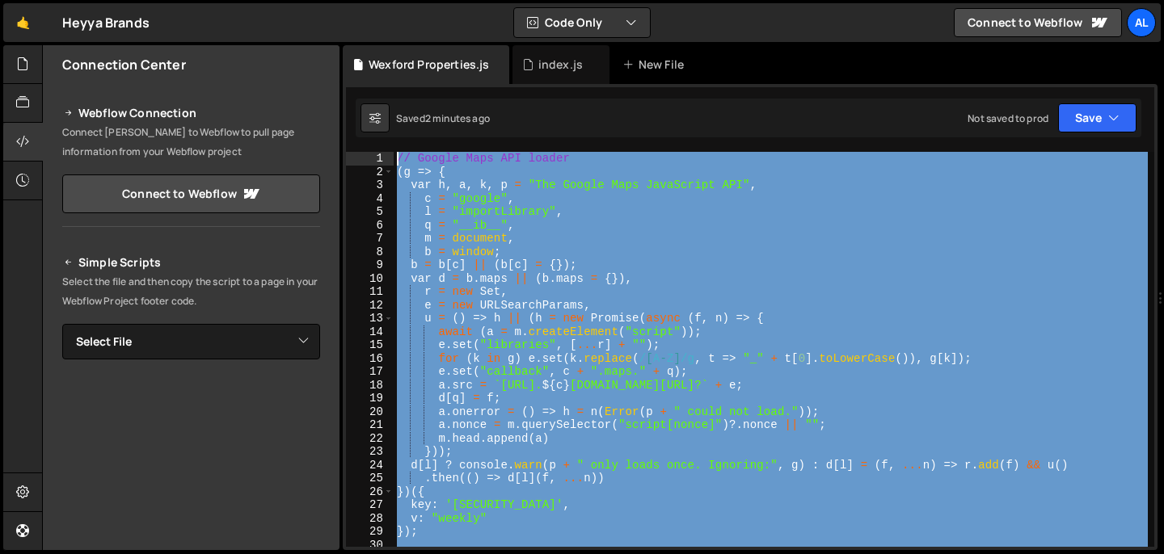
drag, startPoint x: 567, startPoint y: 372, endPoint x: 381, endPoint y: -27, distance: 441.0
click at [381, 0] on html "Projects [GEOGRAPHIC_DATA] Blog Al Projects Your Teams Account Upgrade Logout" at bounding box center [582, 277] width 1164 height 554
paste textarea "initializeSwipers();"
type textarea "initializeSwipers();"
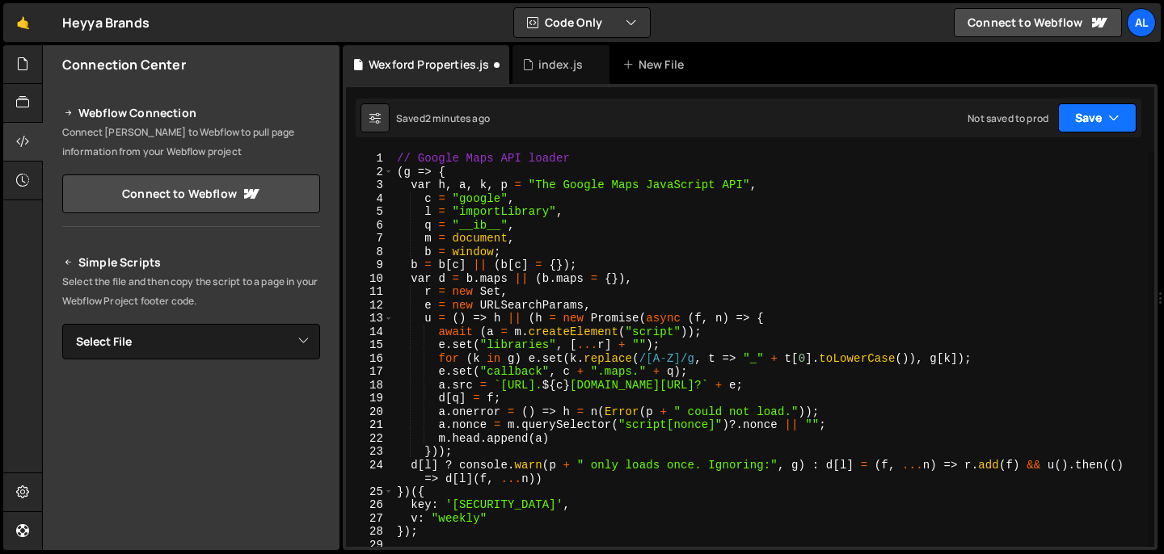
click at [1089, 122] on button "Save" at bounding box center [1097, 117] width 78 height 29
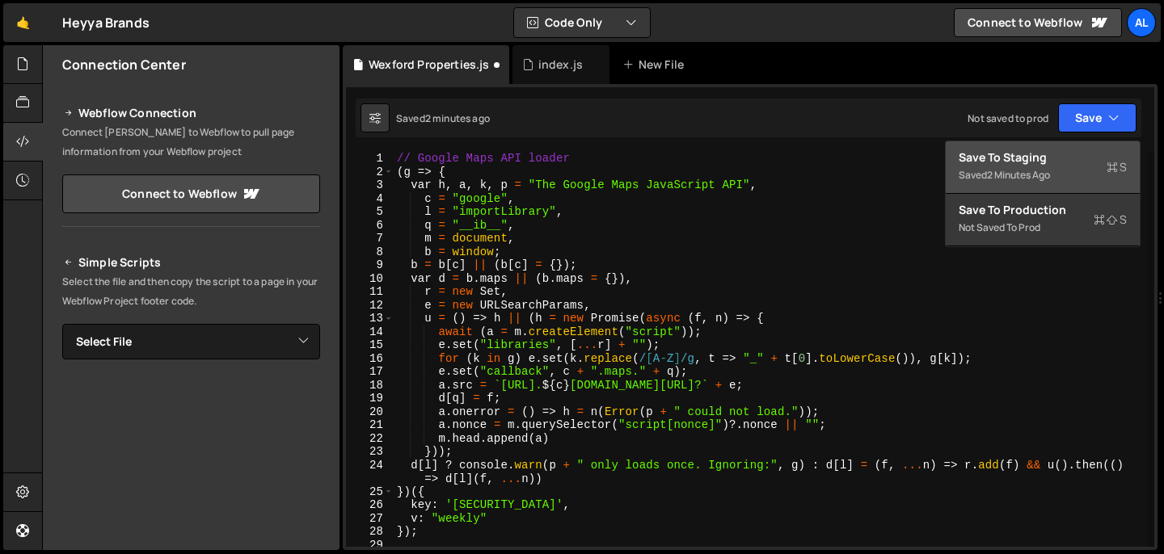
click at [1043, 187] on button "Save to Staging S Saved 2 minutes ago" at bounding box center [1042, 167] width 194 height 53
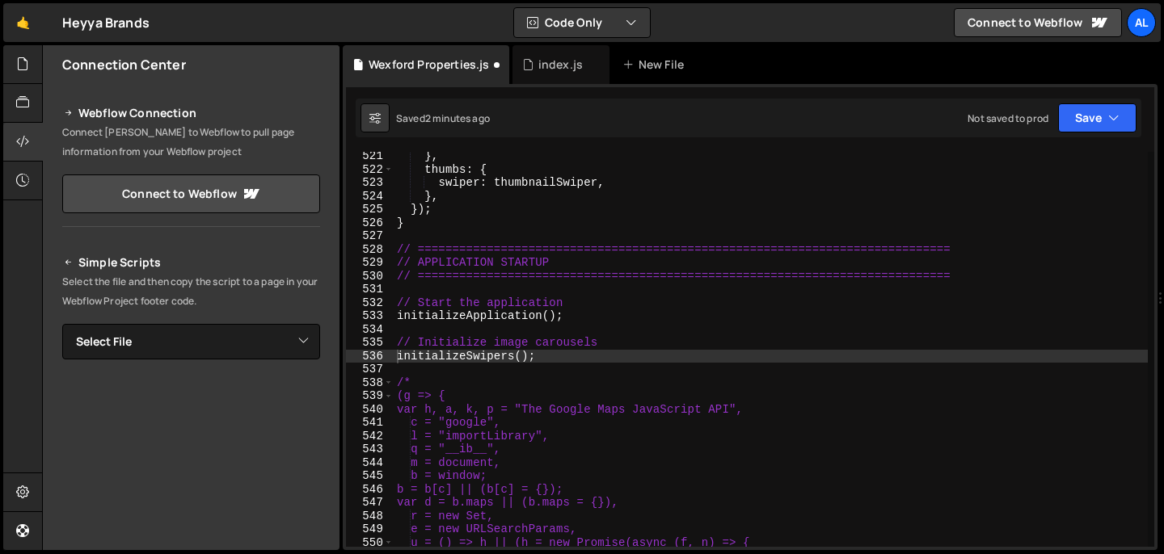
scroll to position [6988, 0]
type textarea "// Start the application"
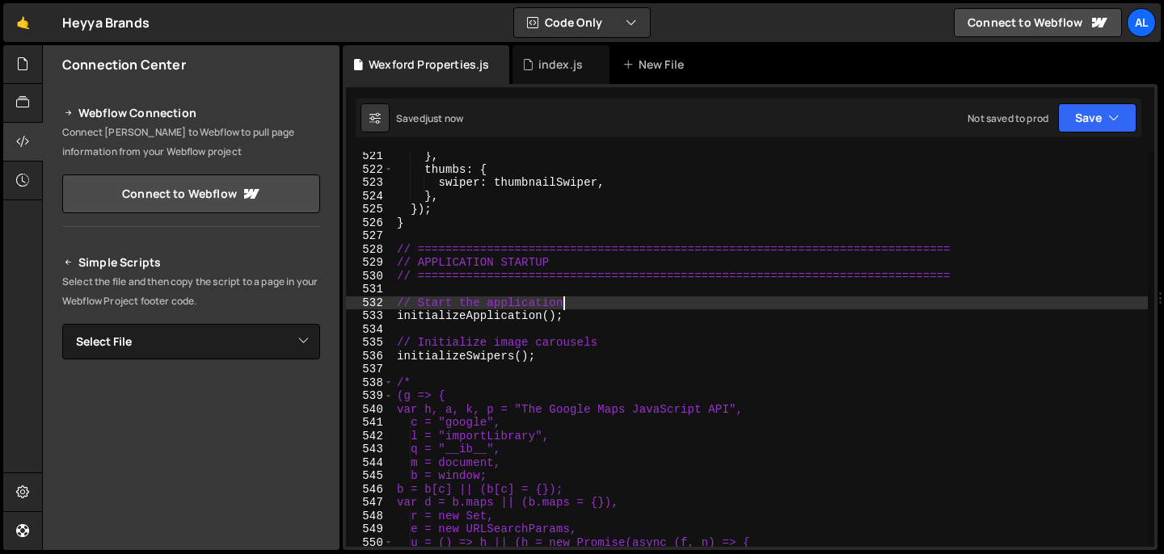
click at [684, 304] on div "} , thumbs : { swiper : thumbnailSwiper , } , }) ; } // =======================…" at bounding box center [770, 360] width 754 height 422
click at [545, 240] on div "} , thumbs : { swiper : thumbnailSwiper , } , }) ; } // =======================…" at bounding box center [770, 360] width 754 height 422
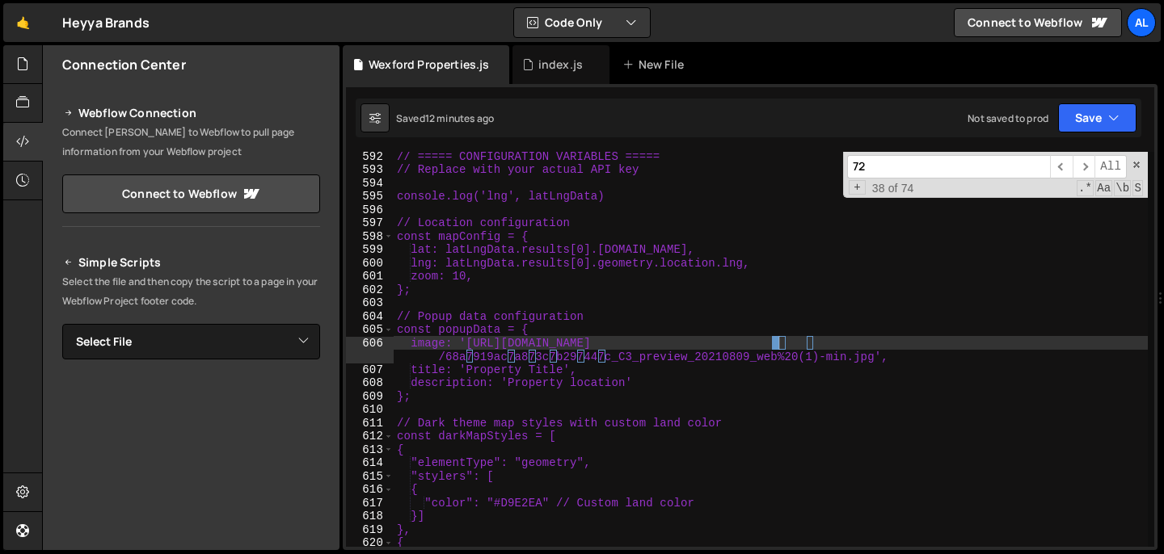
scroll to position [9975, 0]
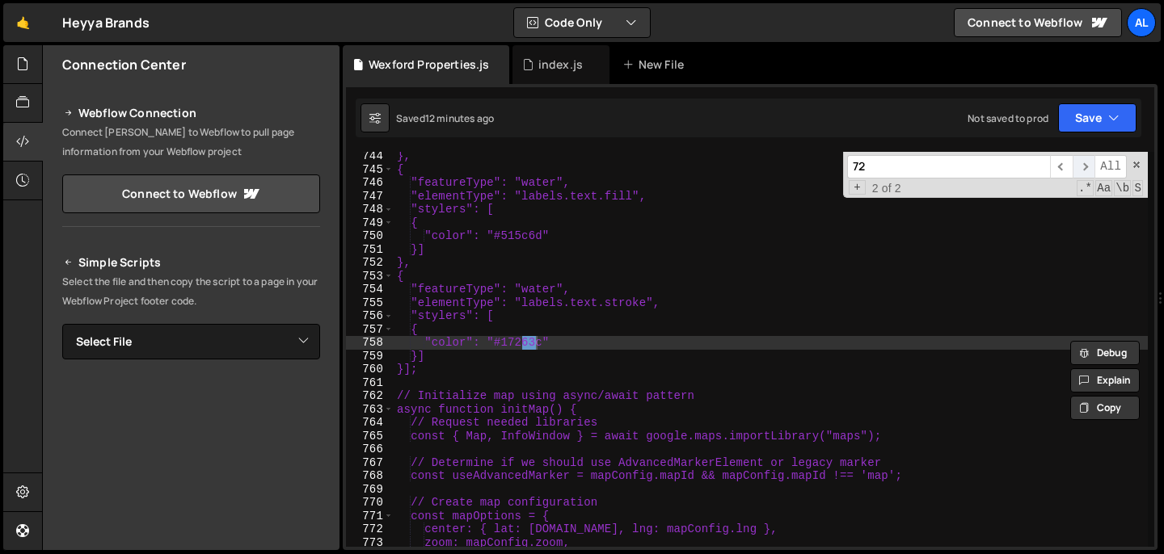
type input "72"
click at [1087, 169] on span "​" at bounding box center [1083, 166] width 23 height 23
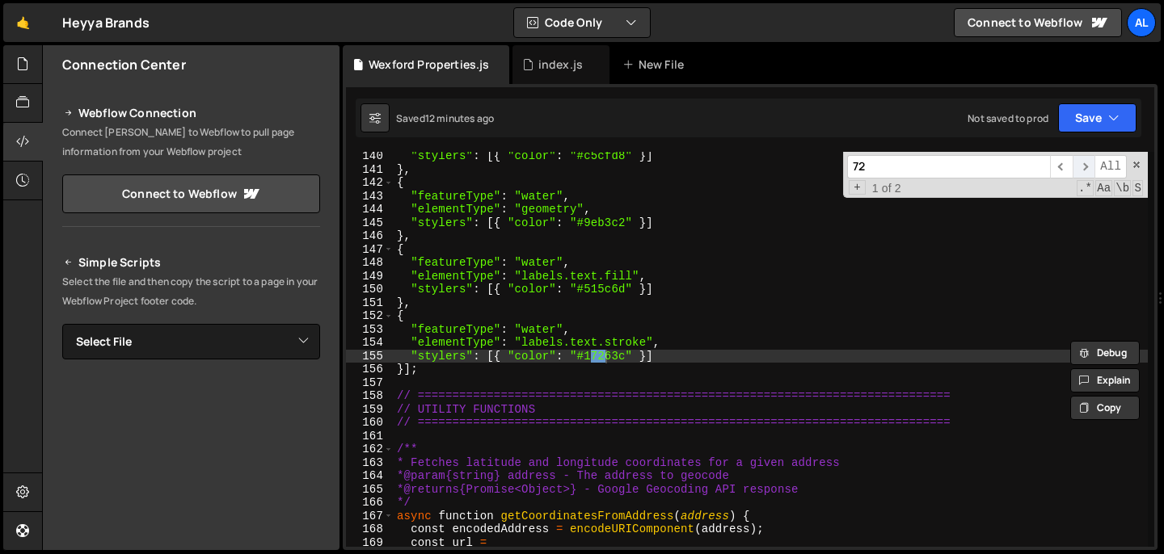
scroll to position [1869, 0]
click at [1087, 169] on span "​" at bounding box center [1083, 166] width 23 height 23
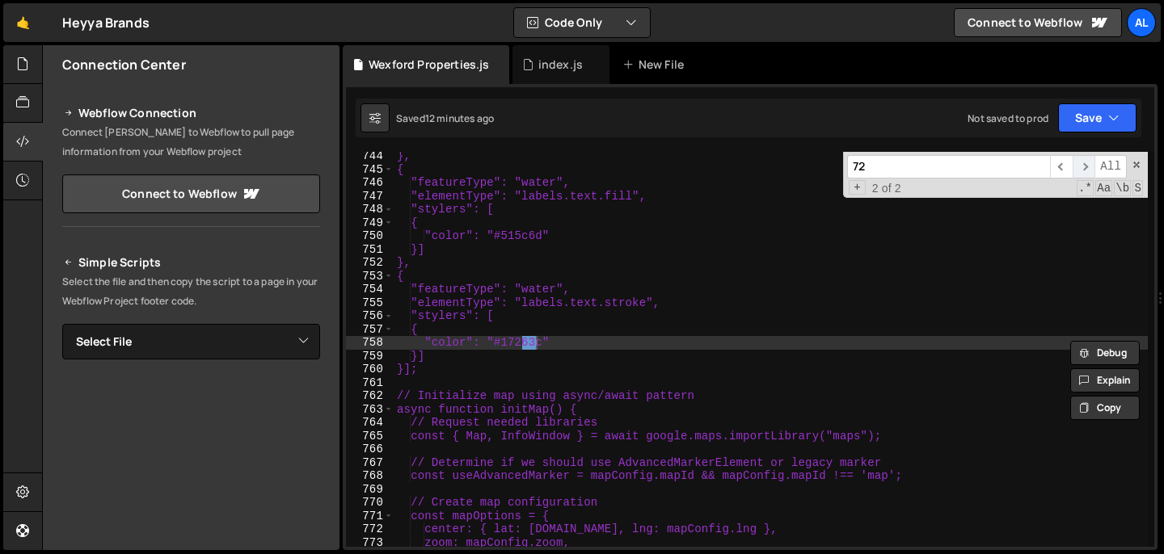
click at [1087, 169] on span "​" at bounding box center [1083, 166] width 23 height 23
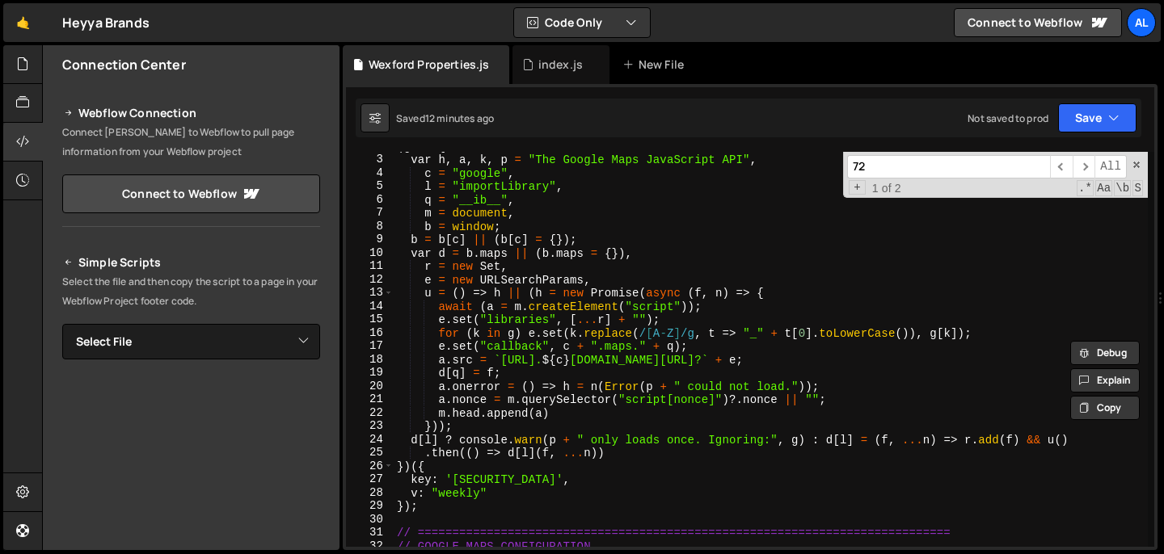
scroll to position [0, 0]
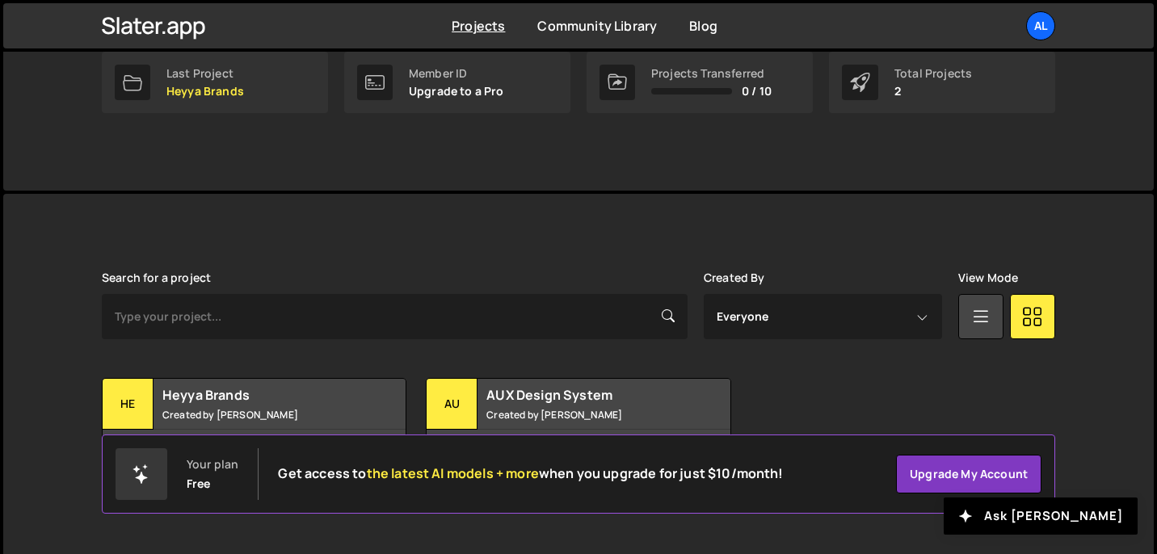
scroll to position [277, 0]
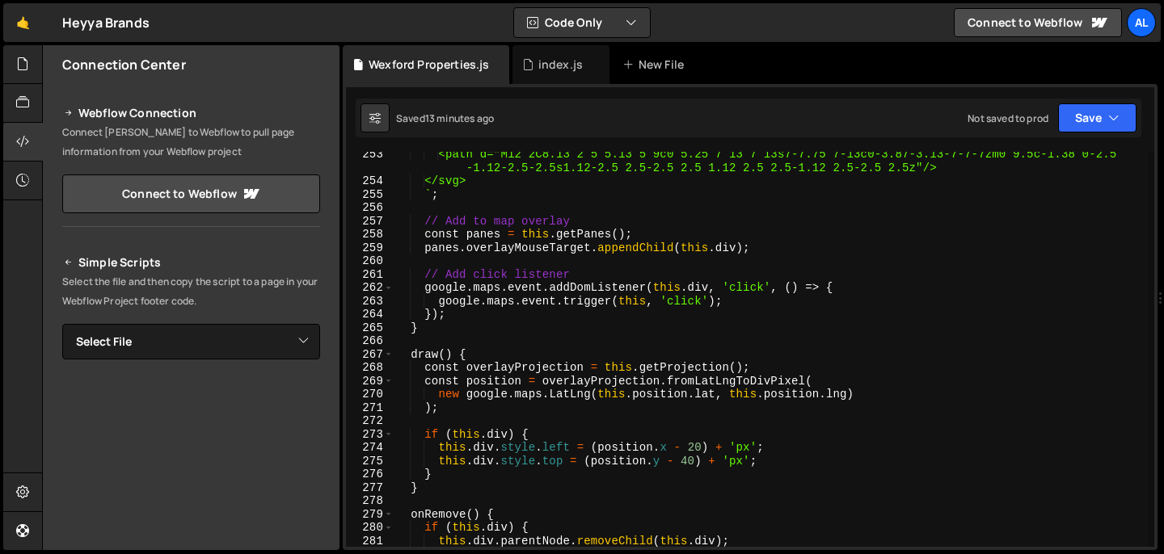
scroll to position [3390, 0]
click at [700, 446] on div "<path d="M12 2C8.13 2 5 5.13 5 9c0 5.25 7 13 7 13s7-7.75 7-13c0-3.87-3.13-7-7-7…" at bounding box center [770, 366] width 754 height 436
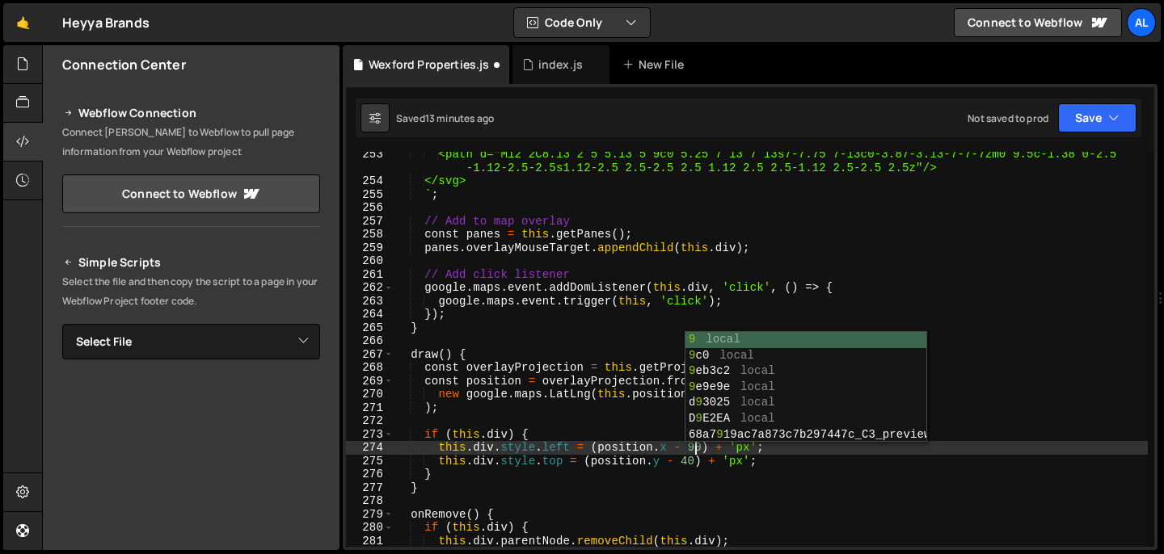
scroll to position [0, 20]
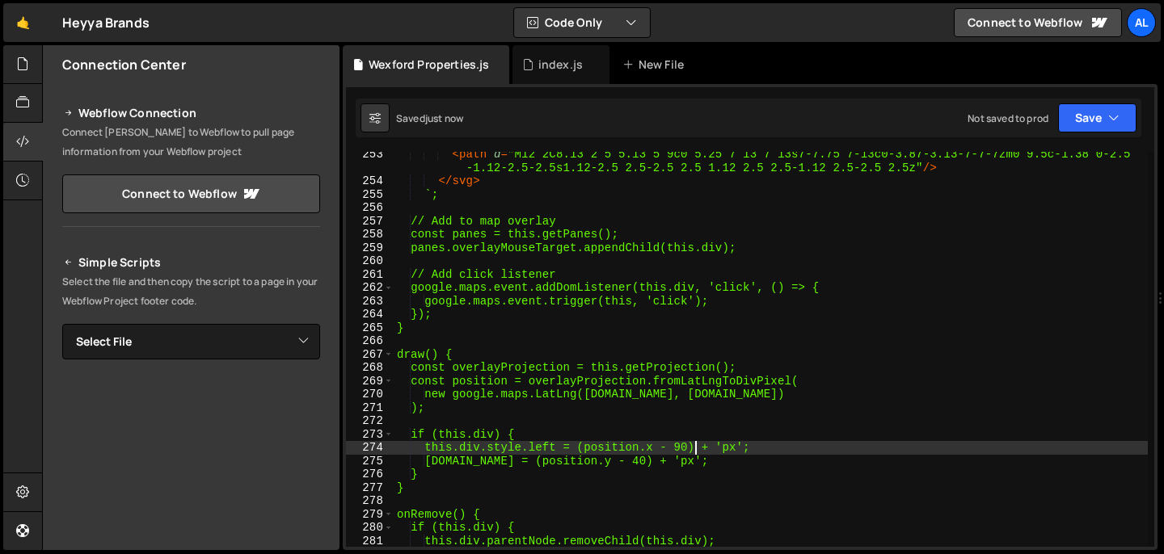
click at [670, 293] on div "< path d = "M12 2C8.13 2 5 5.13 5 9c0 5.25 7 13 7 13s7-7.75 7-13c0-3.87-3.13-7-…" at bounding box center [770, 366] width 754 height 436
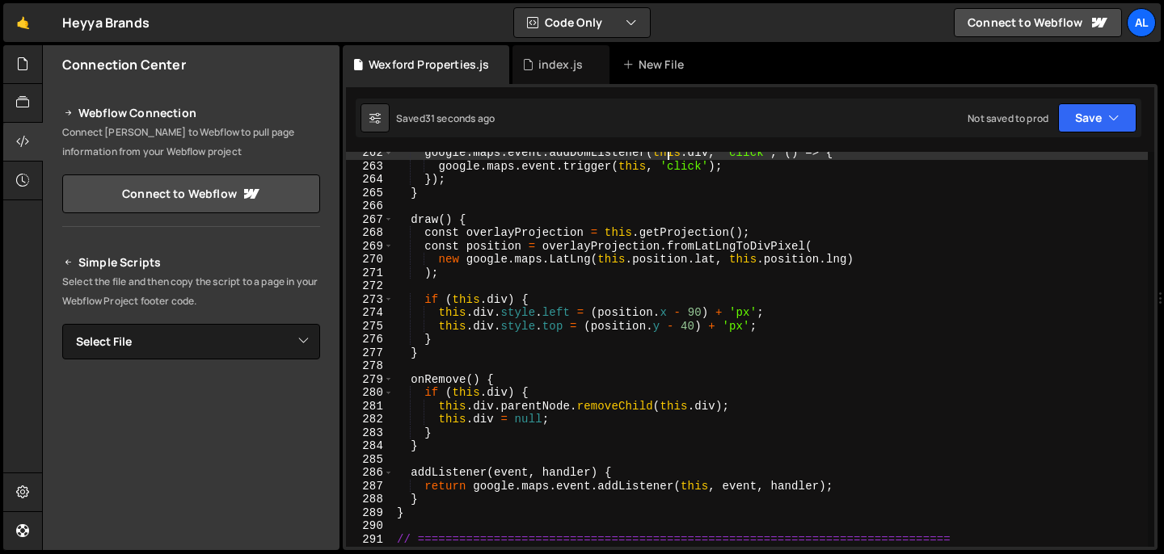
scroll to position [3529, 0]
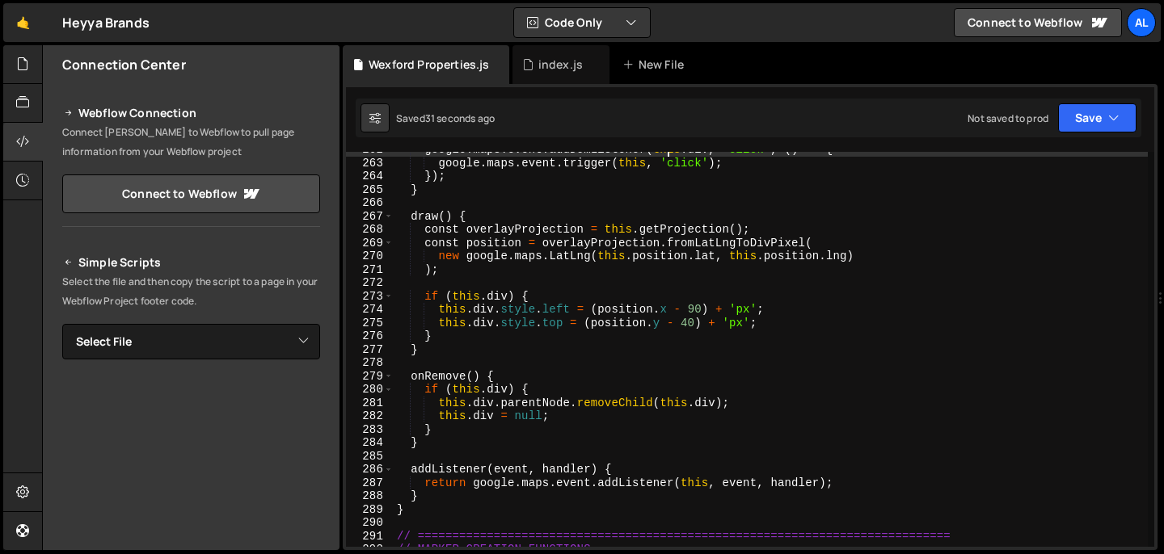
click at [649, 343] on div "google . maps . event . addDomListener ( this . div , 'click' , ( ) => { google…" at bounding box center [770, 354] width 754 height 422
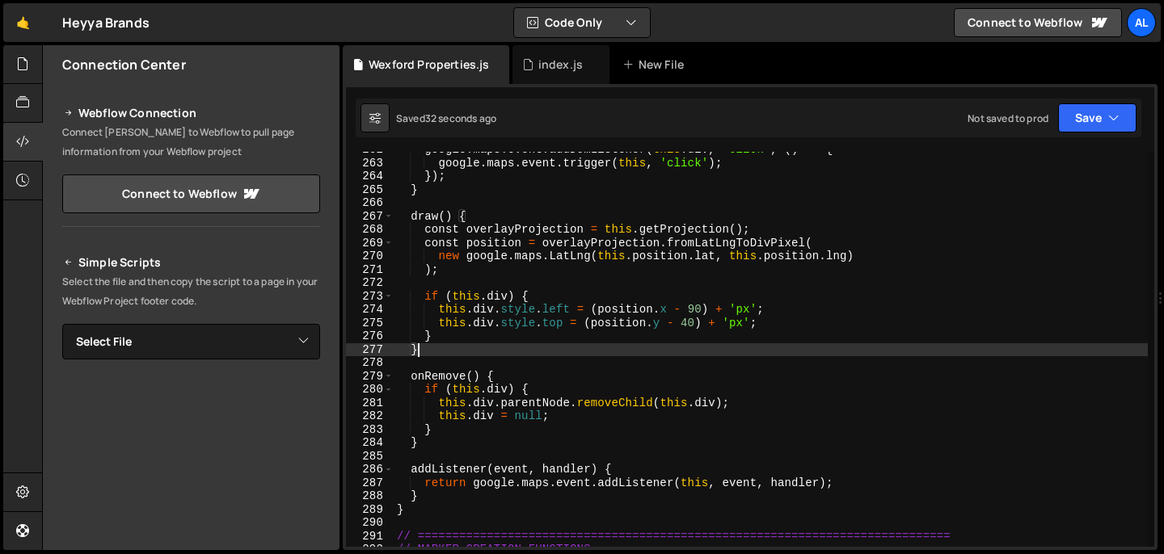
scroll to position [0, 1]
type textarea "*/"
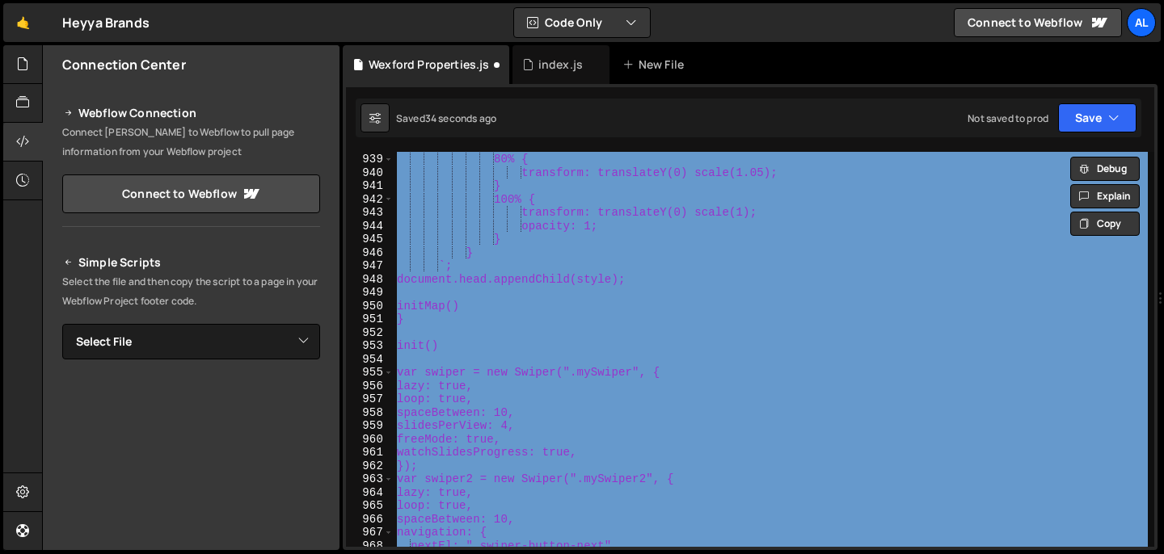
scroll to position [12634, 0]
click at [649, 343] on div "} 80% { transform: translateY(0) scale(1.05); } 100% { transform: translateY(0)…" at bounding box center [770, 349] width 754 height 395
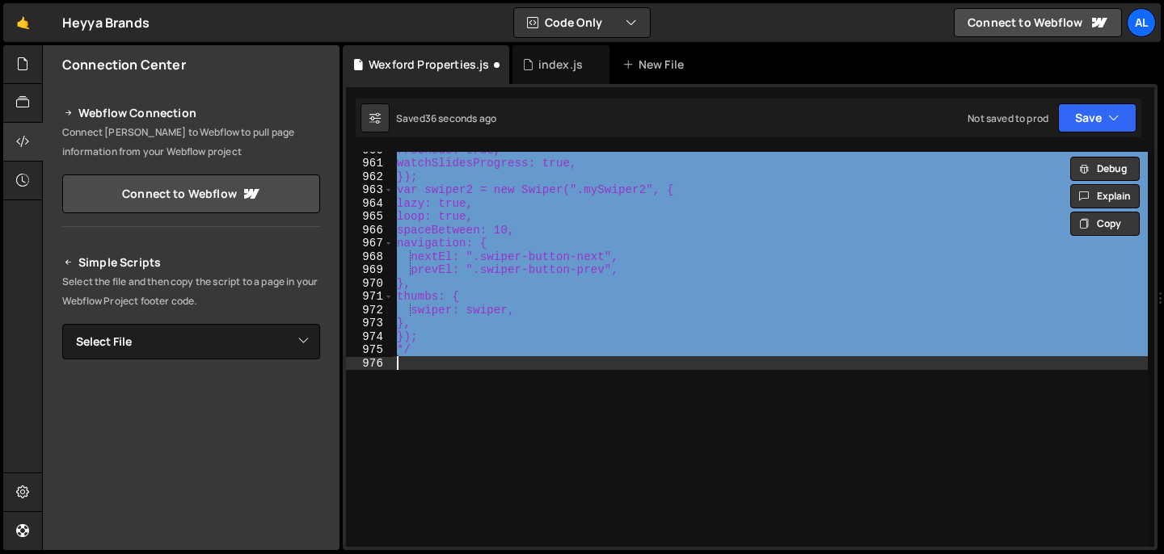
scroll to position [12926, 0]
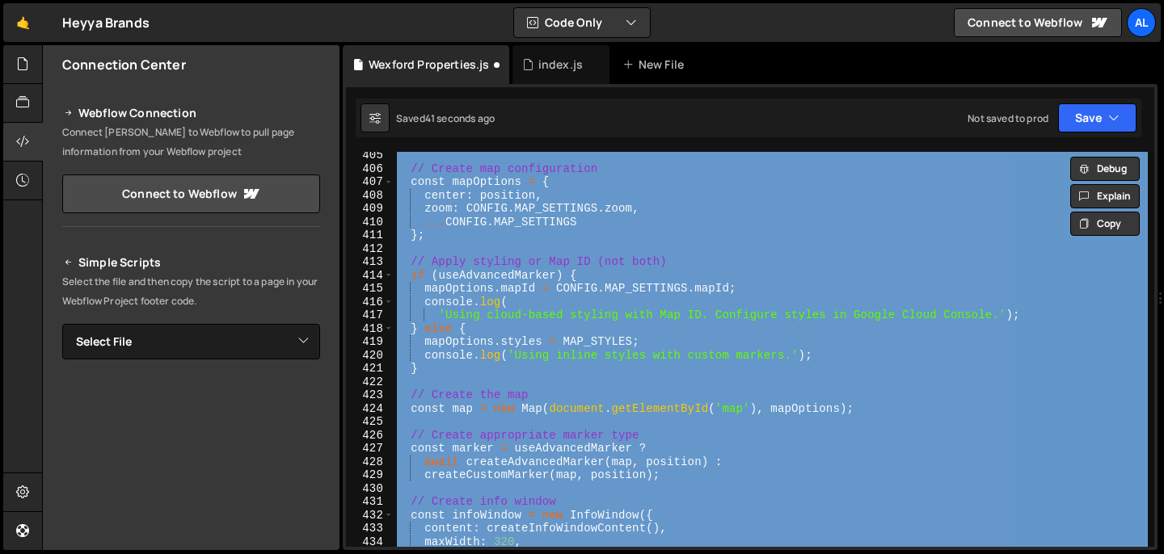
click at [703, 347] on div "// Create map configuration const mapOptions = { center : position , zoom : CON…" at bounding box center [770, 349] width 754 height 395
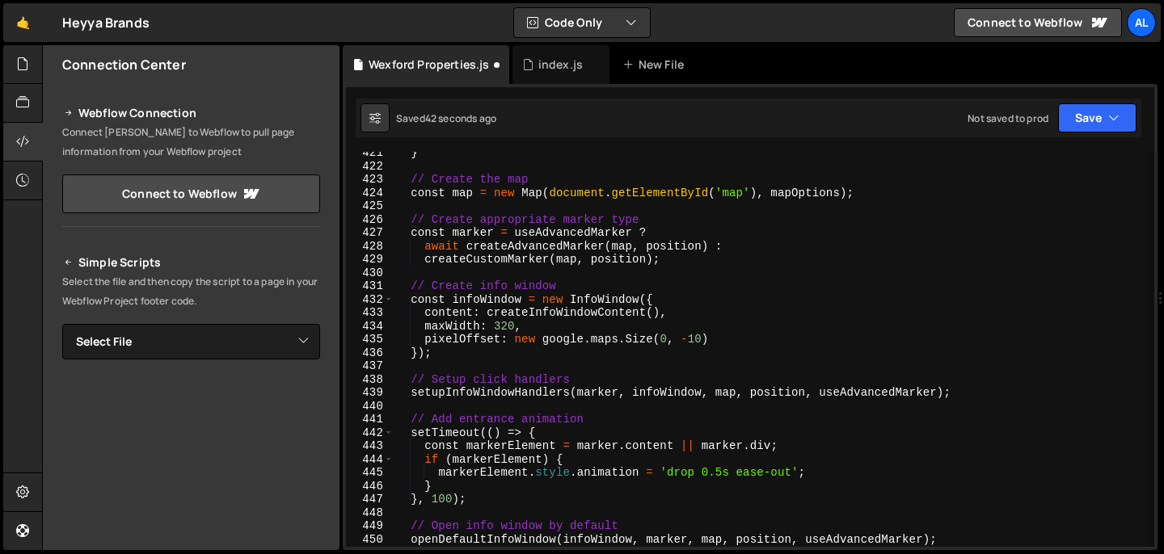
scroll to position [5847, 0]
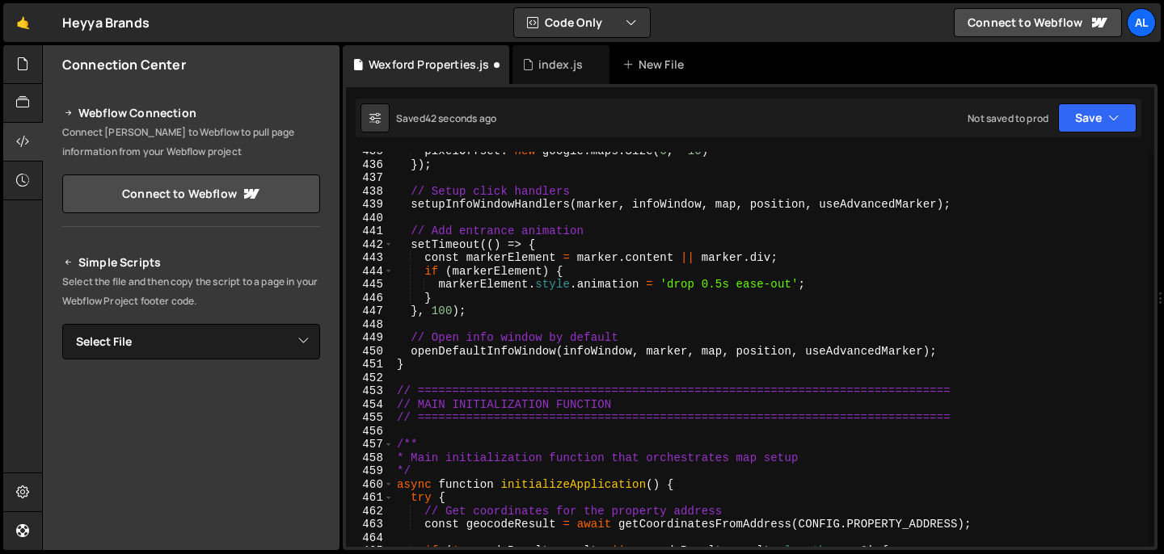
click at [703, 347] on div "pixelOffset : new google . maps . Size ( 0 , - 10 ) }) ; // Setup click handler…" at bounding box center [770, 356] width 754 height 422
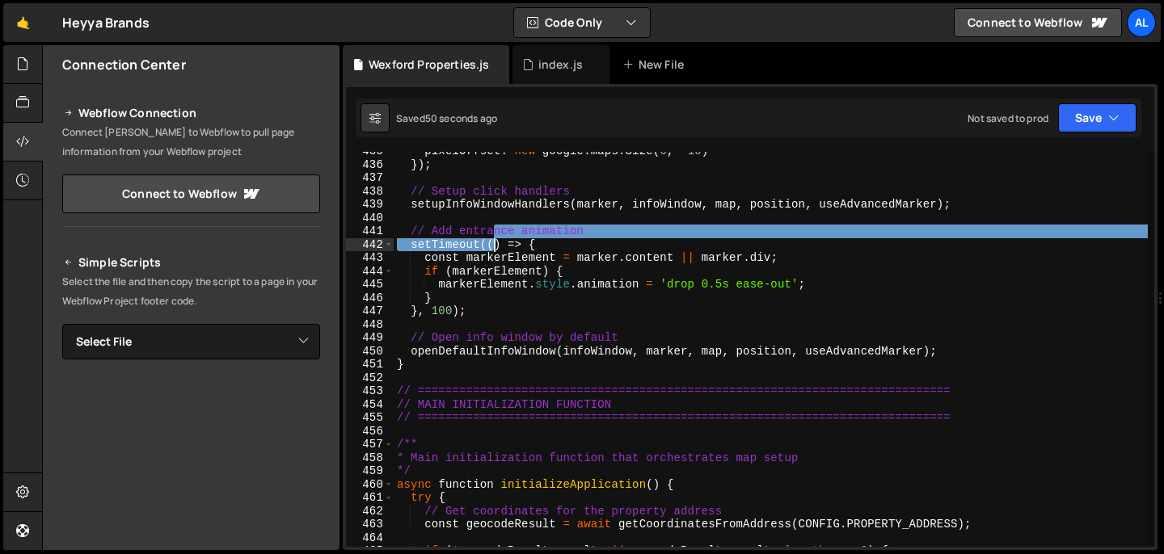
click at [490, 238] on div "pixelOffset : new google . maps . Size ( 0 , - 10 ) }) ; // Setup click handler…" at bounding box center [770, 356] width 754 height 422
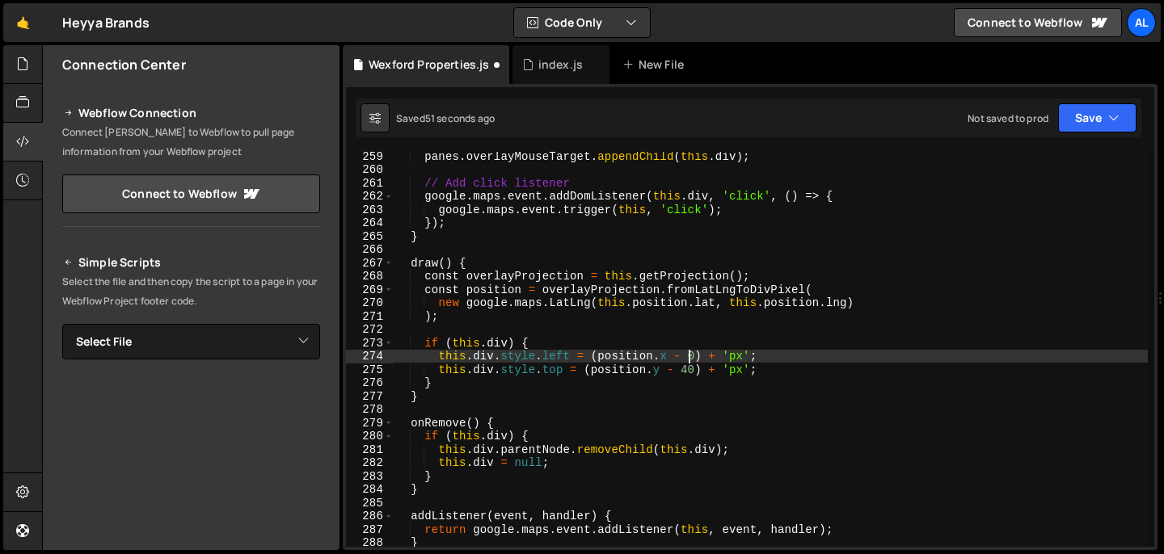
scroll to position [3482, 0]
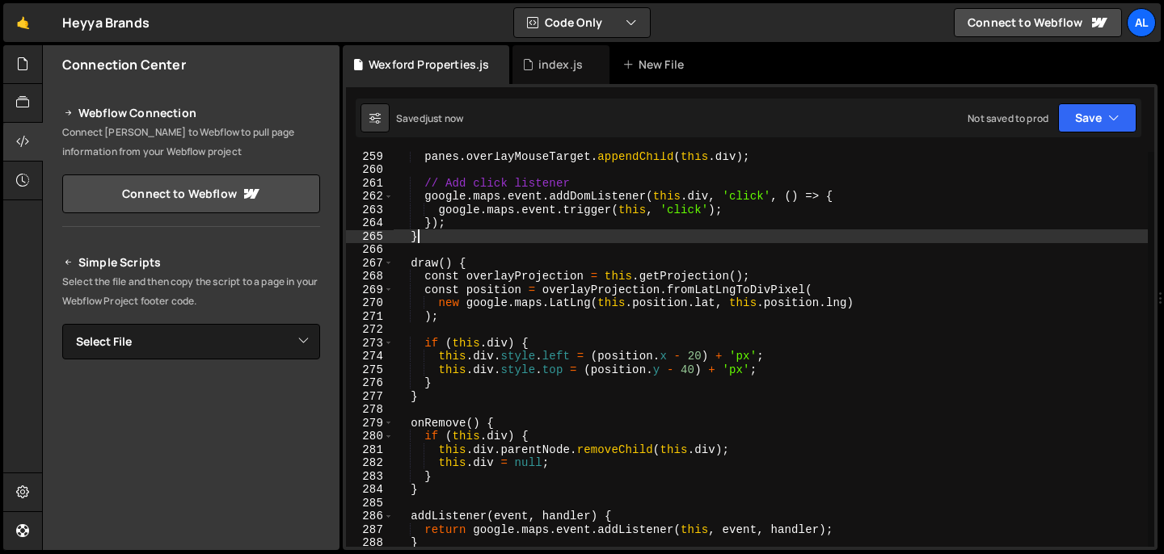
click at [506, 229] on div "panes . overlayMouseTarget . appendChild ( this . div ) ; // Add click listener…" at bounding box center [770, 360] width 754 height 422
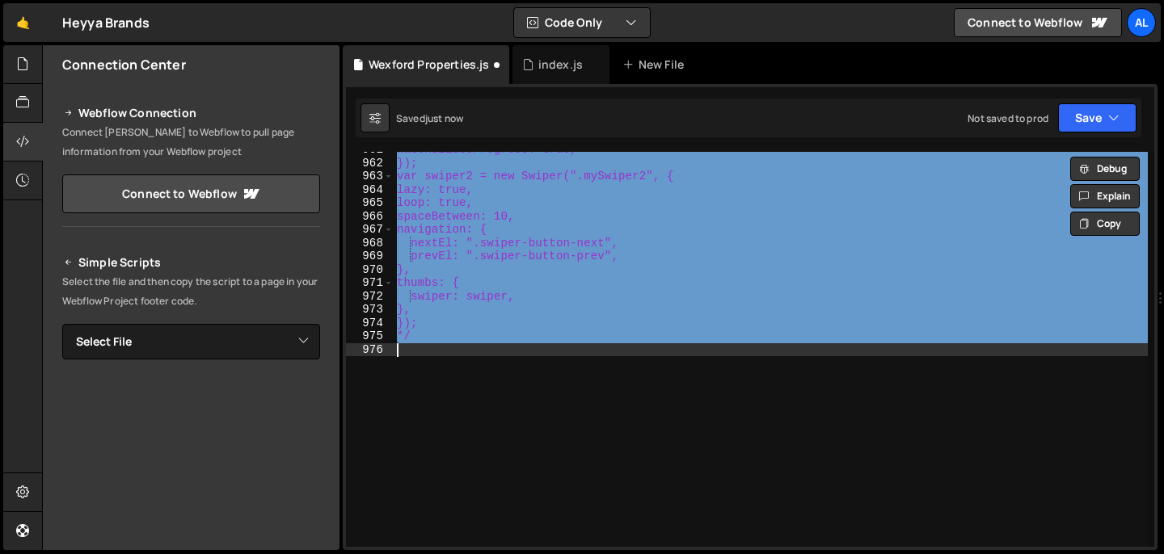
click at [506, 229] on div "watchSlidesProgress: true, }); var swiper2 = new Swiper(".mySwiper2", { lazy: t…" at bounding box center [770, 354] width 754 height 422
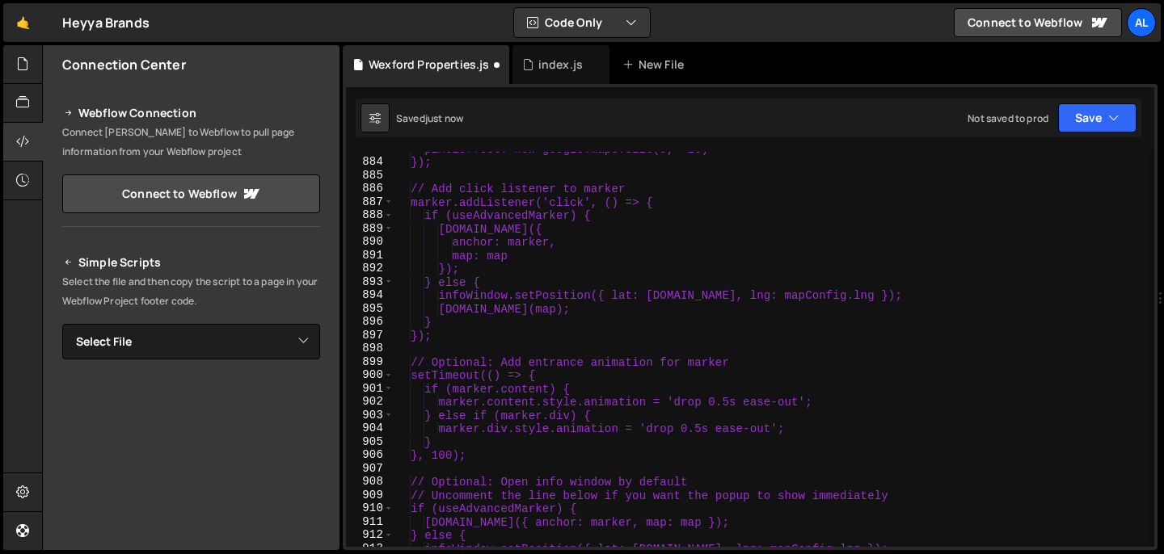
scroll to position [12828, 0]
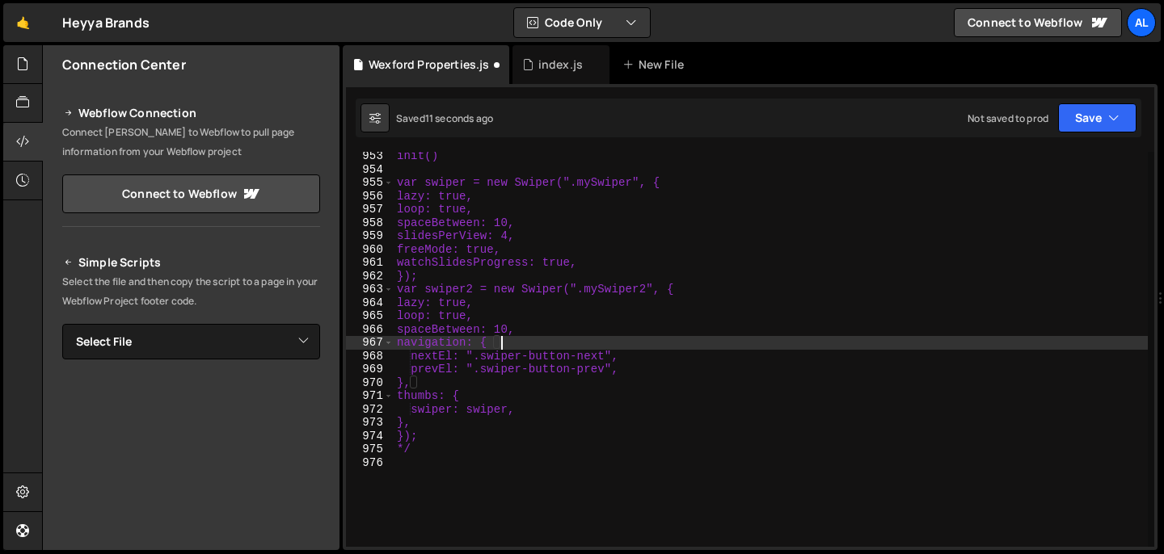
type textarea "*/"
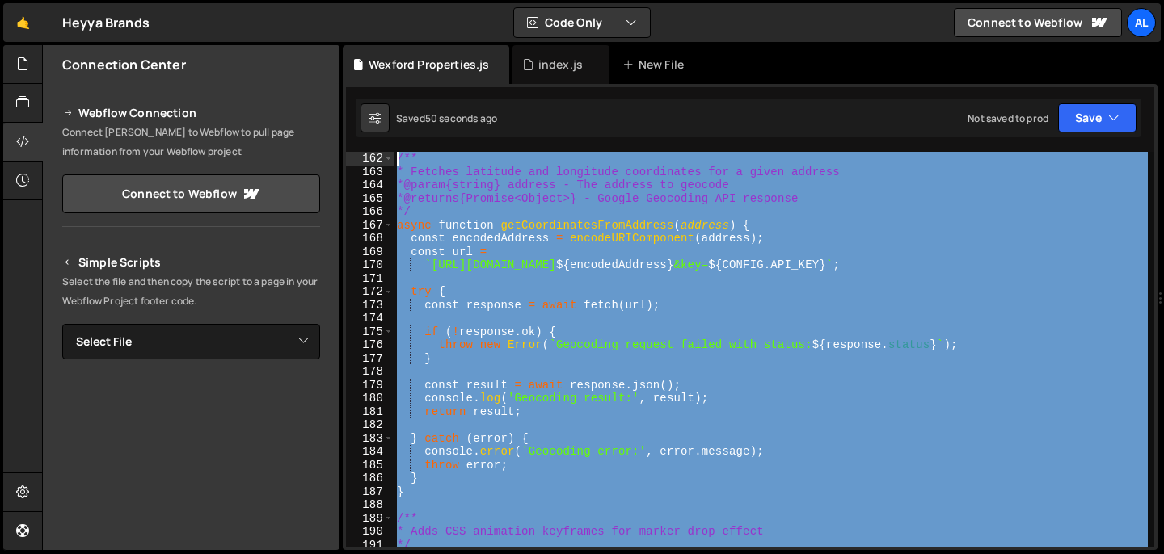
scroll to position [0, 0]
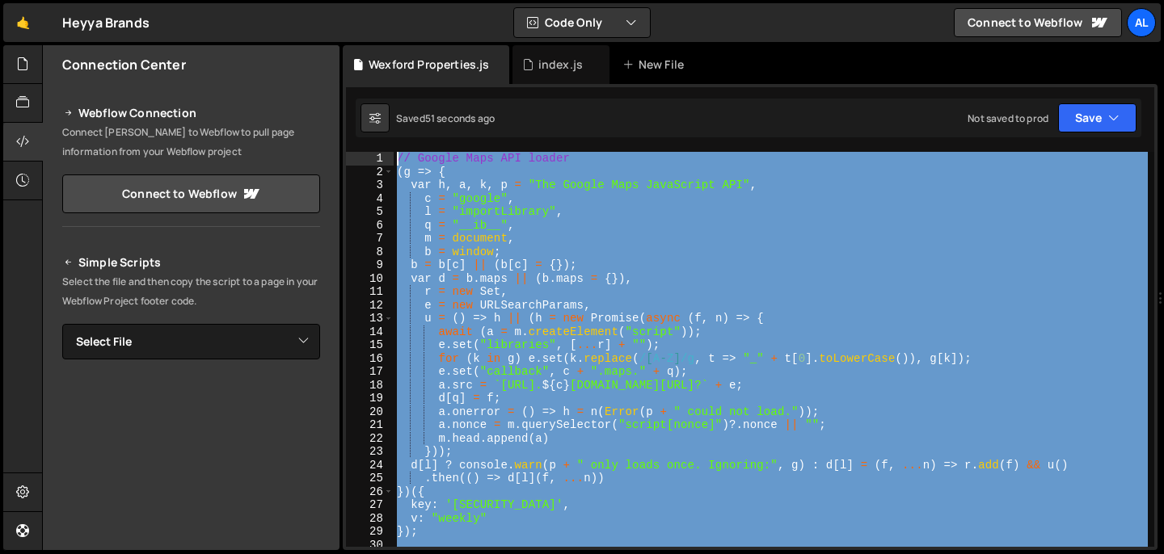
drag, startPoint x: 542, startPoint y: 456, endPoint x: 342, endPoint y: -98, distance: 588.6
click at [342, 0] on html "Projects [GEOGRAPHIC_DATA] Blog Al Projects Your Teams Account Upgrade Logout" at bounding box center [582, 277] width 1164 height 554
paste textarea "initializeSwipers();"
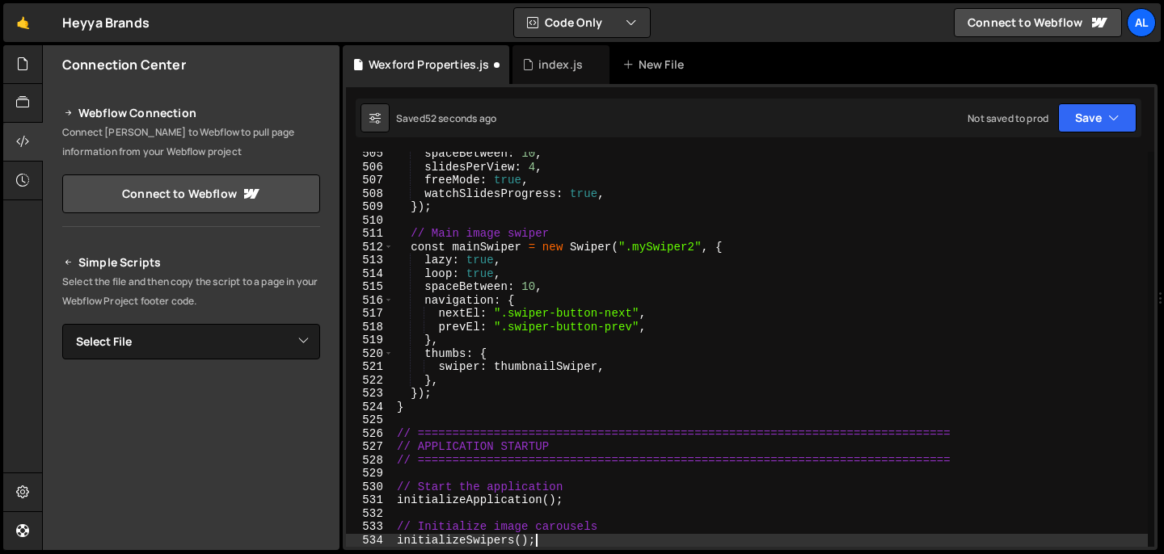
scroll to position [6804, 0]
click at [633, 242] on div "spaceBetween : 10 , slidesPerView : 4 , freeMode : true , watchSlidesProgress :…" at bounding box center [770, 358] width 754 height 422
type textarea "const mainSwiper = new Swiper(".mySwiper2", {"
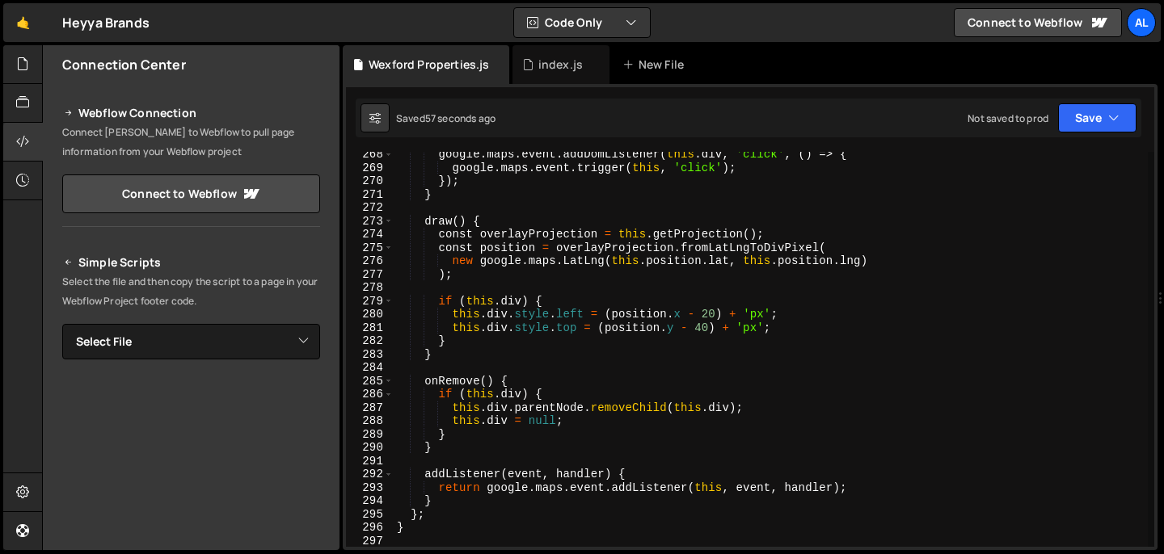
scroll to position [3591, 0]
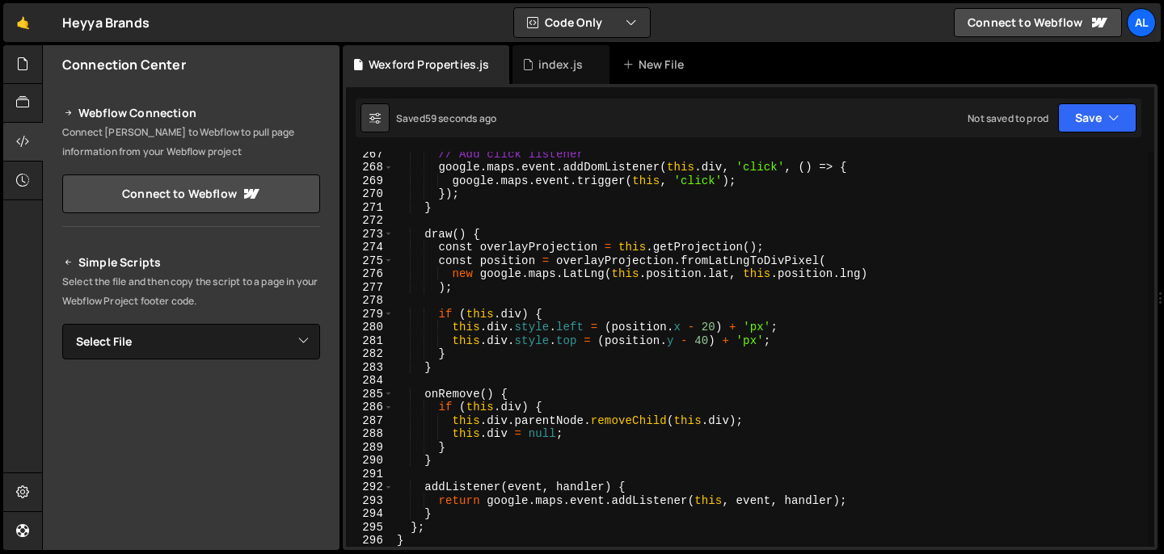
click at [707, 327] on div "// Add click listener google . maps . event . addDomListener ( this . div , 'cl…" at bounding box center [770, 358] width 754 height 422
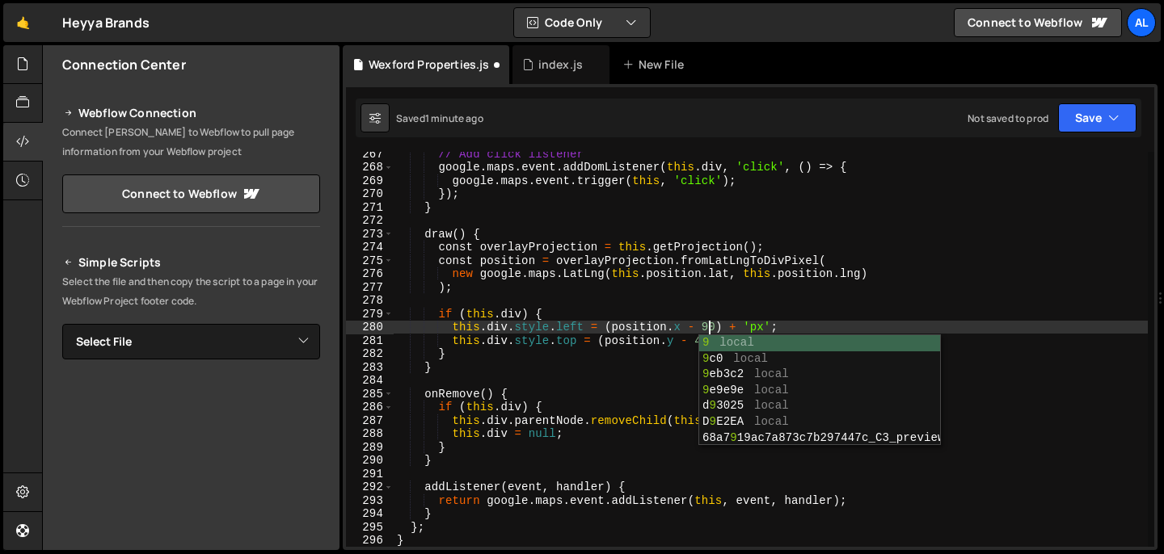
scroll to position [0, 21]
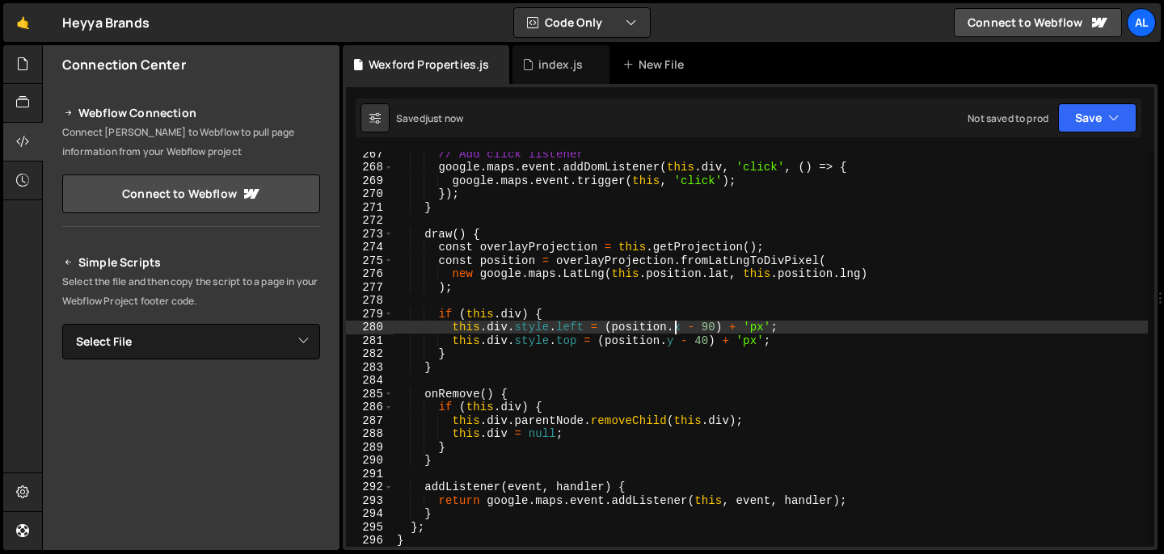
click at [676, 323] on div "// Add click listener google . maps . event . addDomListener ( this . div , 'cl…" at bounding box center [770, 358] width 754 height 422
click at [709, 409] on div "// Add click listener google . maps . event . addDomListener ( this . div , 'cl…" at bounding box center [770, 358] width 754 height 422
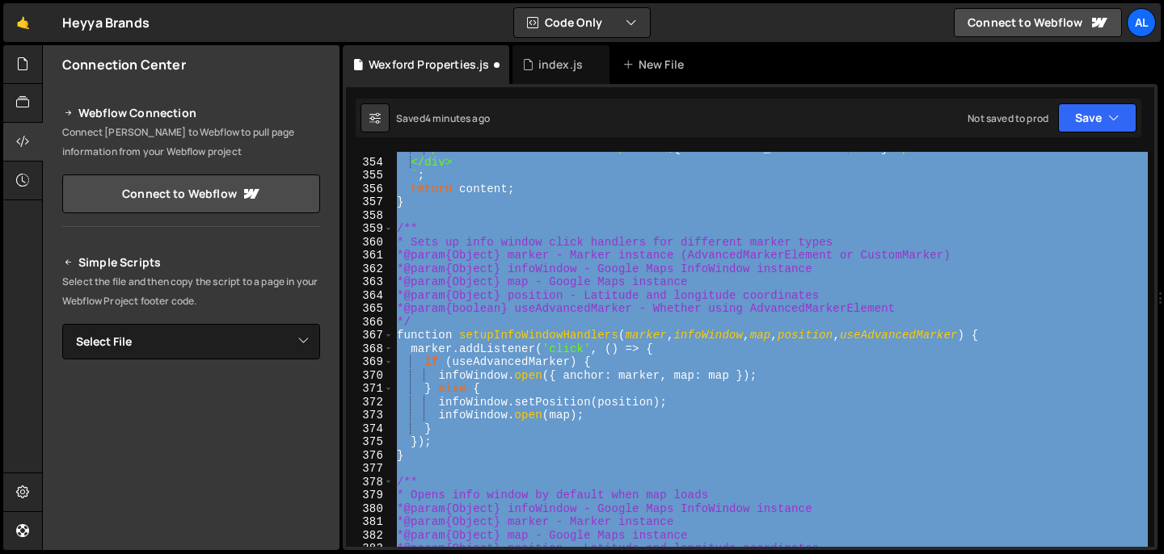
scroll to position [4756, 0]
click at [713, 393] on div "<p class="info-window-description"> ${ CONFIG . POPUP_DATA . description } </p>…" at bounding box center [770, 353] width 754 height 422
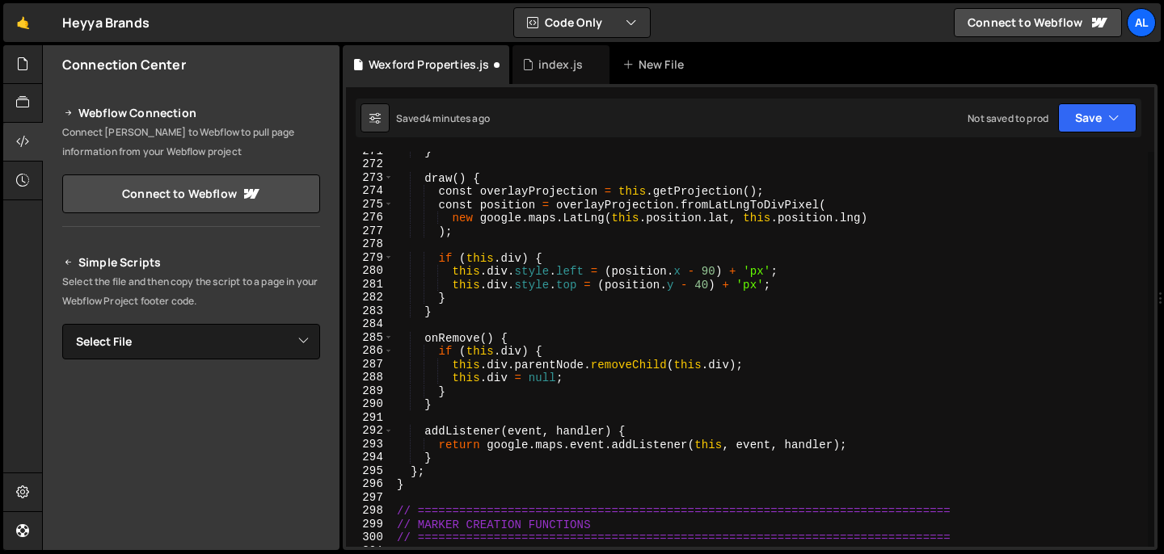
scroll to position [3646, 0]
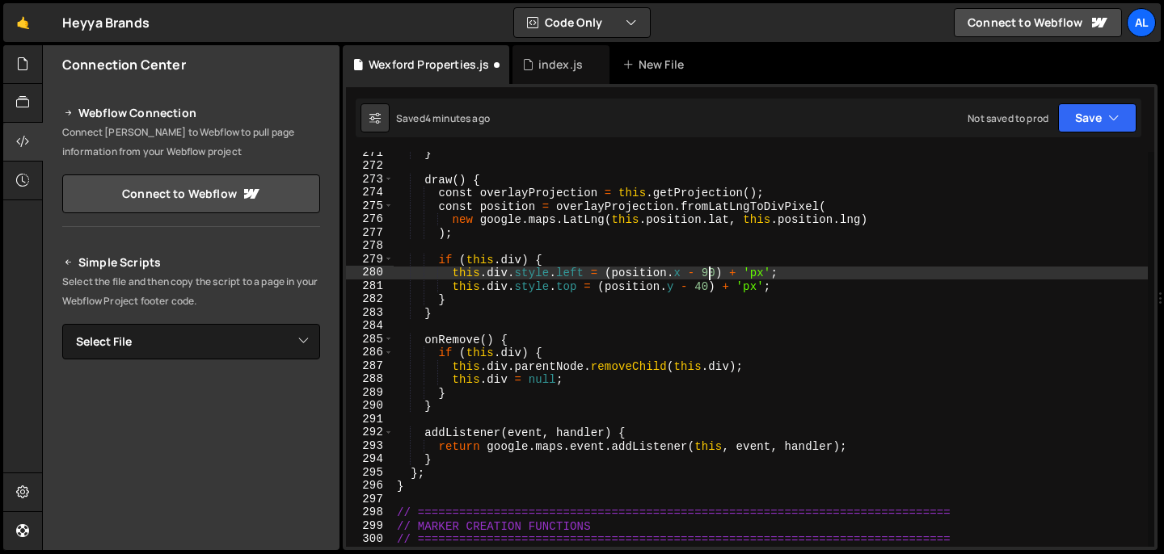
click at [709, 273] on div "} draw ( ) { const overlayProjection = this . getProjection ( ) ; const positio…" at bounding box center [770, 357] width 754 height 422
type textarea "this.div.style.left = (position.x - 20) + 'px';"
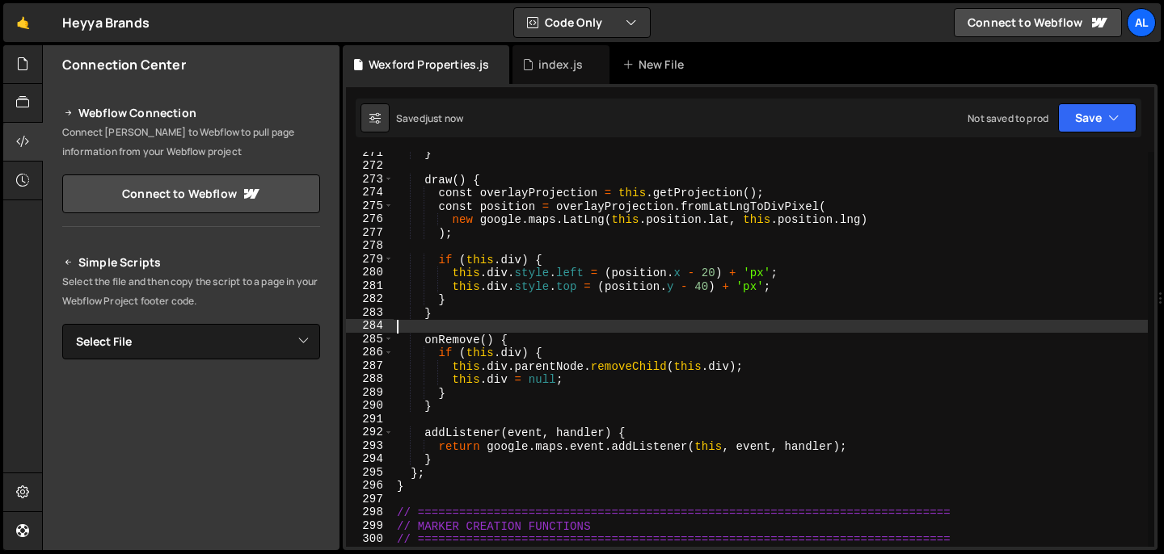
click at [636, 326] on div "} draw ( ) { const overlayProjection = this . getProjection ( ) ; const positio…" at bounding box center [770, 357] width 754 height 422
click at [688, 318] on div "} draw ( ) { const overlayProjection = this . getProjection ( ) ; const positio…" at bounding box center [770, 357] width 754 height 422
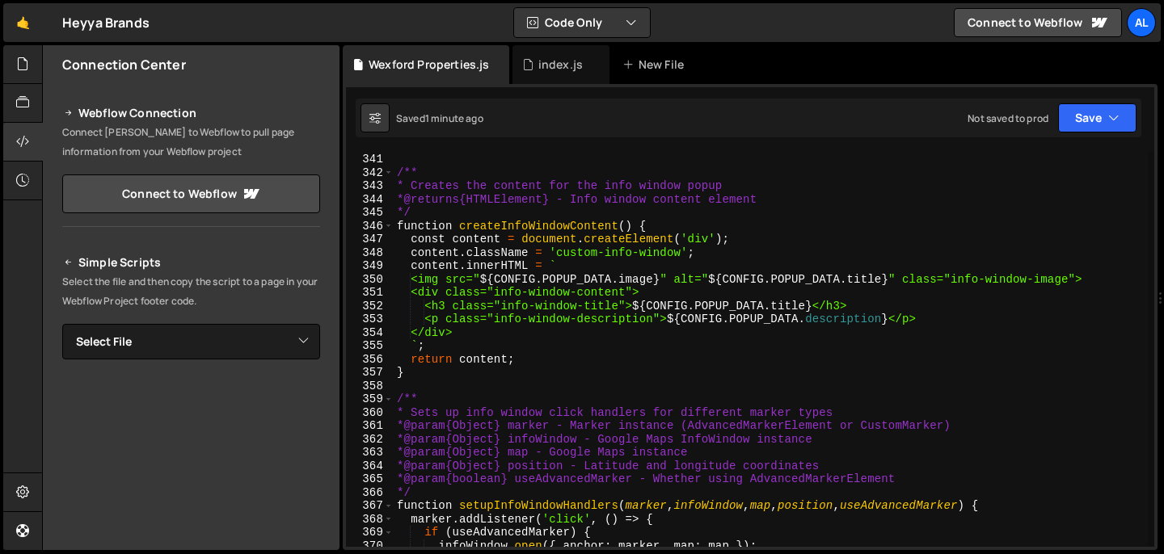
scroll to position [4588, 0]
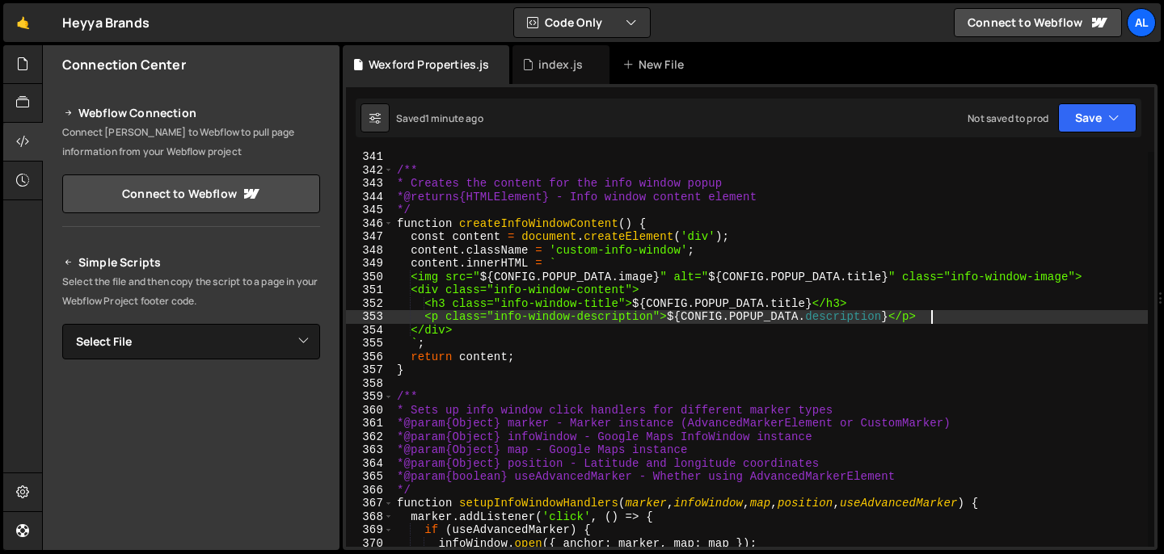
click at [983, 318] on div "/** * Creates the content for the info window popup * @returns {HTMLElement} - …" at bounding box center [770, 361] width 754 height 422
type textarea "<p class="info-window-description">${CONFIG.POPUP_DATA.description}</p>"
paste textarea "<p class="info-window-description">${CONFIG.POPUP_DATA.description}</p>"
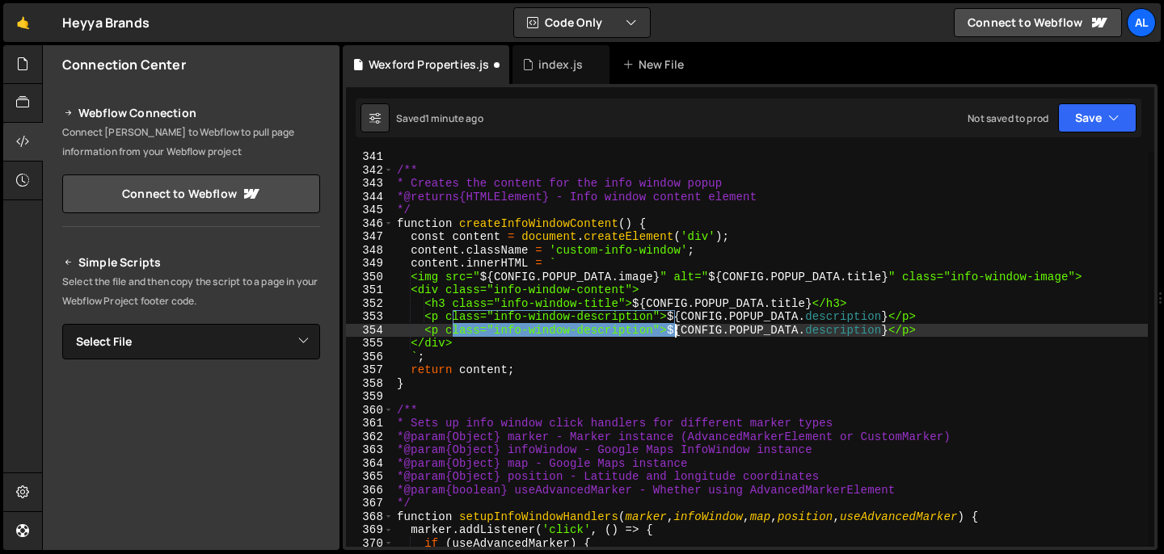
drag, startPoint x: 456, startPoint y: 329, endPoint x: 675, endPoint y: 326, distance: 219.8
click at [675, 326] on div "/** * Creates the content for the info window popup * @returns {HTMLElement} - …" at bounding box center [770, 361] width 754 height 422
click at [455, 332] on div "/** * Creates the content for the info window popup * @returns {HTMLElement} - …" at bounding box center [770, 349] width 754 height 395
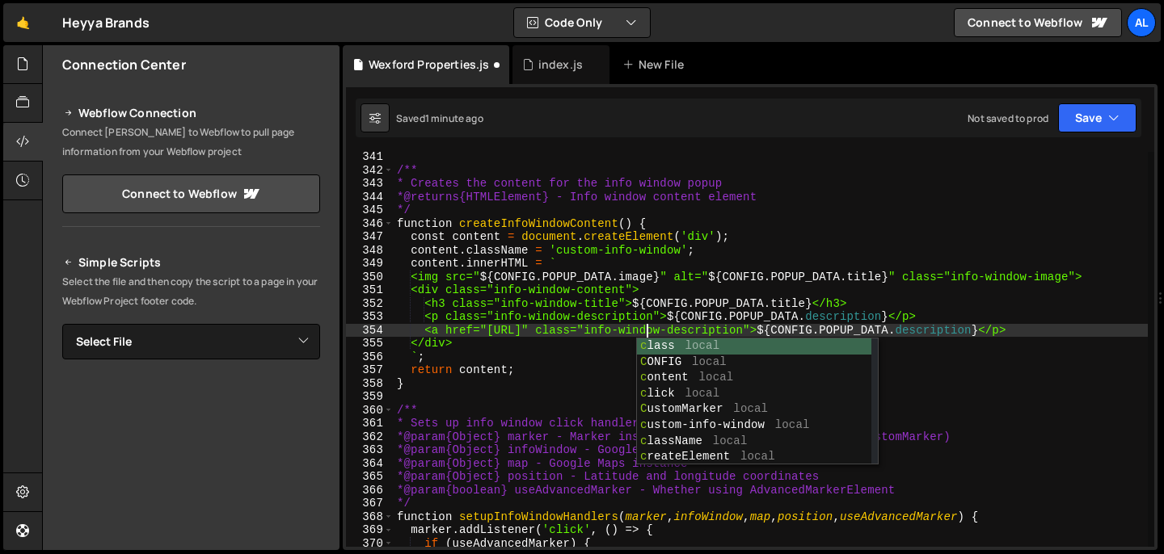
scroll to position [0, 18]
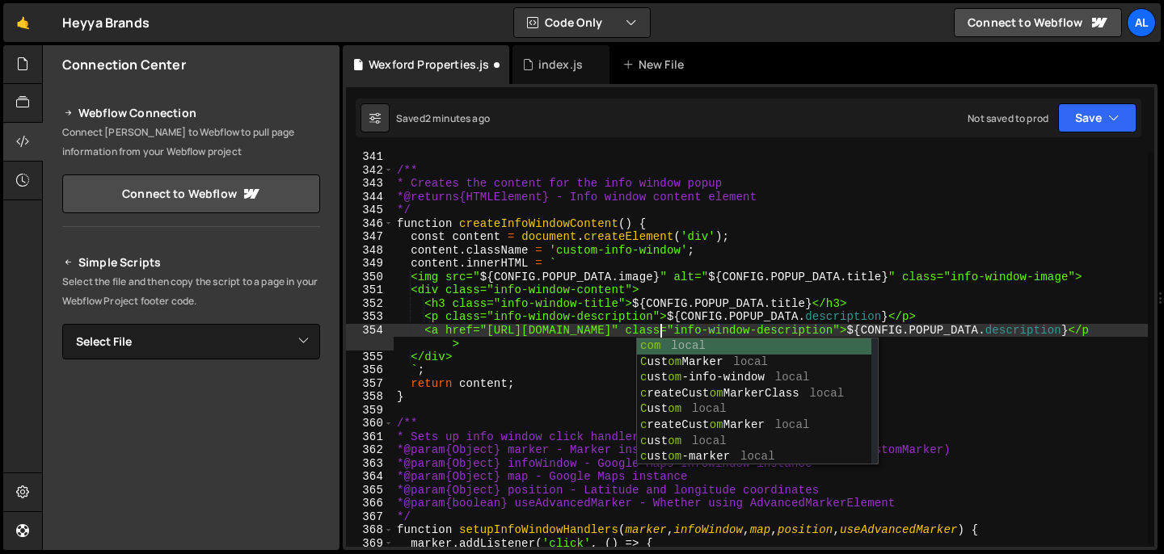
click at [1138, 335] on div "/** * Creates the content for the info window popup * @returns {HTMLElement} - …" at bounding box center [770, 361] width 754 height 422
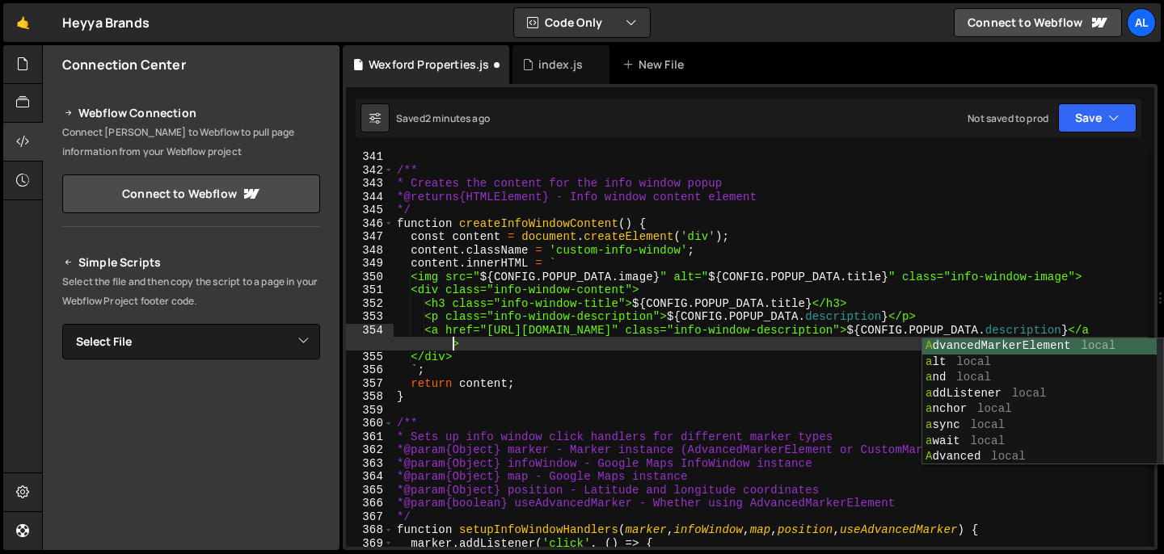
click at [793, 352] on div "/** * Creates the content for the info window popup * @returns {HTMLElement} - …" at bounding box center [770, 361] width 754 height 422
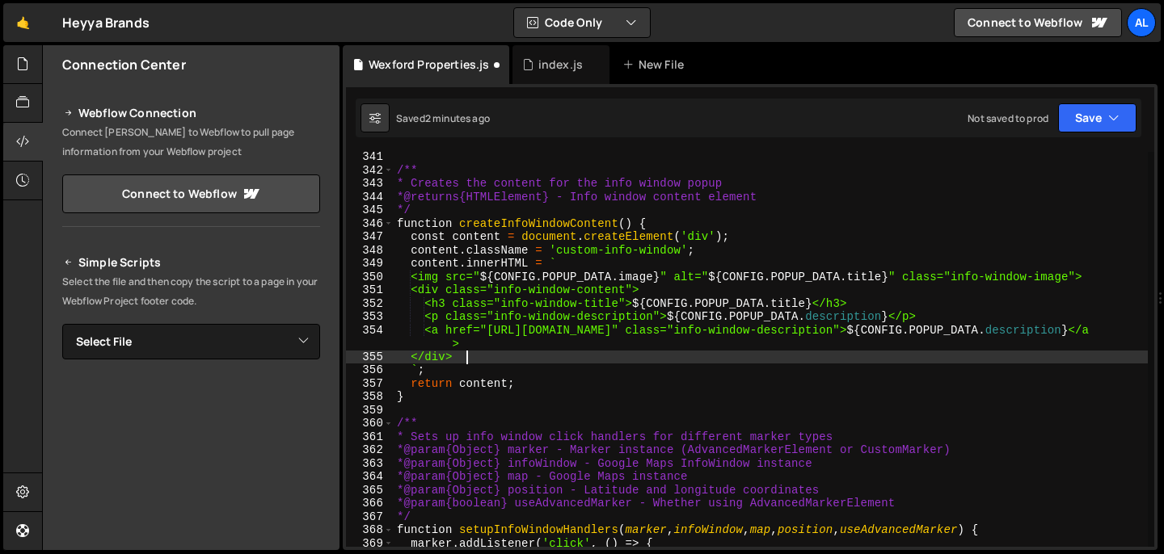
scroll to position [0, 4]
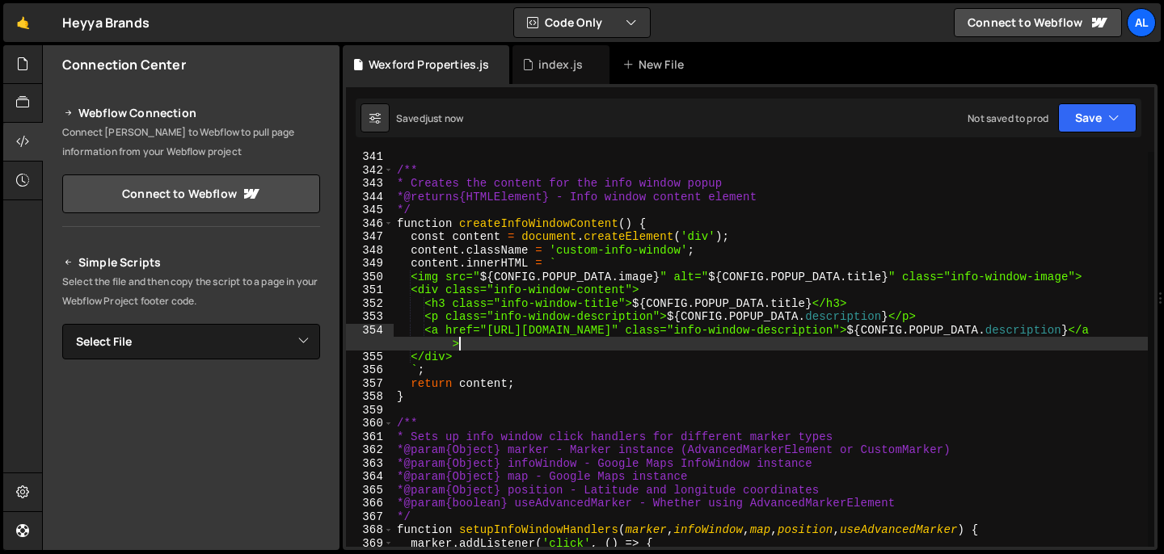
click at [649, 345] on div "/** * Creates the content for the info window popup * @returns {HTMLElement} - …" at bounding box center [770, 361] width 754 height 422
click at [551, 348] on div "/** * Creates the content for the info window popup * @returns {HTMLElement} - …" at bounding box center [770, 361] width 754 height 422
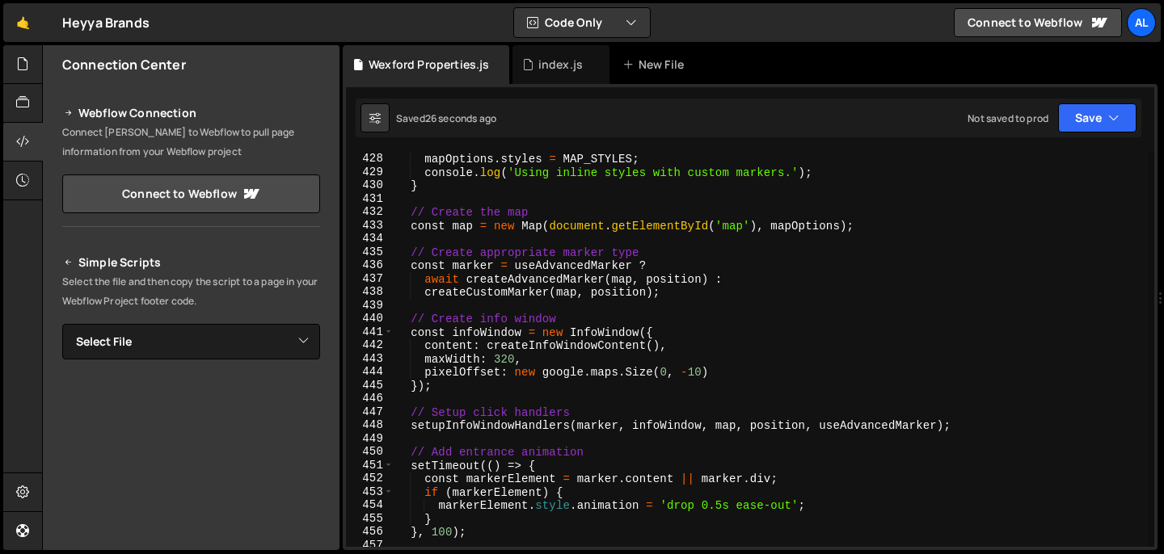
scroll to position [5760, 0]
click at [696, 367] on div "mapOptions . styles = MAP_STYLES ; console . log ( 'Using inline styles with cu…" at bounding box center [770, 362] width 754 height 422
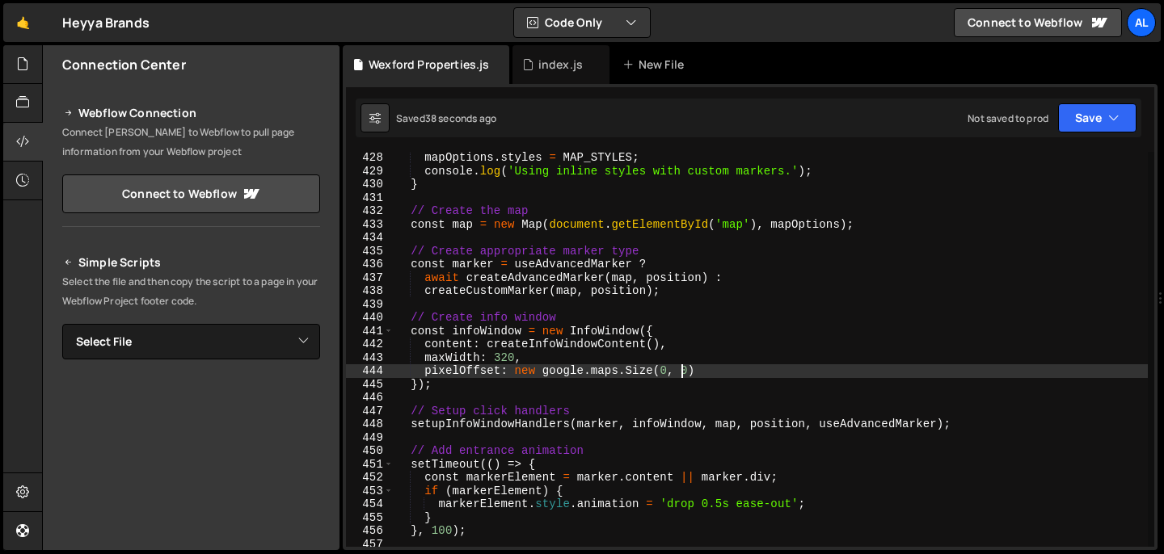
click at [634, 387] on div "mapOptions . styles = MAP_STYLES ; console . log ( 'Using inline styles with cu…" at bounding box center [770, 362] width 754 height 422
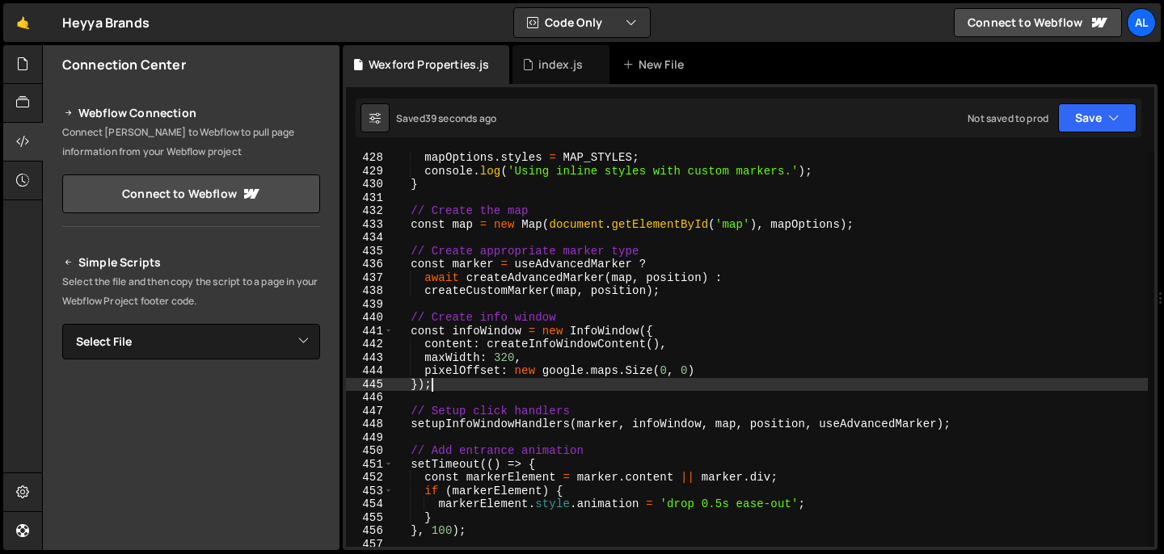
scroll to position [0, 2]
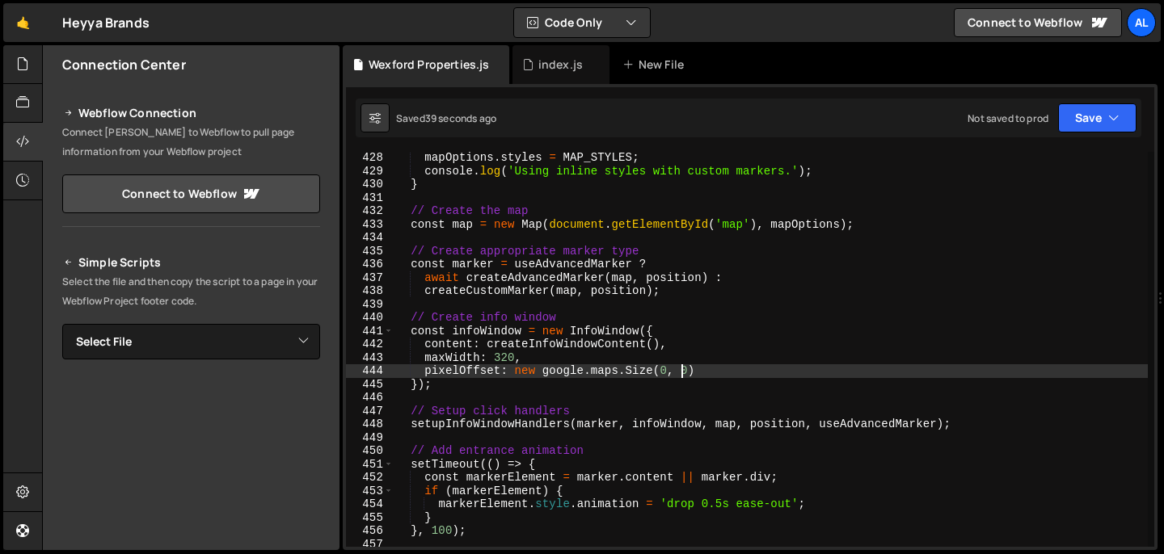
click at [678, 371] on div "mapOptions . styles = MAP_STYLES ; console . log ( 'Using inline styles with cu…" at bounding box center [770, 362] width 754 height 422
click at [856, 325] on div "mapOptions . styles = MAP_STYLES ; console . log ( 'Using inline styles with cu…" at bounding box center [770, 362] width 754 height 422
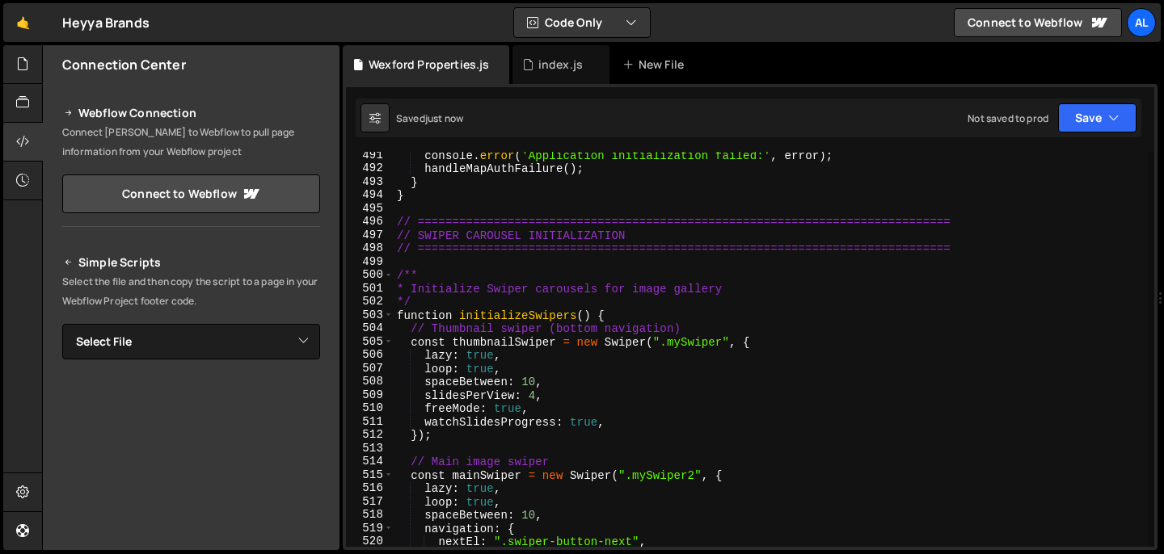
scroll to position [6603, 0]
type textarea "const infoWindow = new InfoWindow({"
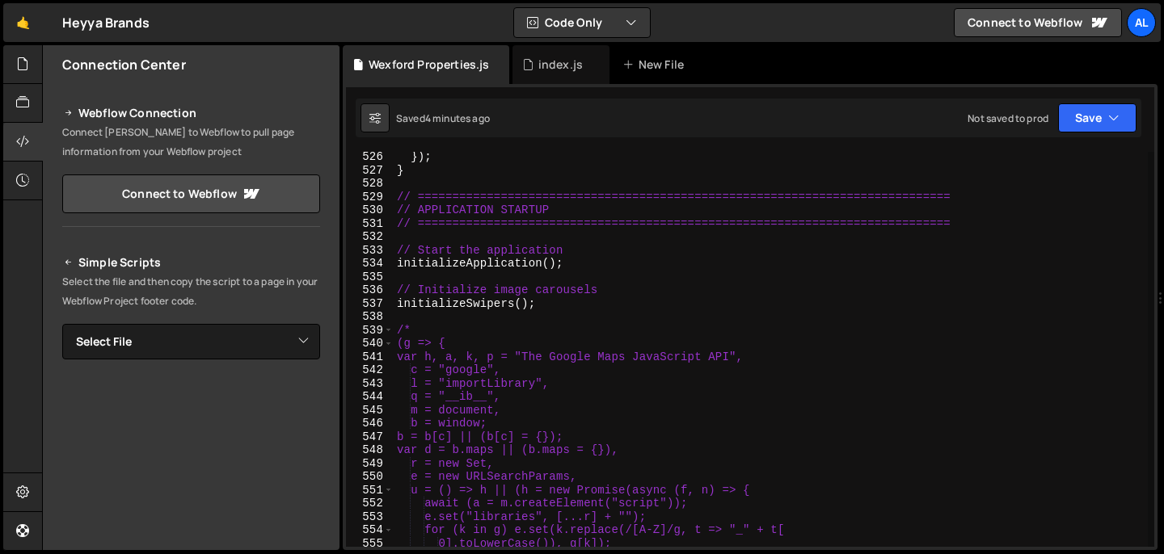
scroll to position [7037, 0]
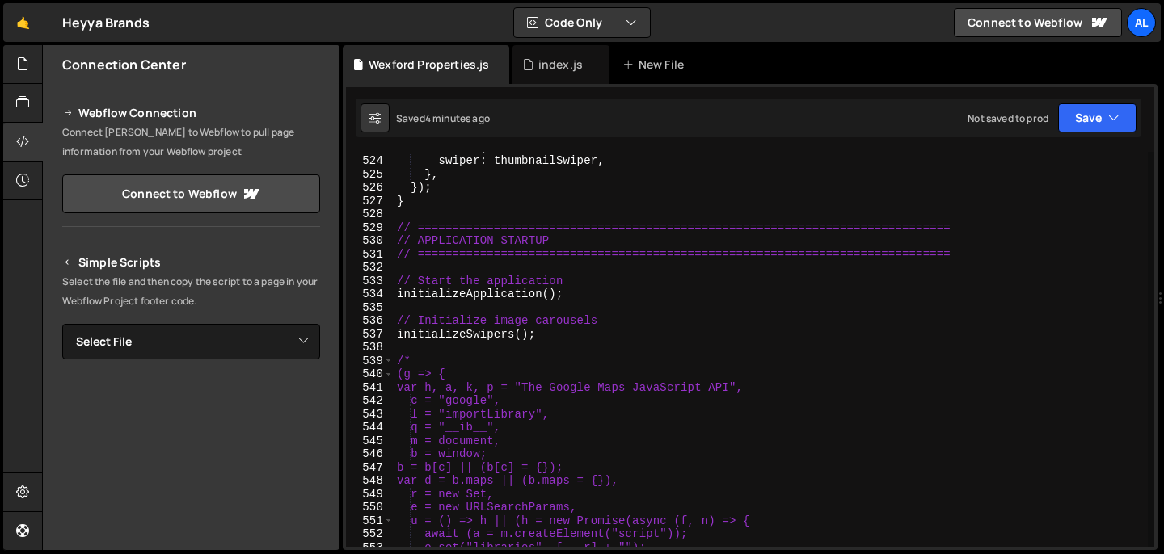
click at [428, 349] on div "thumbs : { swiper : thumbnailSwiper , } , }) ; } // ===========================…" at bounding box center [770, 352] width 754 height 422
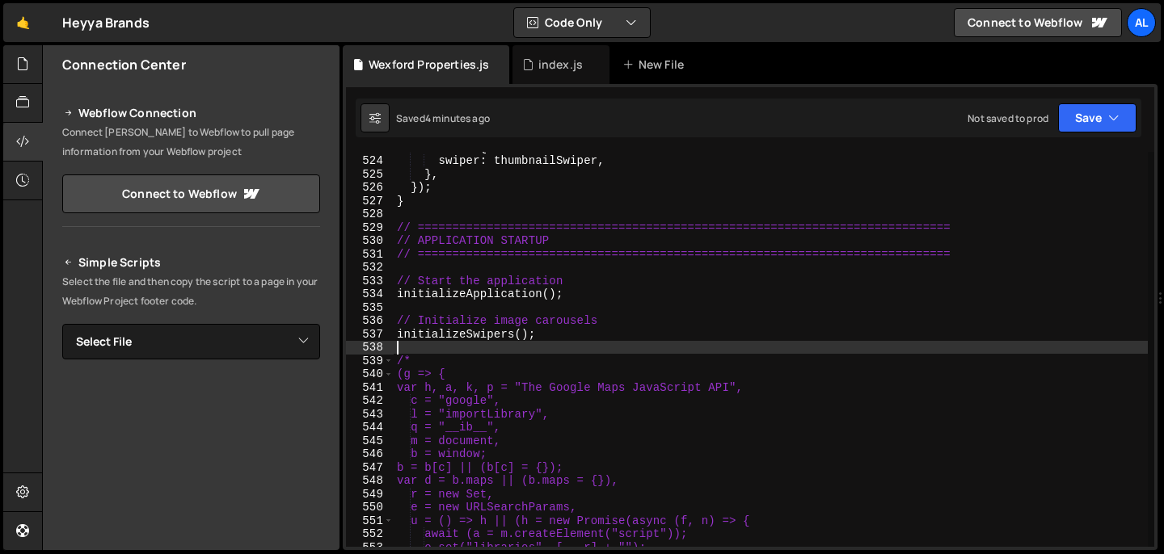
scroll to position [0, 0]
type textarea "// Google Maps API loader (g => {"
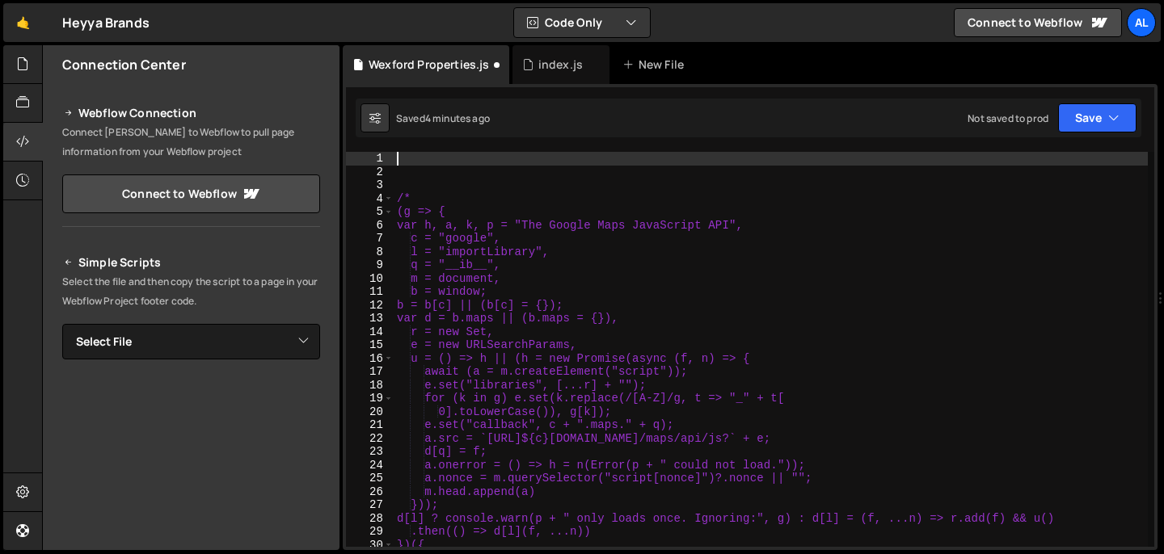
paste textarea "initializeSwipers();"
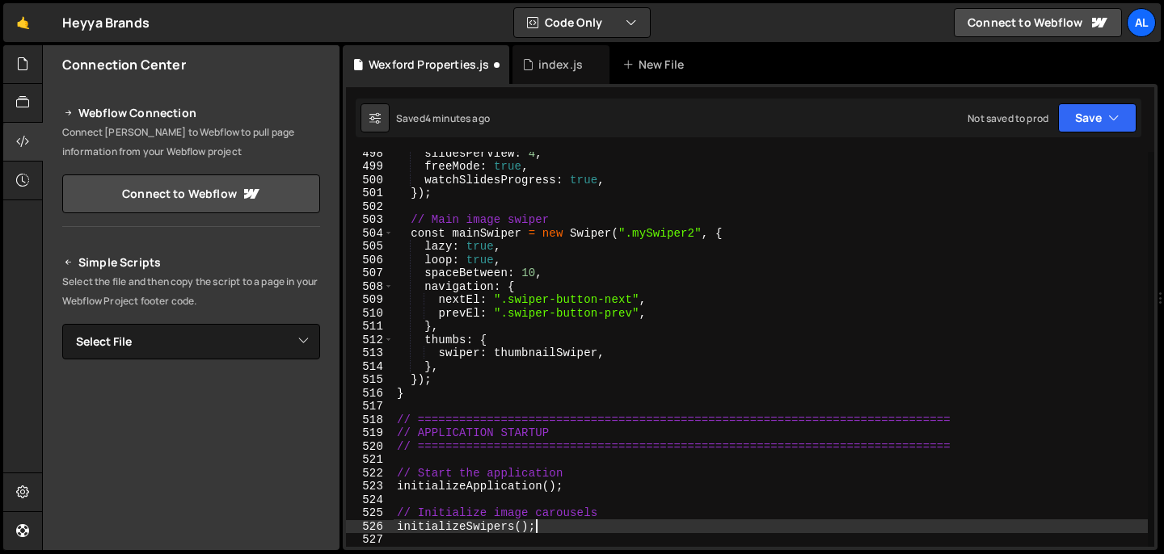
scroll to position [6690, 0]
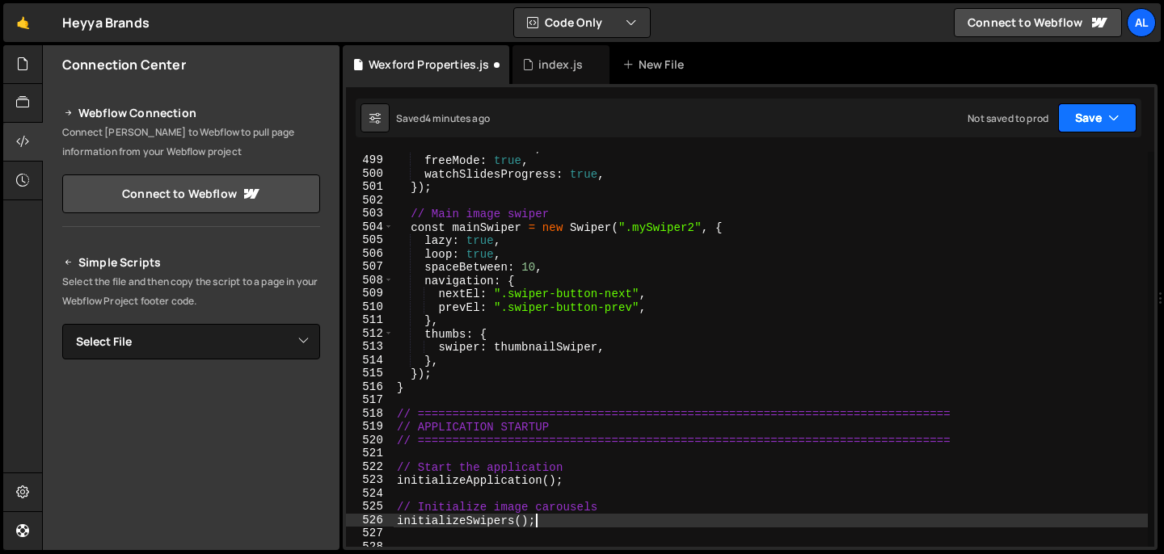
type textarea "initializeSwipers();"
click at [1085, 132] on button "Save" at bounding box center [1097, 117] width 78 height 29
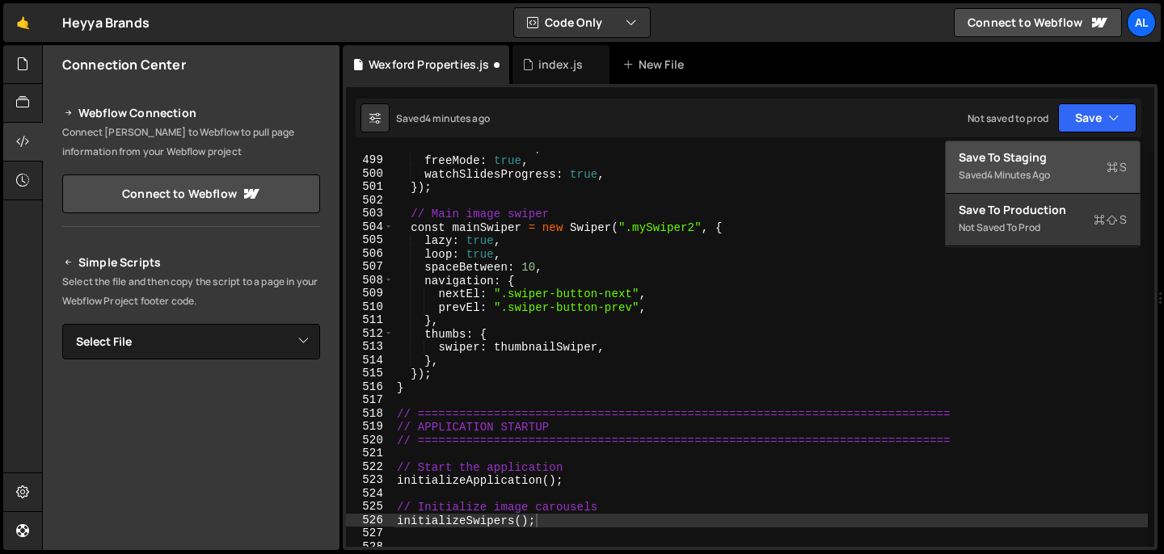
click at [1025, 167] on div "Saved 4 minutes ago" at bounding box center [1042, 175] width 168 height 19
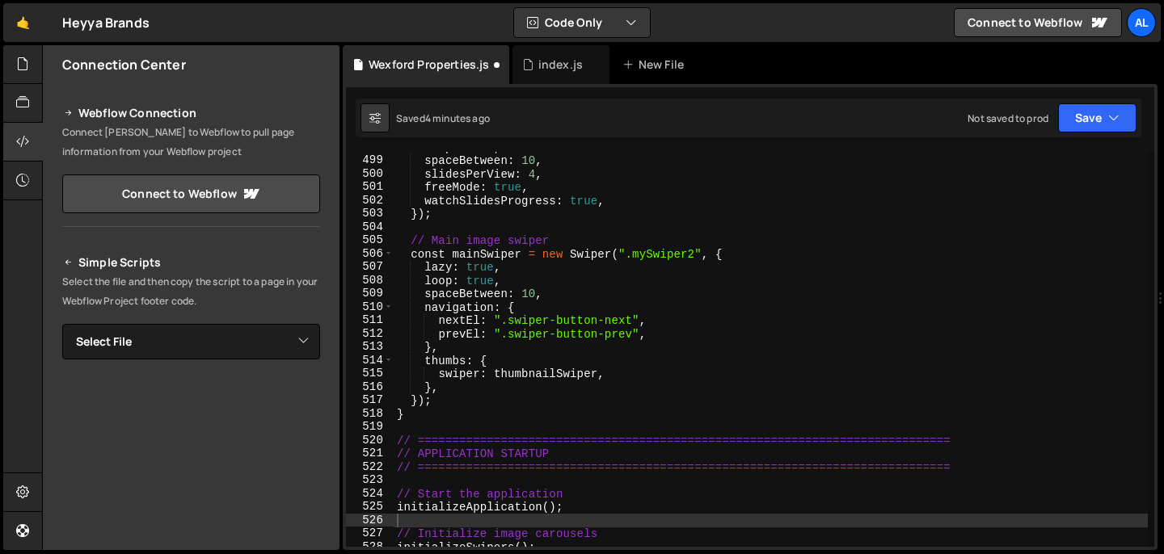
scroll to position [6664, 0]
